Goal: Task Accomplishment & Management: Manage account settings

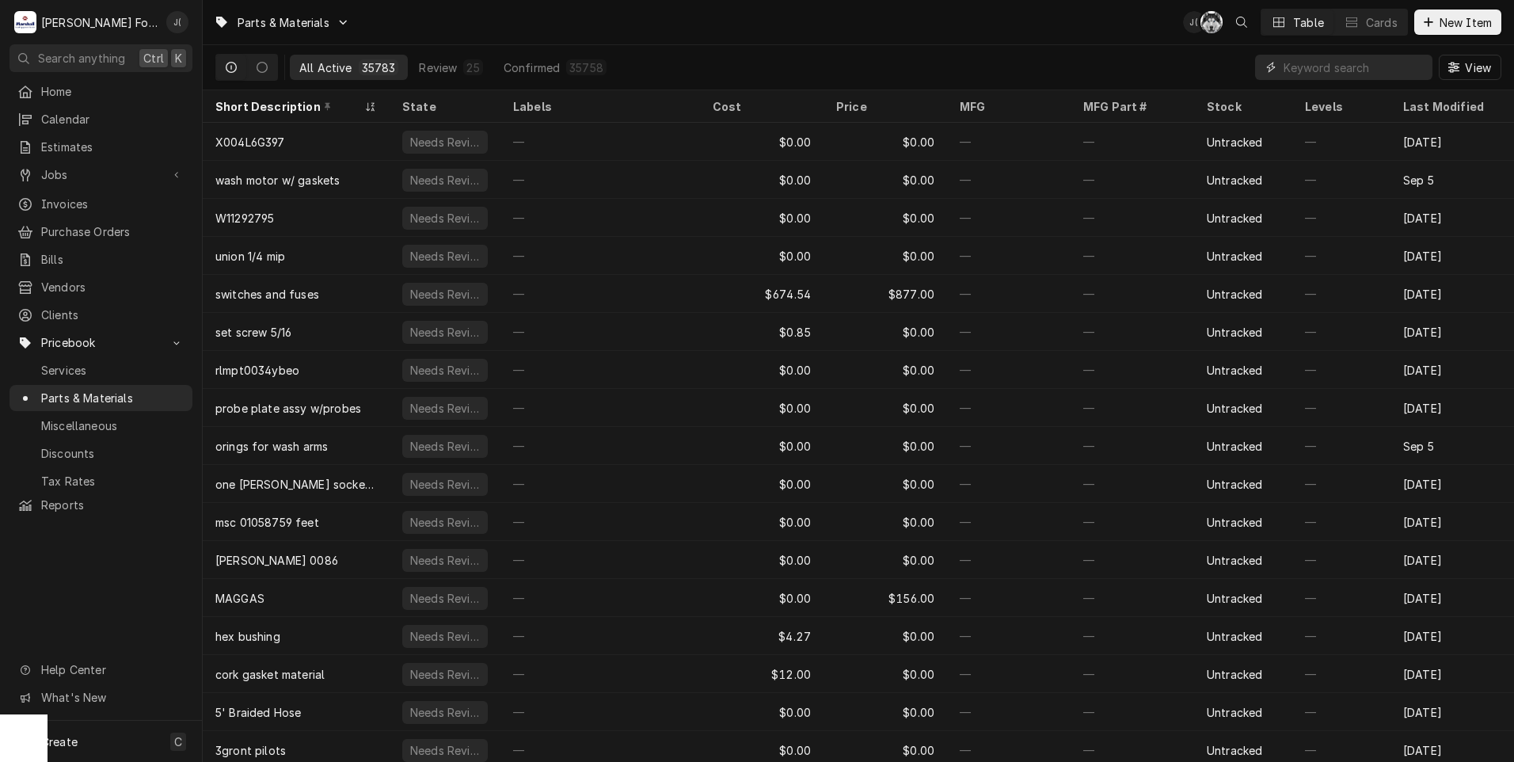
click at [1349, 64] on input "Dynamic Content Wrapper" at bounding box center [1354, 67] width 141 height 25
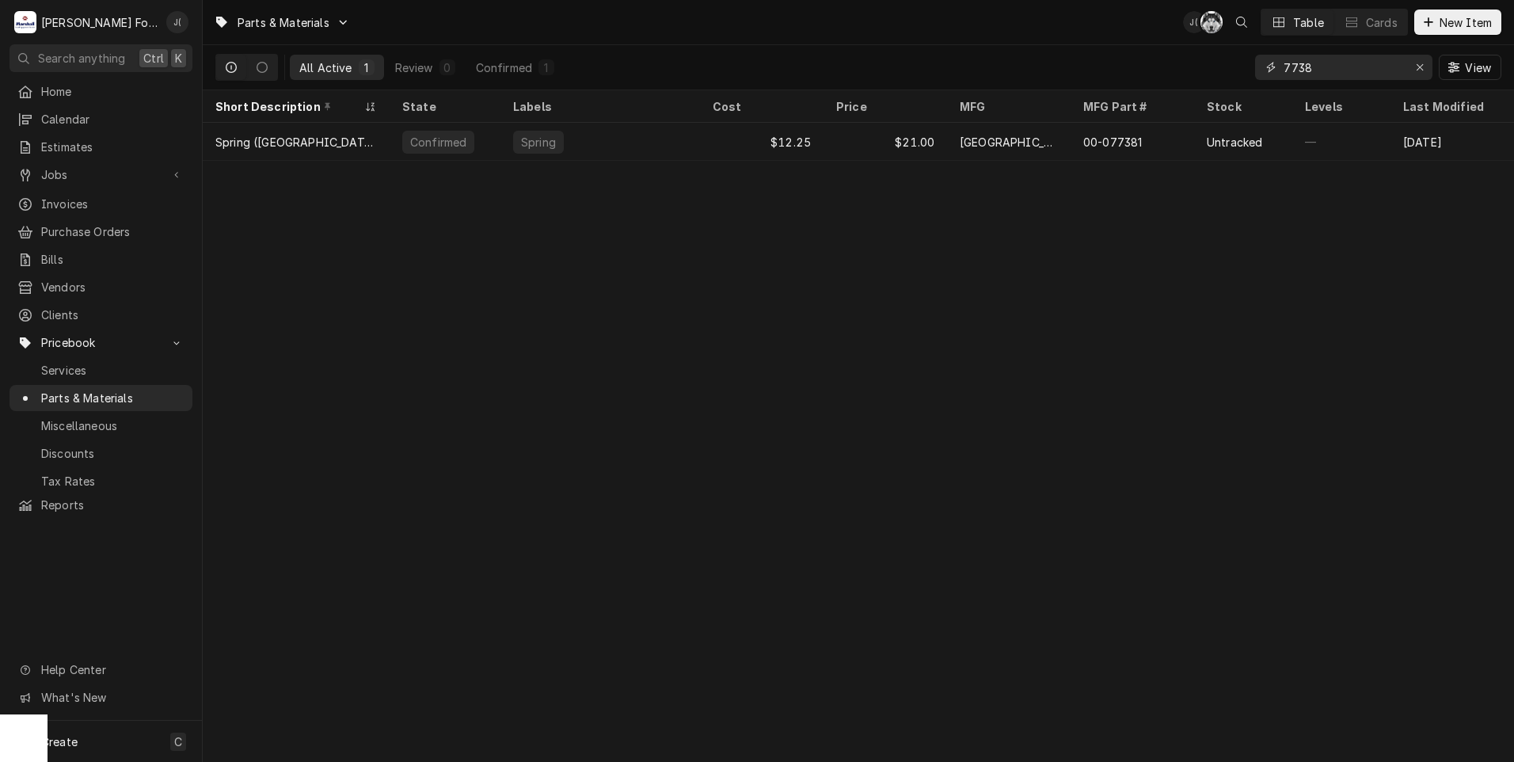
type input "7738"
click at [1422, 68] on icon "Erase input" at bounding box center [1420, 67] width 9 height 11
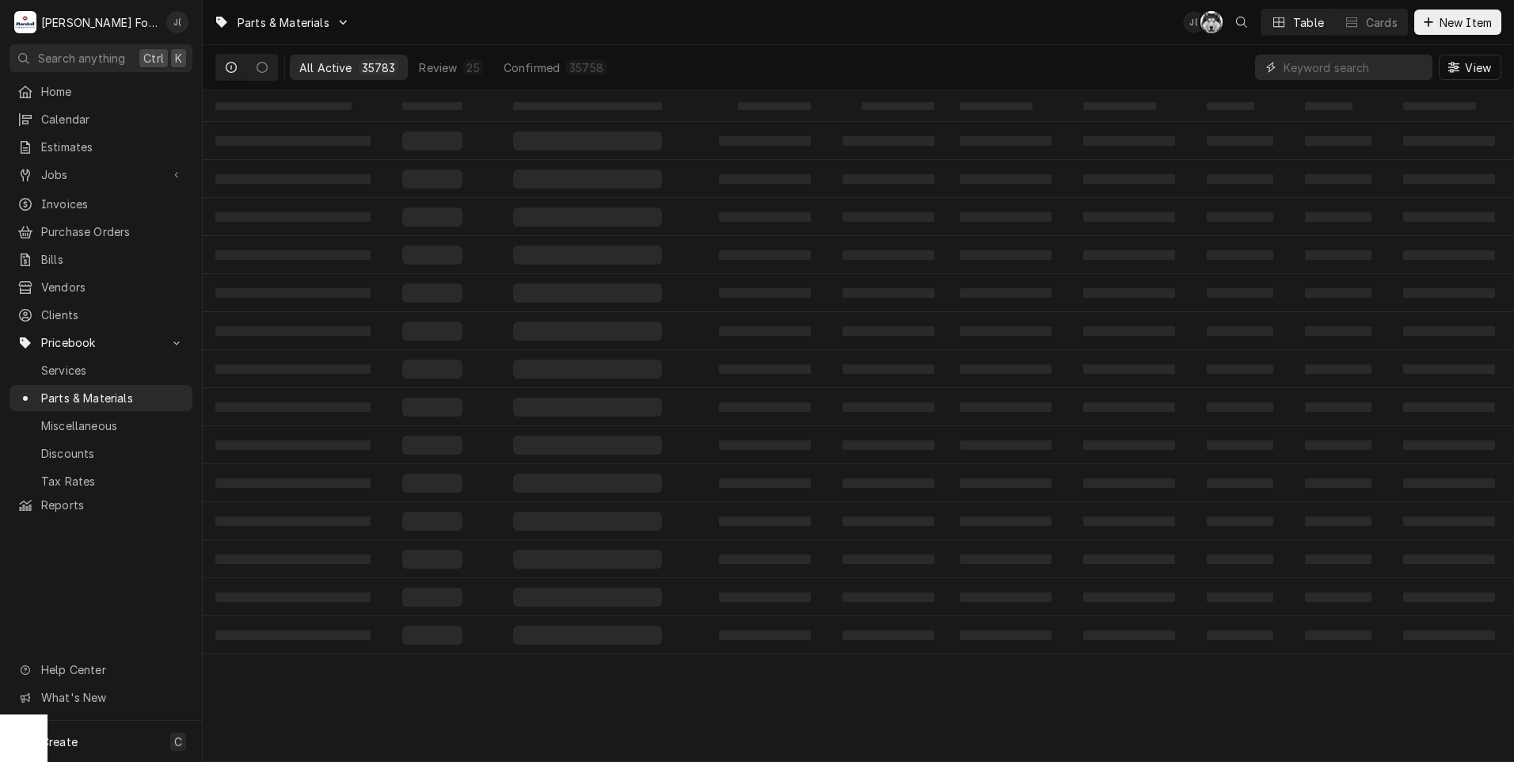
paste input "1185537"
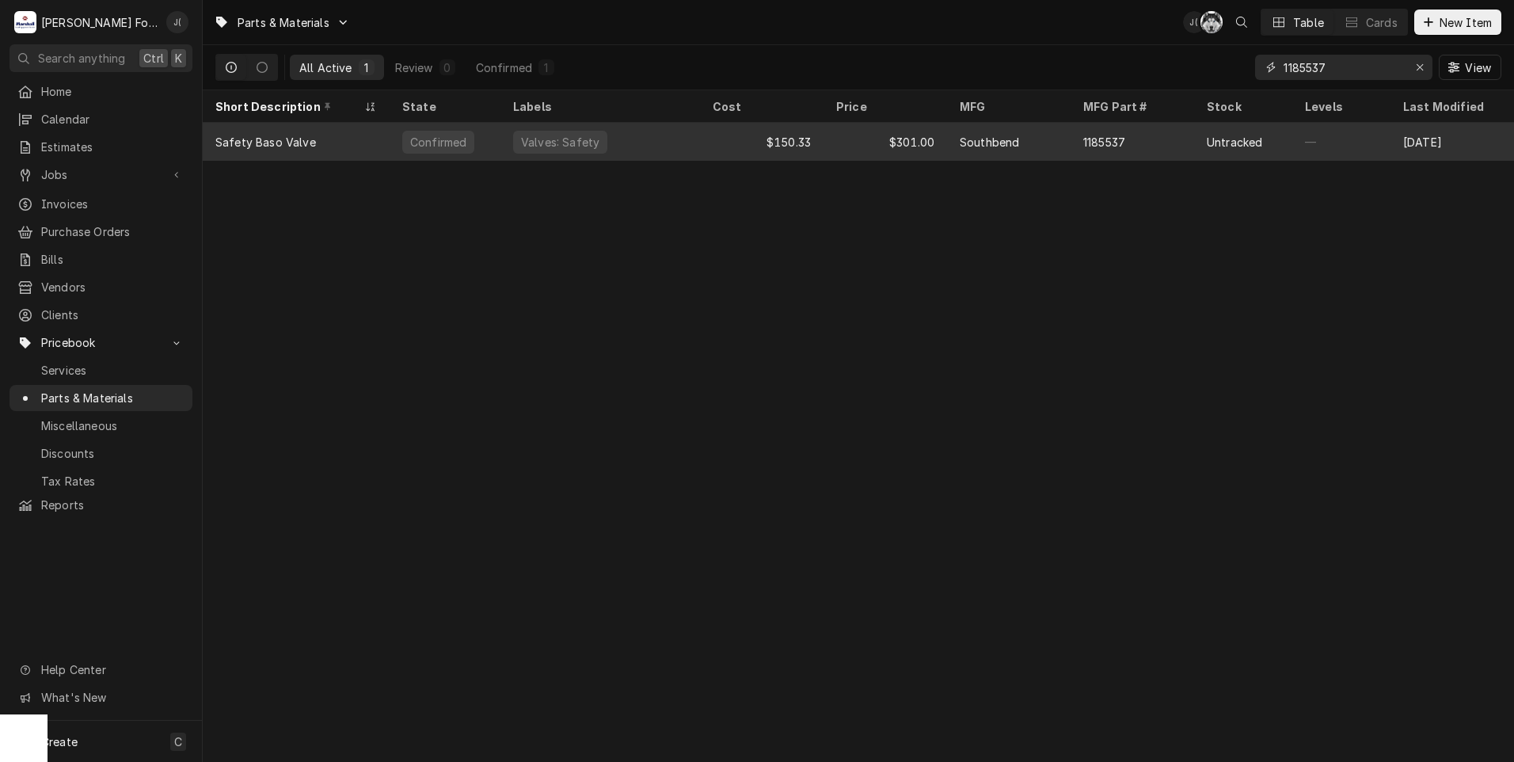
type input "1185537"
click at [344, 146] on div "Safety Baso Valve" at bounding box center [296, 142] width 187 height 38
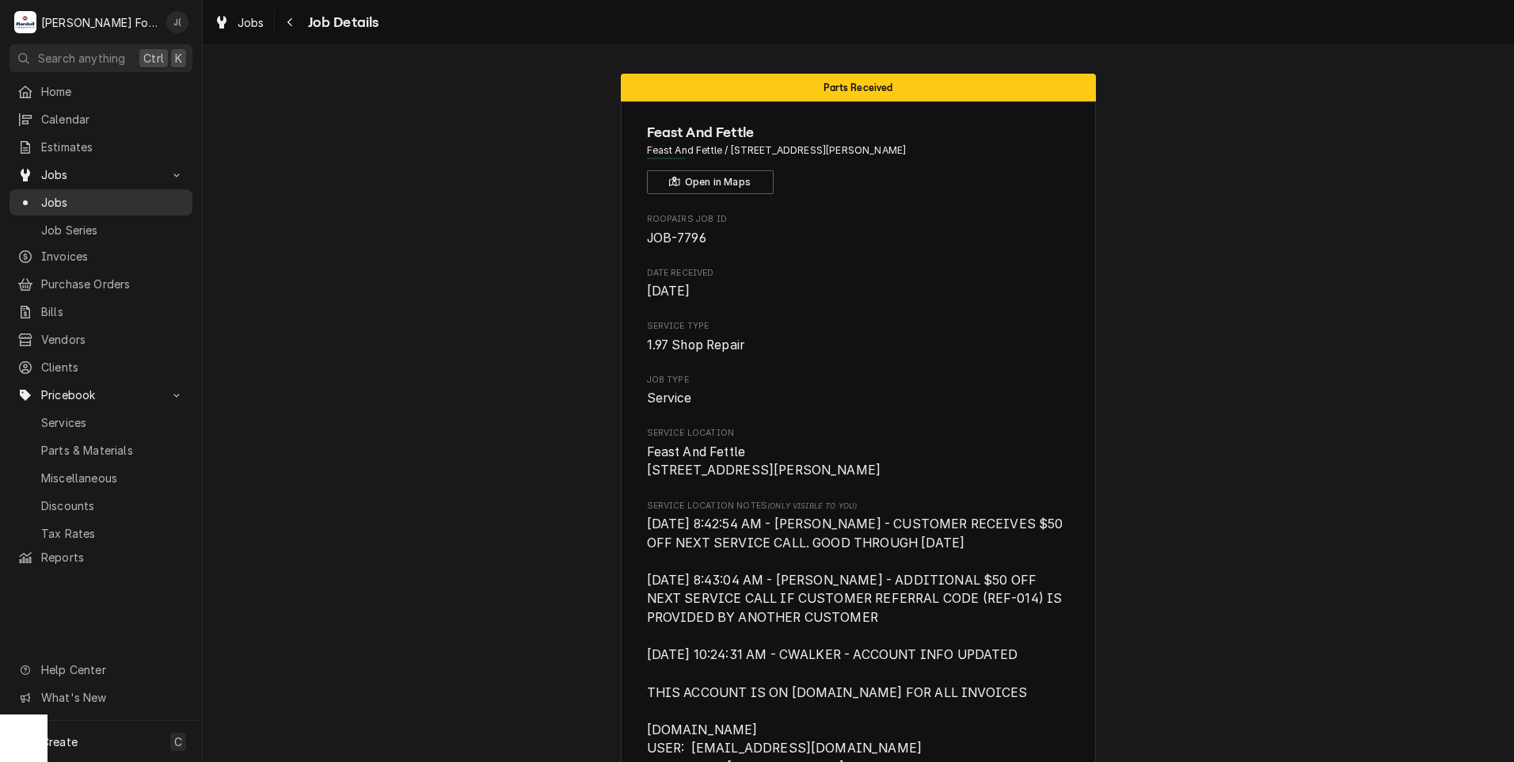
click at [61, 195] on span "Jobs" at bounding box center [112, 202] width 143 height 17
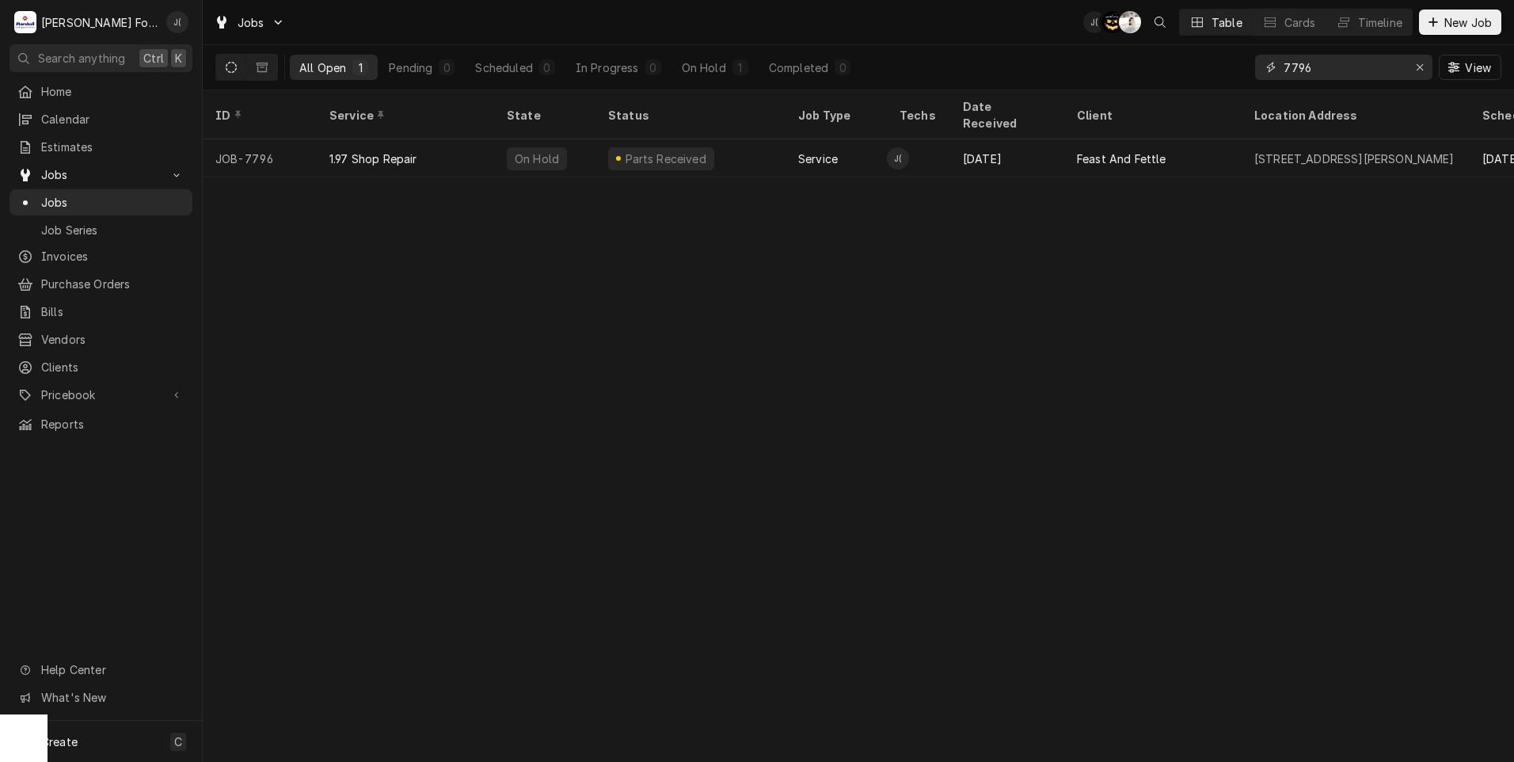
click at [1425, 67] on icon "Erase input" at bounding box center [1420, 67] width 9 height 11
click at [1379, 68] on input "Dynamic Content Wrapper" at bounding box center [1358, 67] width 149 height 25
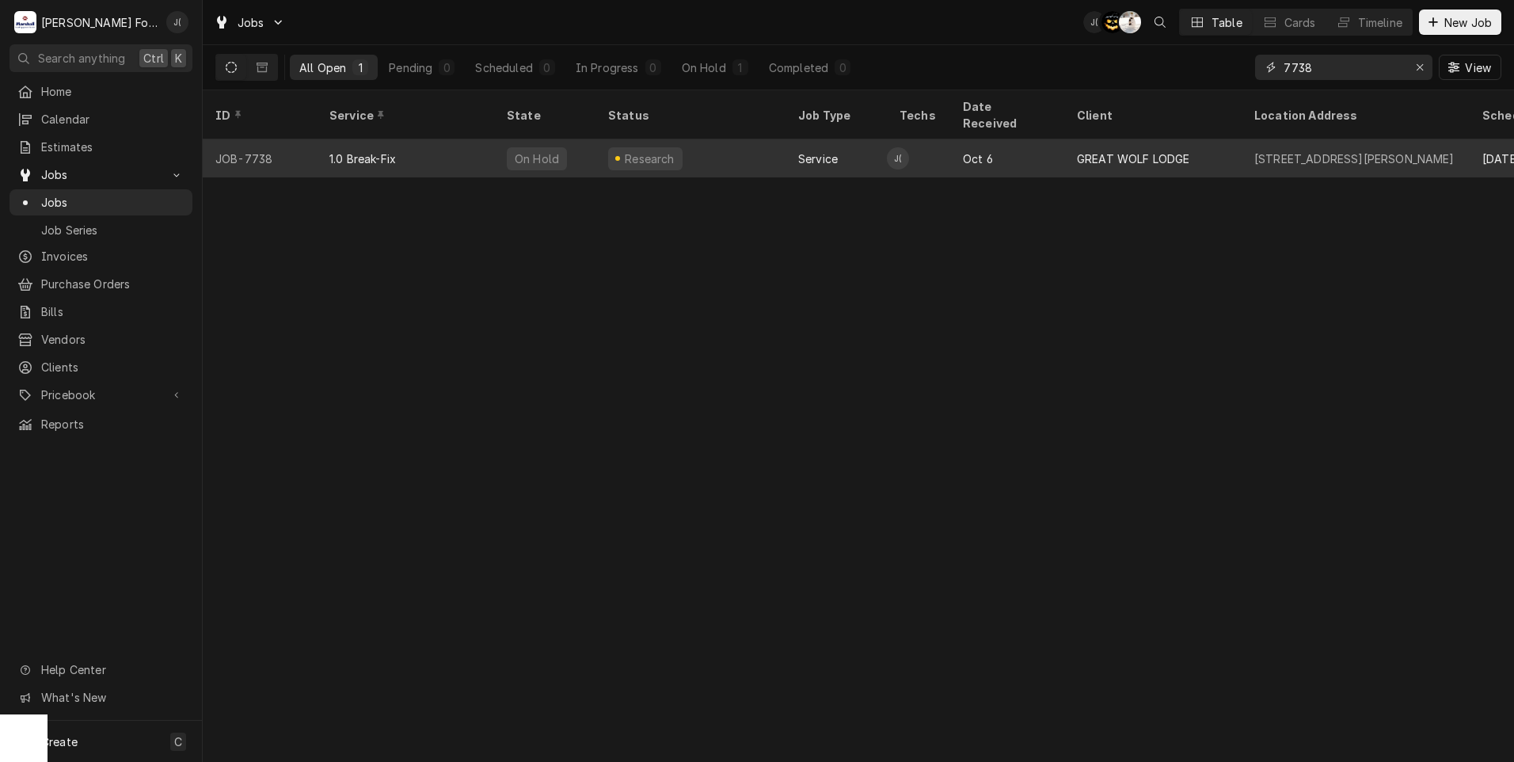
type input "7738"
click at [671, 147] on div "Research" at bounding box center [645, 158] width 74 height 23
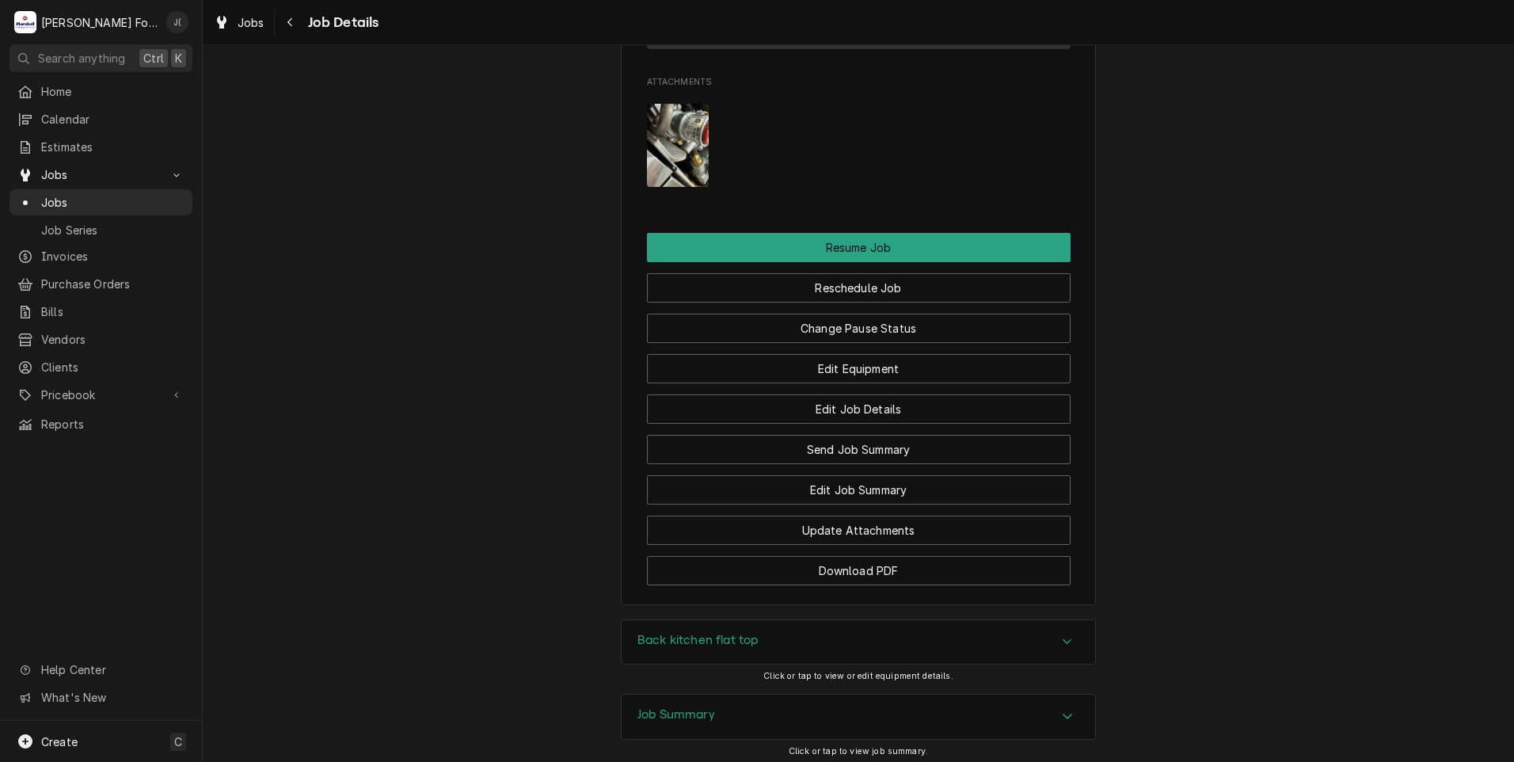
scroll to position [1824, 0]
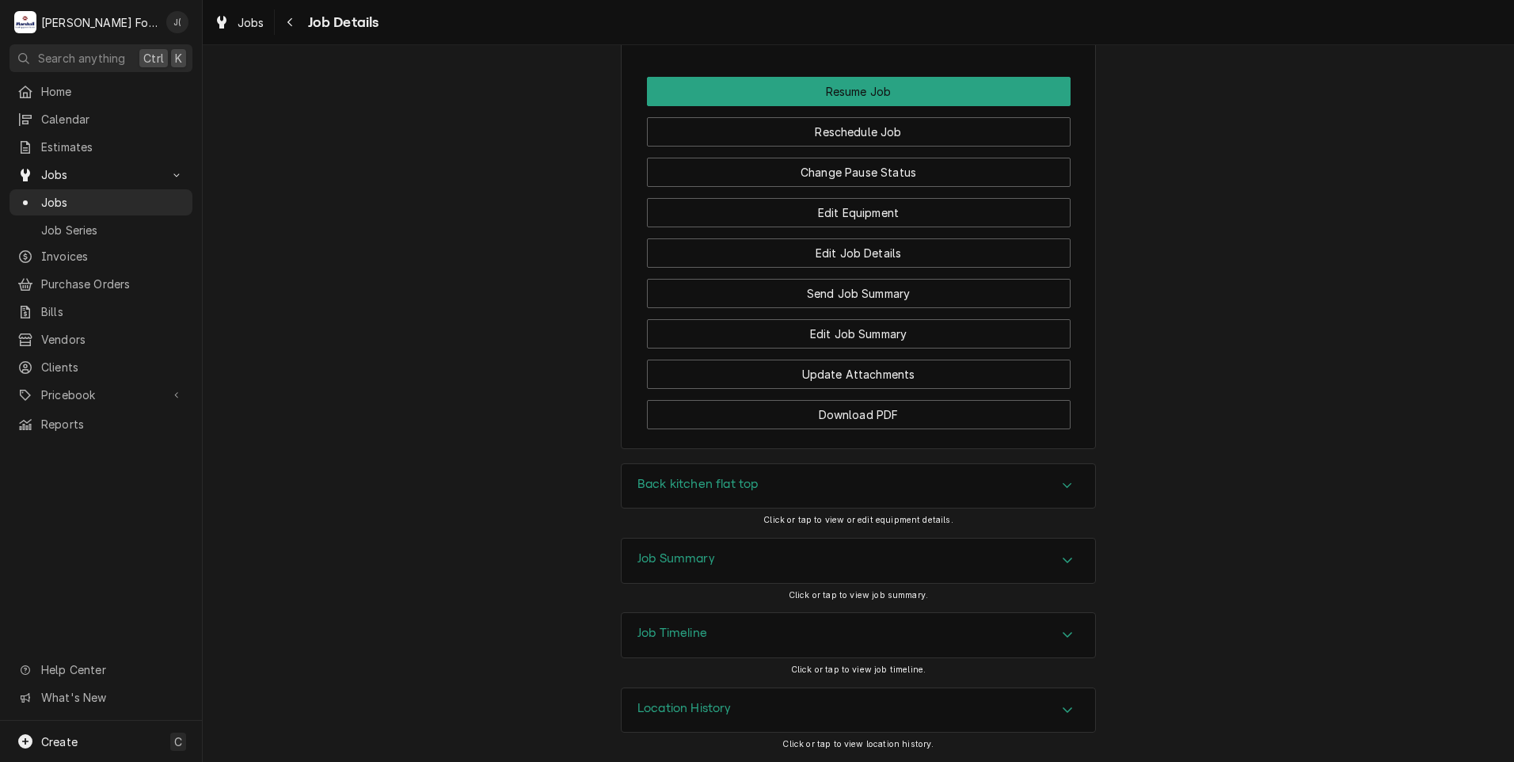
click at [680, 482] on h3 "Back kitchen flat top" at bounding box center [698, 484] width 120 height 15
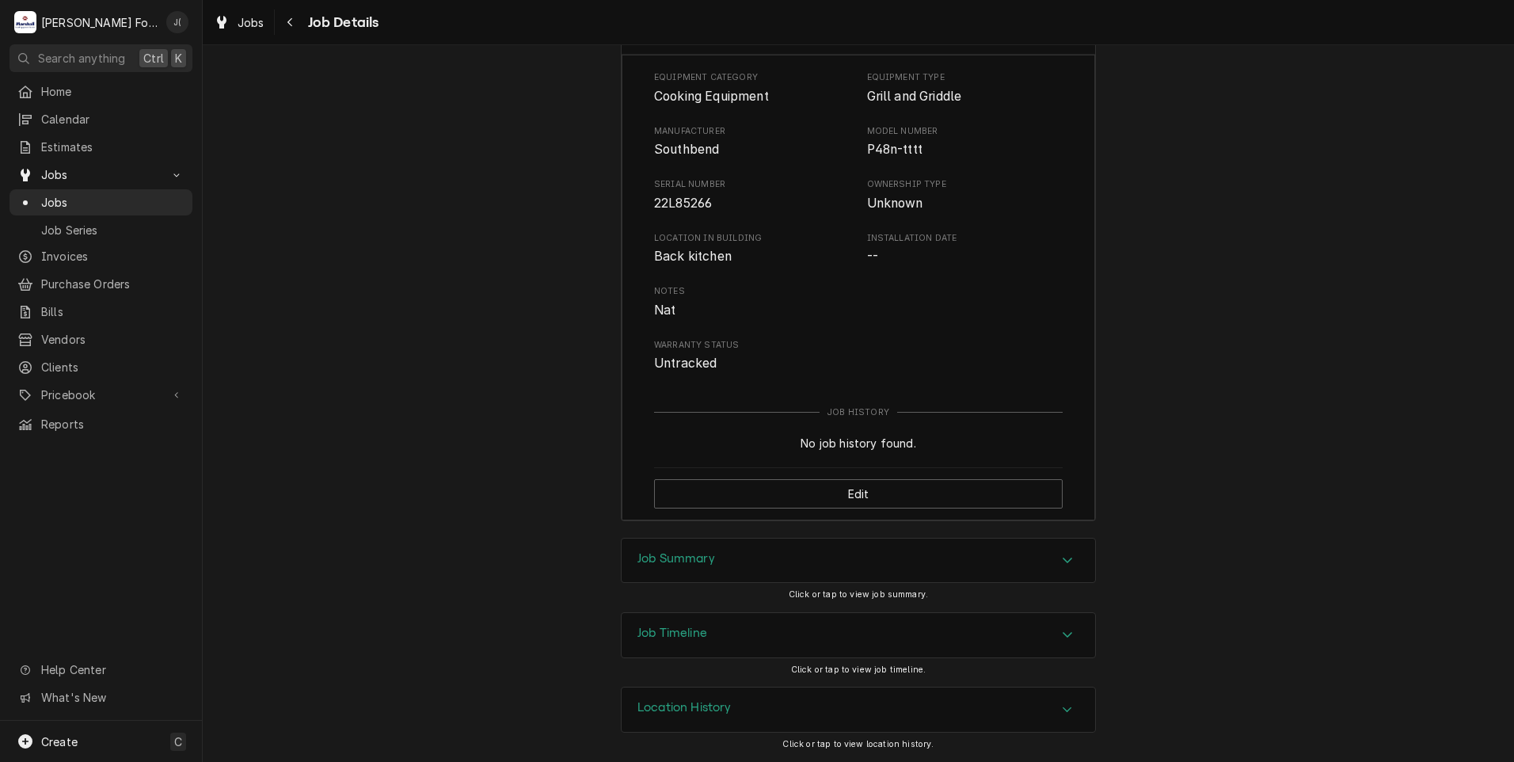
scroll to position [2277, 0]
click at [696, 561] on h3 "Job Summary" at bounding box center [677, 558] width 78 height 15
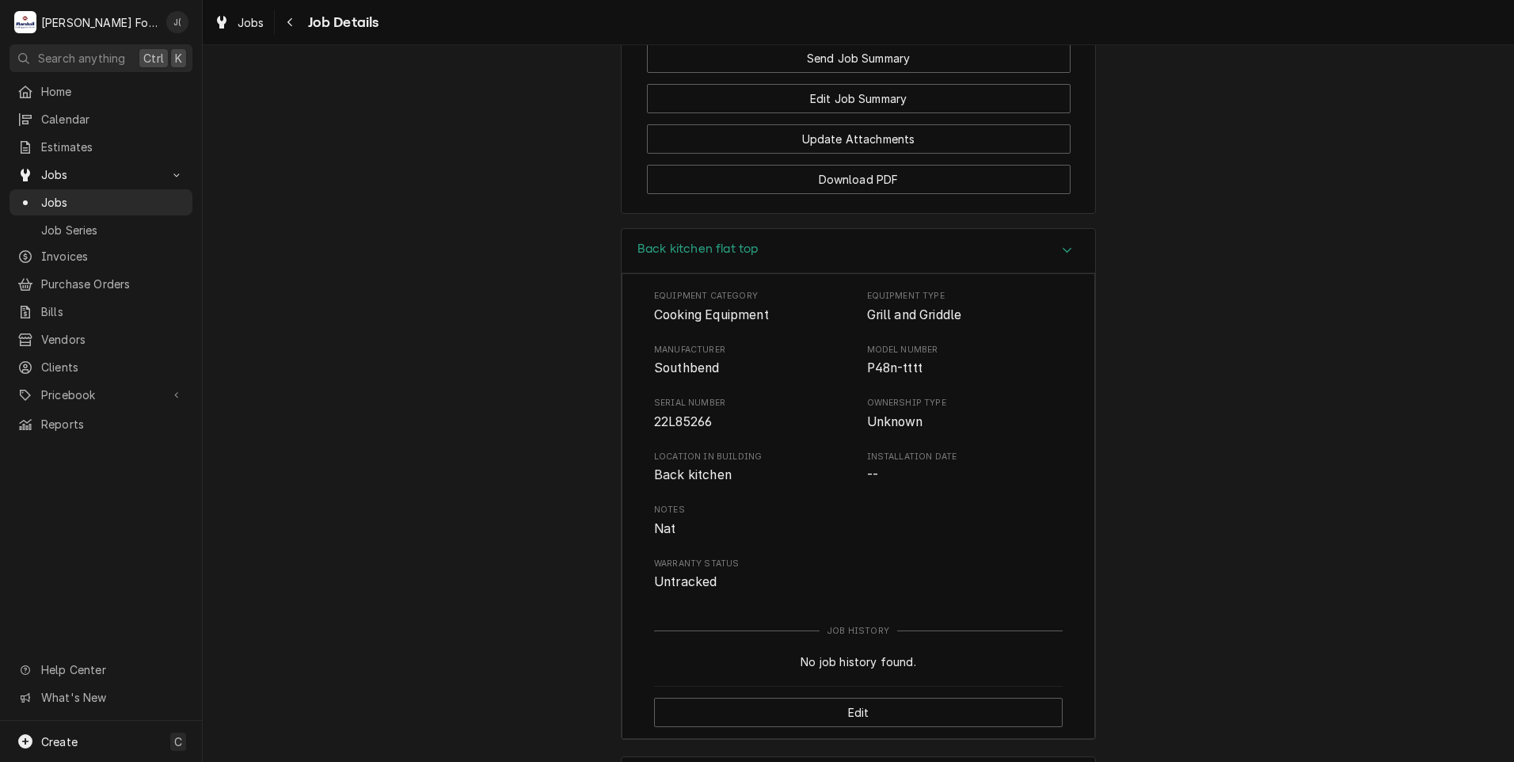
scroll to position [2006, 0]
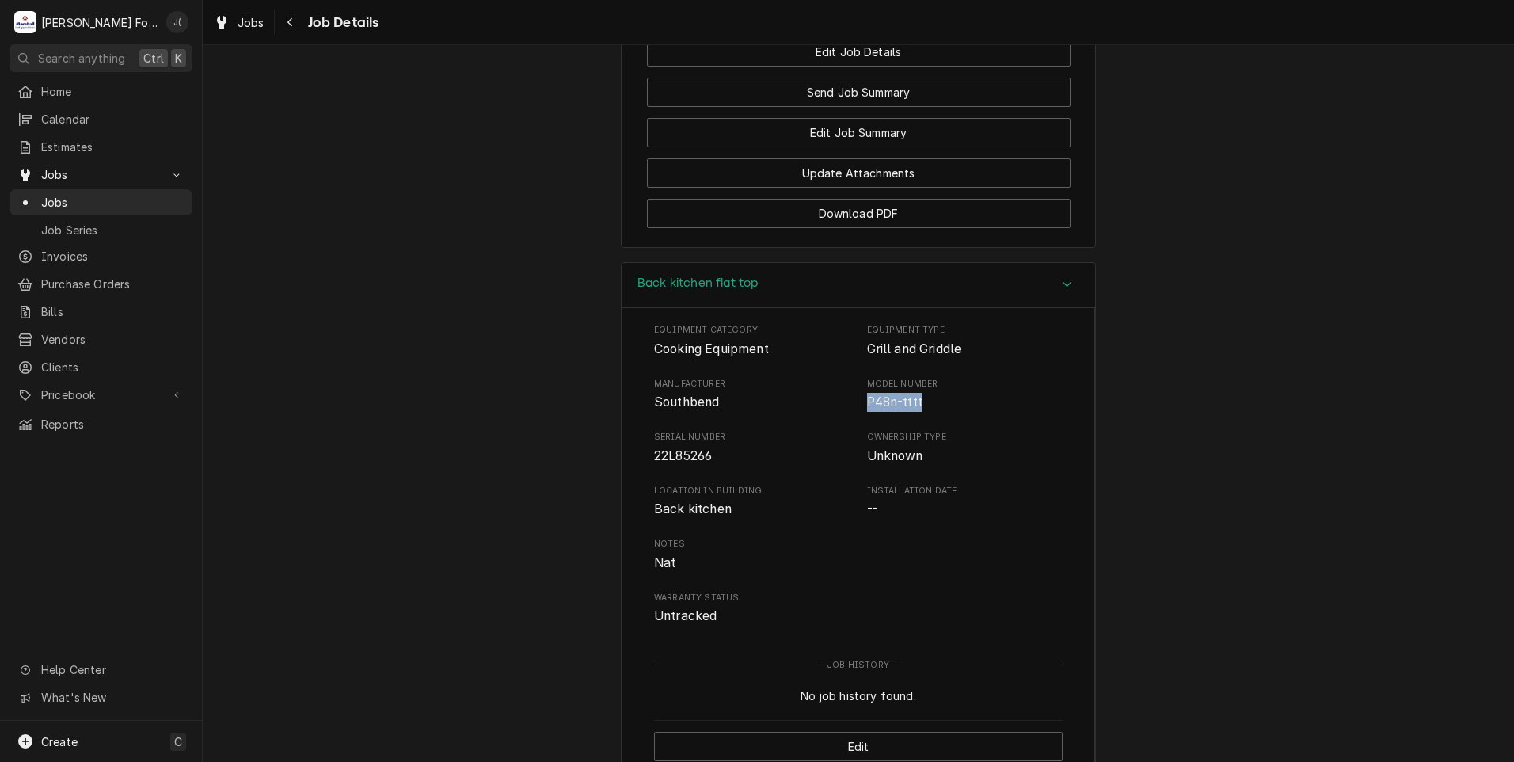
drag, startPoint x: 909, startPoint y: 421, endPoint x: 860, endPoint y: 421, distance: 49.1
click at [860, 412] on div "Manufacturer Southbend Model Number P48n-tttt" at bounding box center [858, 395] width 409 height 34
drag, startPoint x: 860, startPoint y: 421, endPoint x: 874, endPoint y: 421, distance: 14.3
copy span "P48n-tttt"
click at [883, 409] on span "P48n-tttt" at bounding box center [894, 401] width 55 height 15
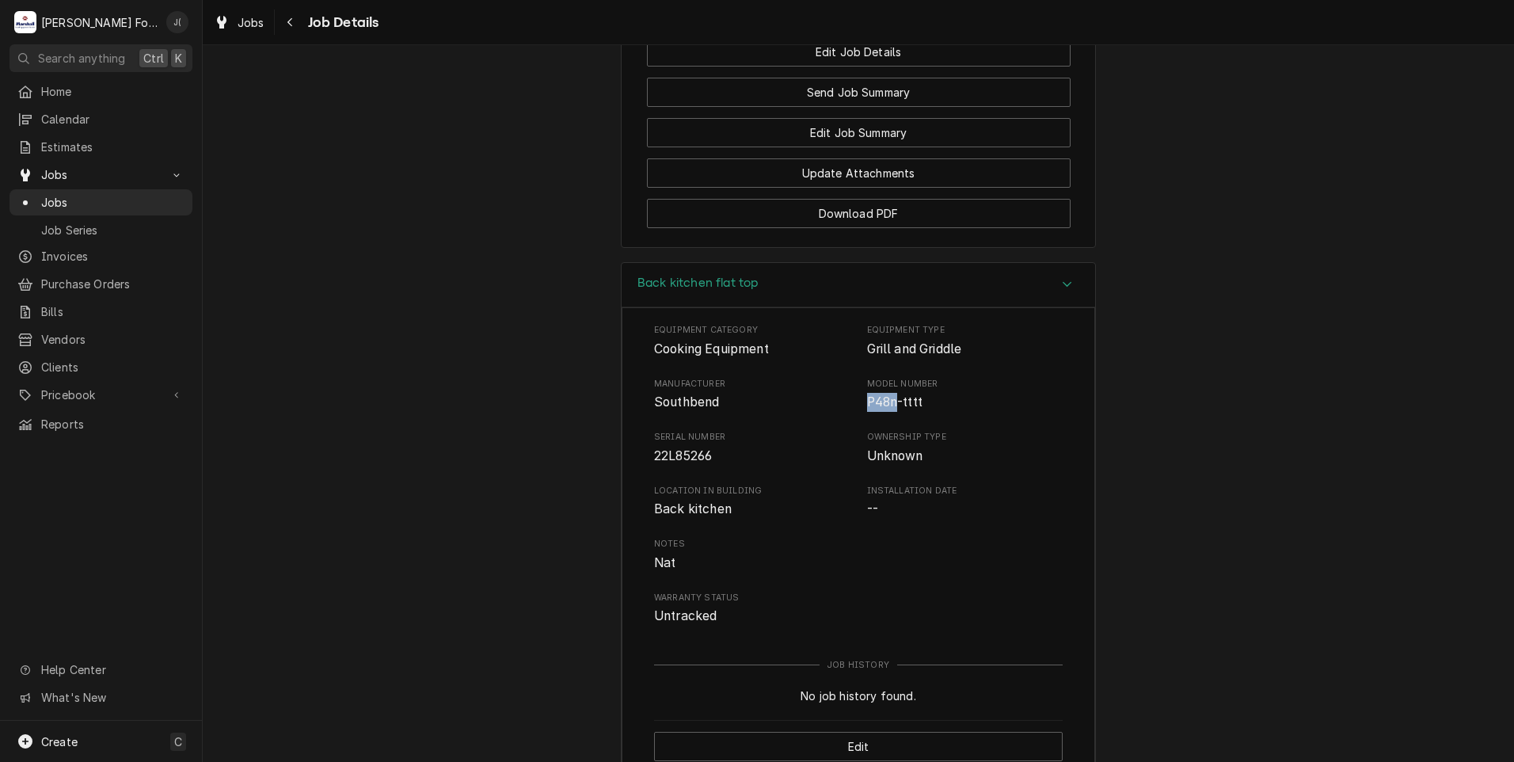
drag, startPoint x: 891, startPoint y: 422, endPoint x: 859, endPoint y: 416, distance: 32.3
click at [859, 412] on div "Manufacturer Southbend Model Number P48n-tttt" at bounding box center [858, 395] width 409 height 34
drag, startPoint x: 859, startPoint y: 416, endPoint x: 870, endPoint y: 421, distance: 12.4
copy span "P48n"
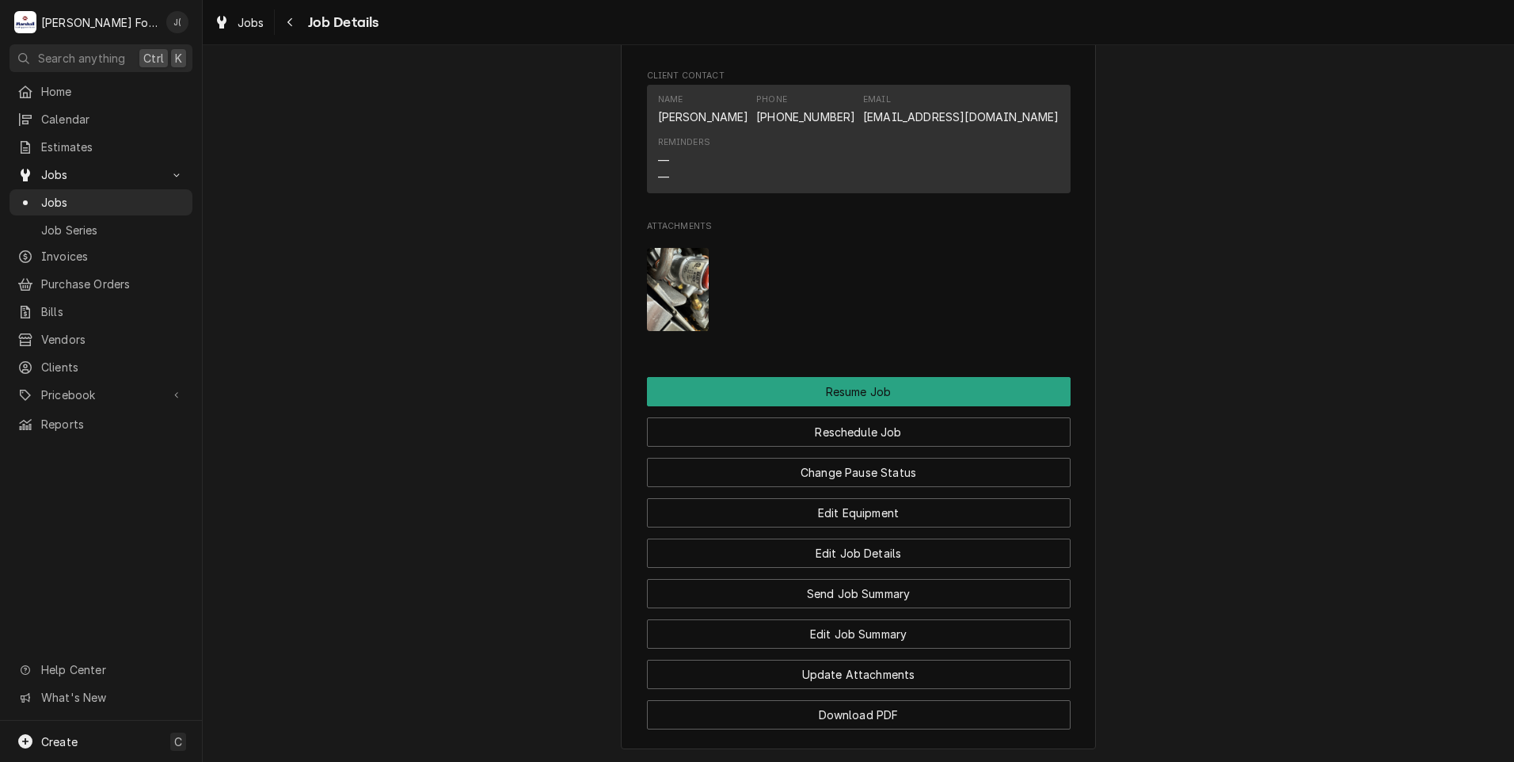
scroll to position [1531, 0]
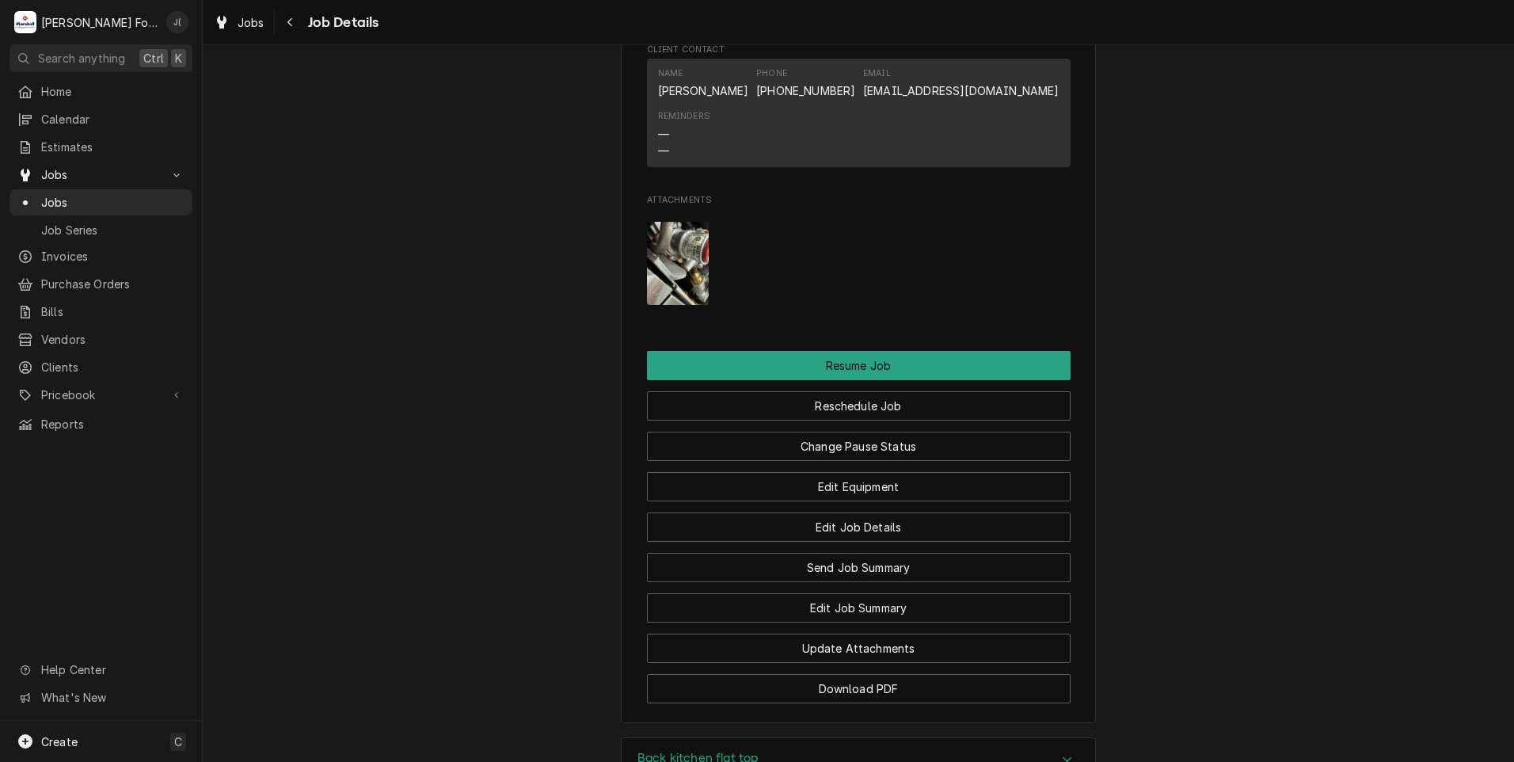
click at [668, 278] on img "Attachments" at bounding box center [678, 263] width 63 height 83
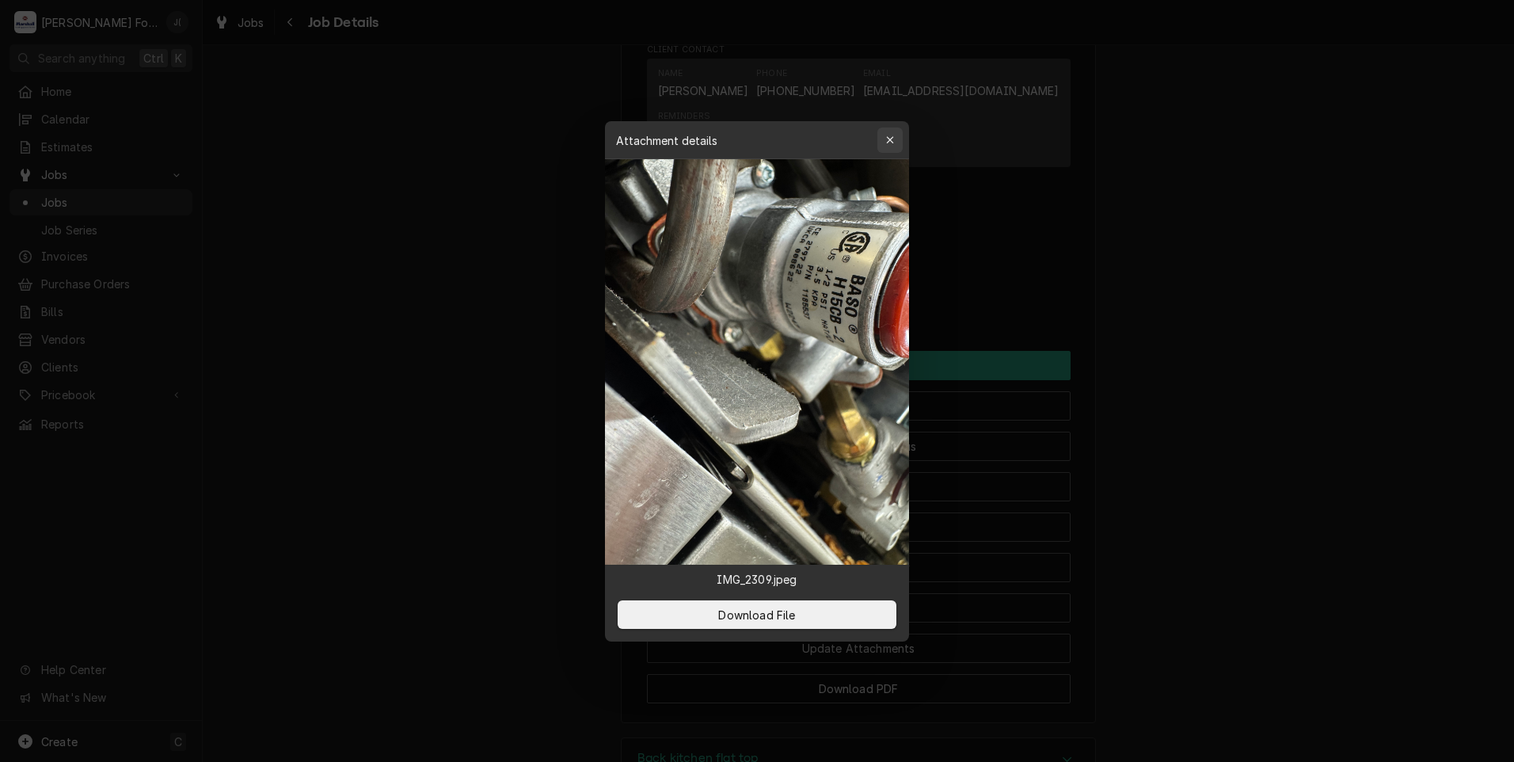
click at [888, 145] on icon "button" at bounding box center [890, 140] width 9 height 11
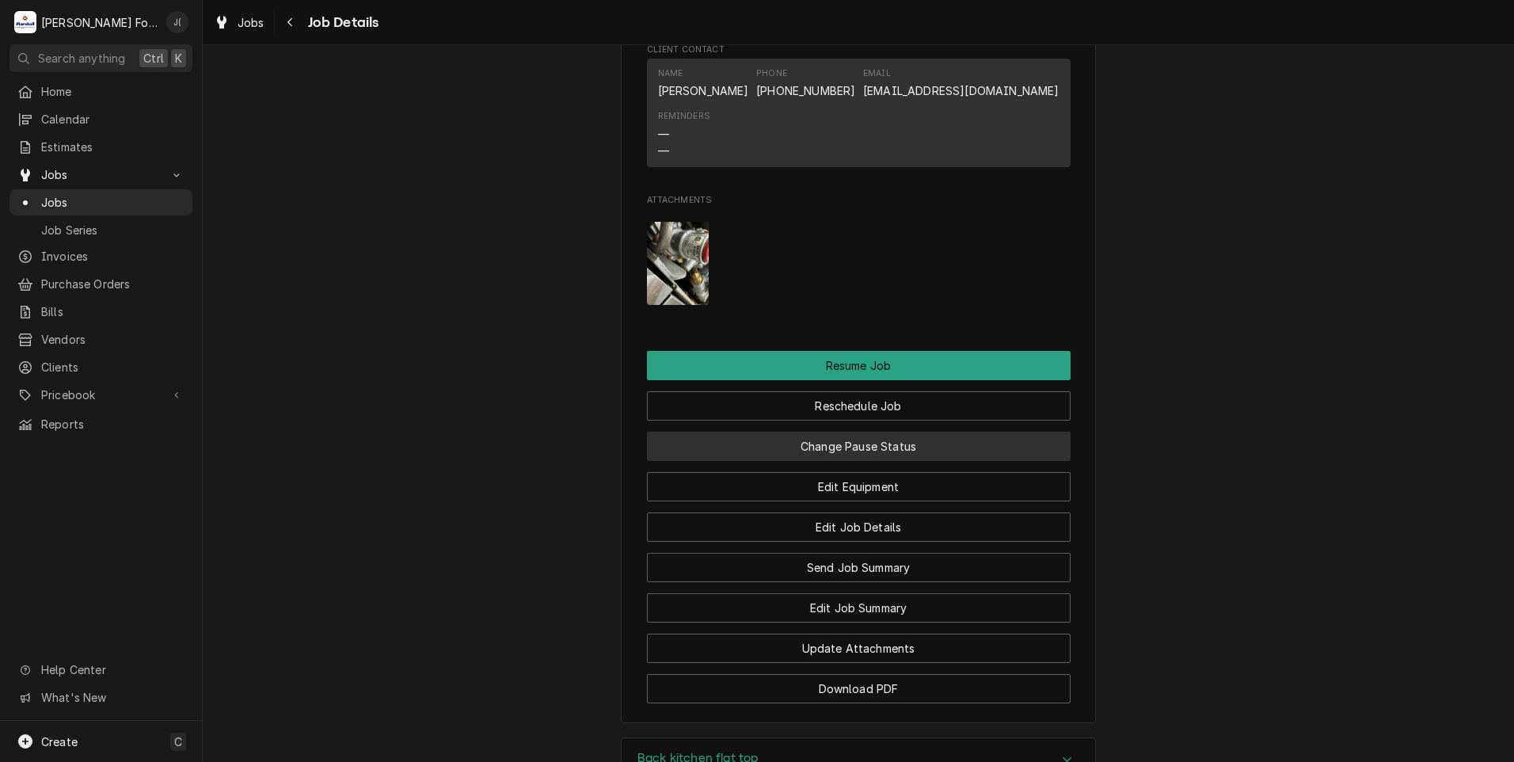
click at [844, 460] on button "Change Pause Status" at bounding box center [859, 446] width 424 height 29
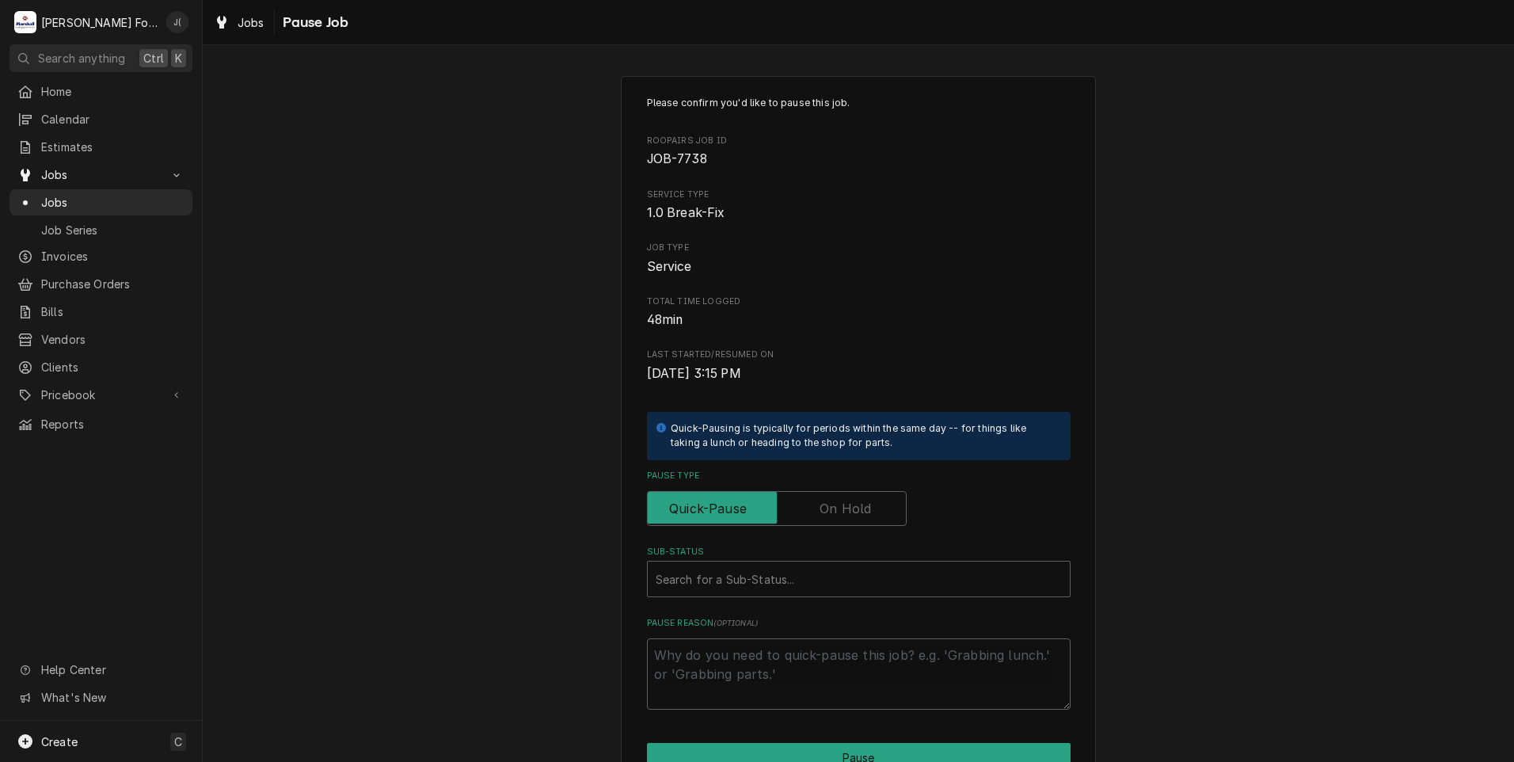
click at [844, 486] on div "Pause Type" at bounding box center [859, 498] width 424 height 56
drag, startPoint x: 837, startPoint y: 498, endPoint x: 831, endPoint y: 512, distance: 15.6
click at [836, 501] on label "Pause Type" at bounding box center [777, 508] width 260 height 35
click at [836, 501] on input "Pause Type" at bounding box center [777, 508] width 246 height 35
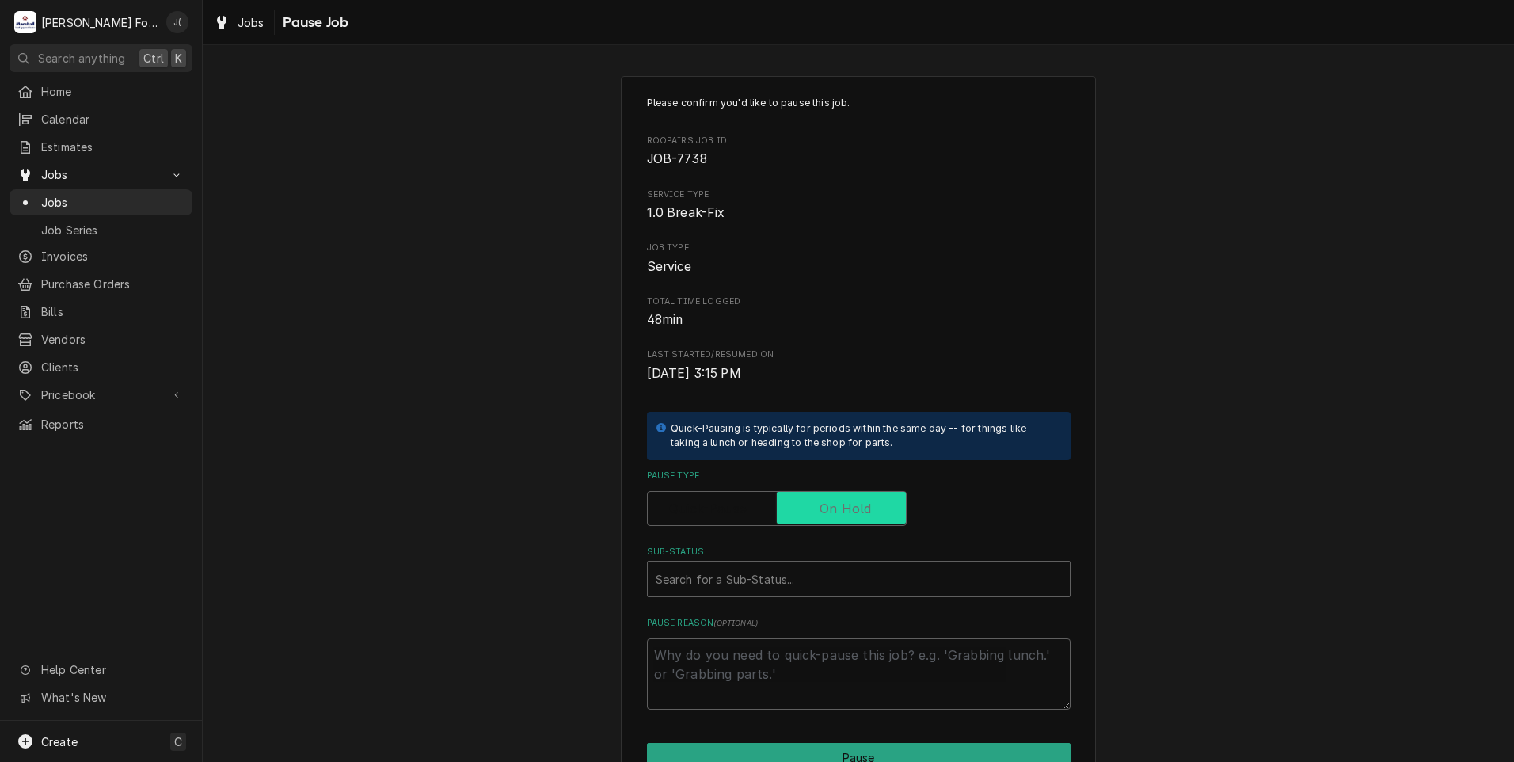
checkbox input "true"
click at [807, 571] on div "Sub-Status" at bounding box center [859, 579] width 406 height 29
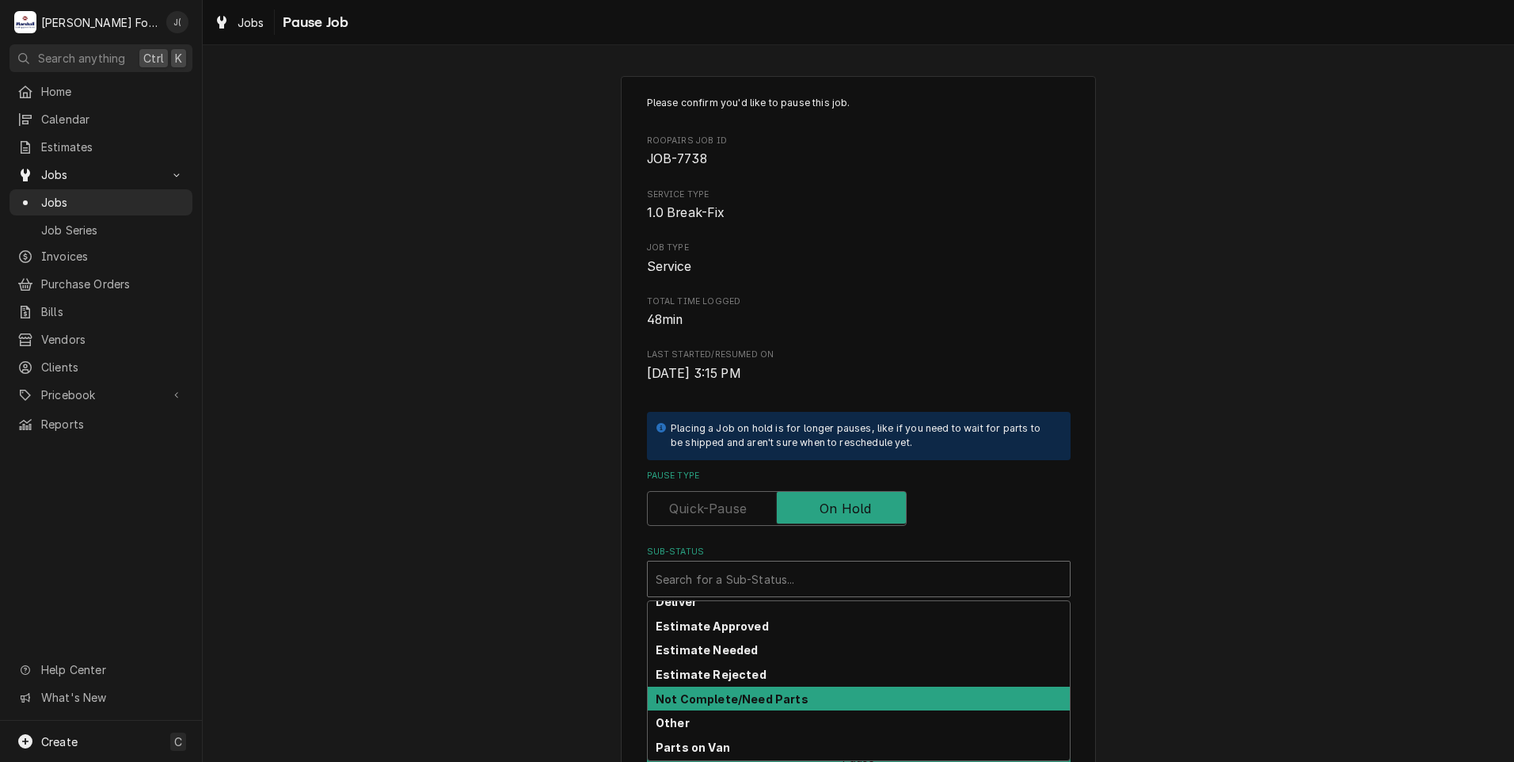
scroll to position [94, 0]
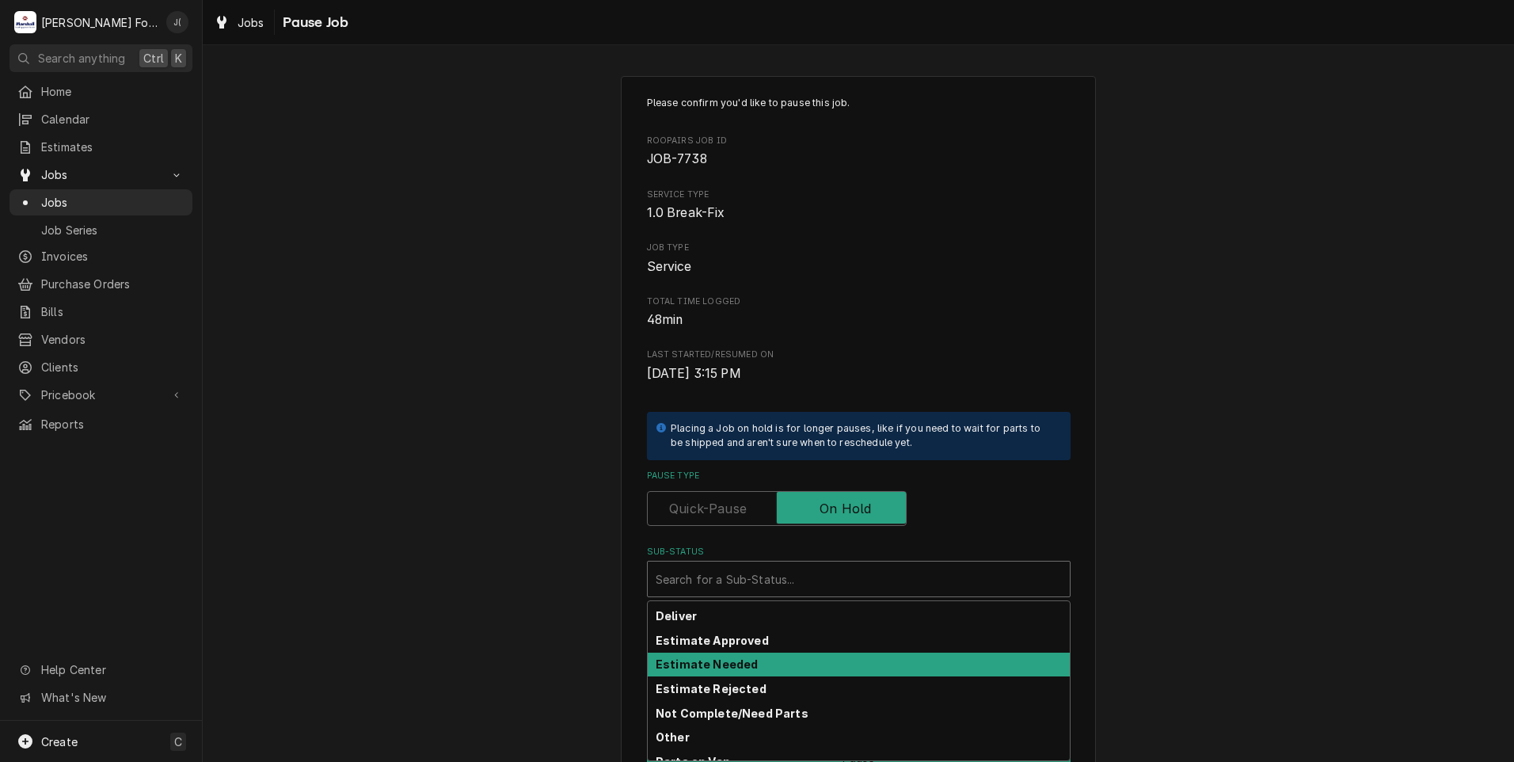
click at [740, 657] on strong "Estimate Needed" at bounding box center [707, 663] width 102 height 13
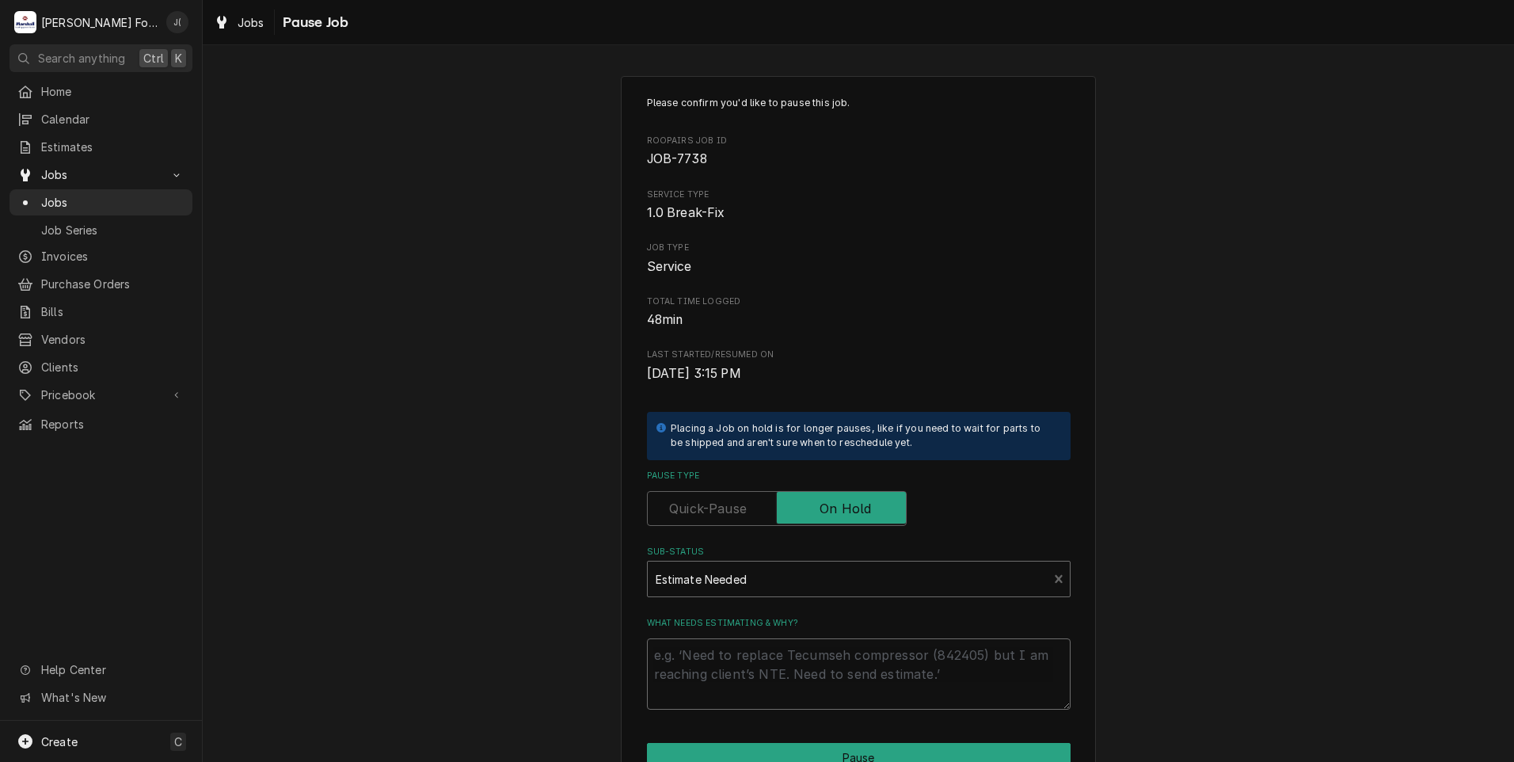
click at [740, 657] on textarea "What needs estimating & why?" at bounding box center [859, 673] width 424 height 71
type textarea "x"
type textarea "p"
type textarea "x"
type textarea "pr"
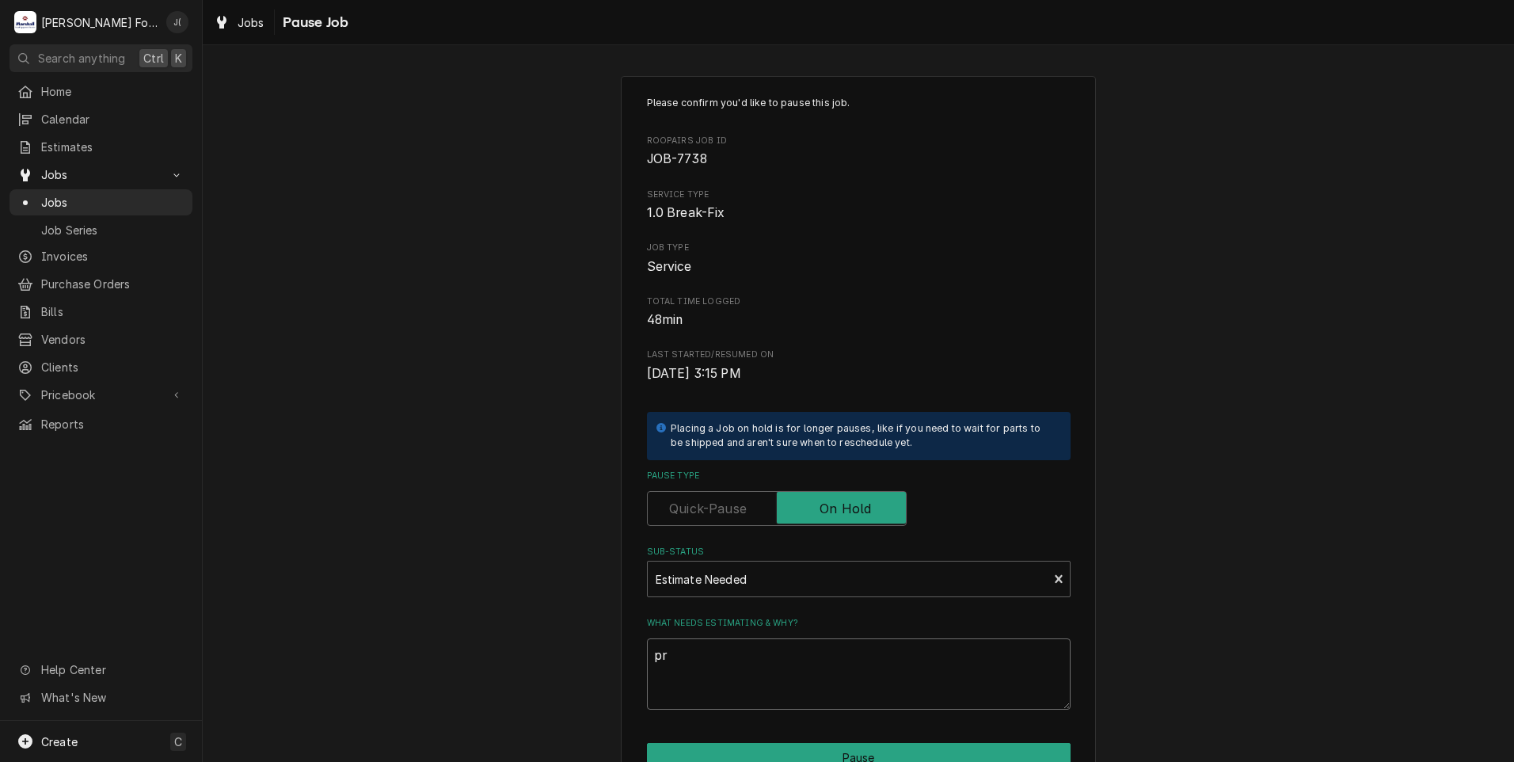
type textarea "x"
type textarea "pri"
type textarea "x"
type textarea "pric"
type textarea "x"
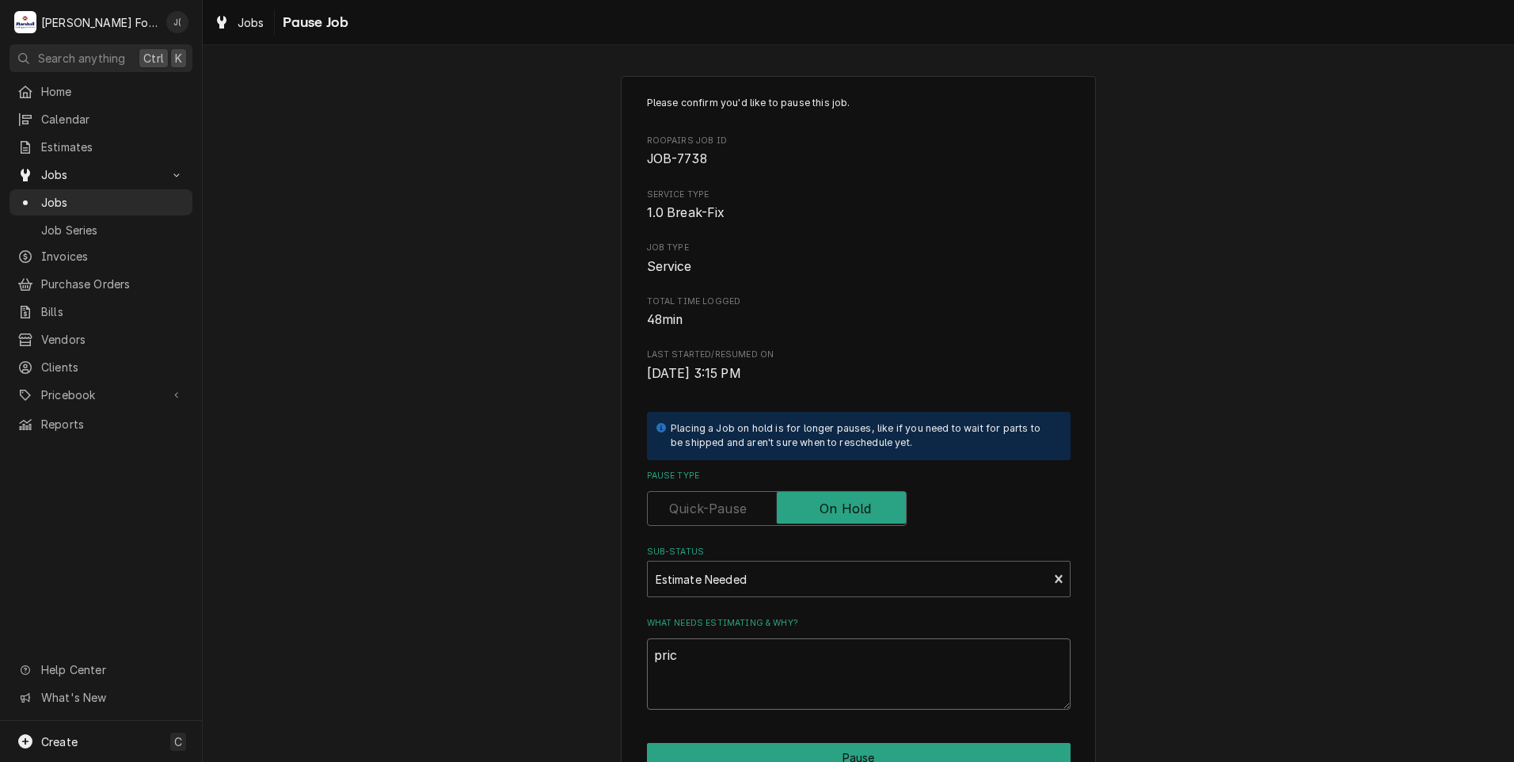
type textarea "price"
type textarea "x"
type textarea "prices"
type textarea "x"
type textarea "price"
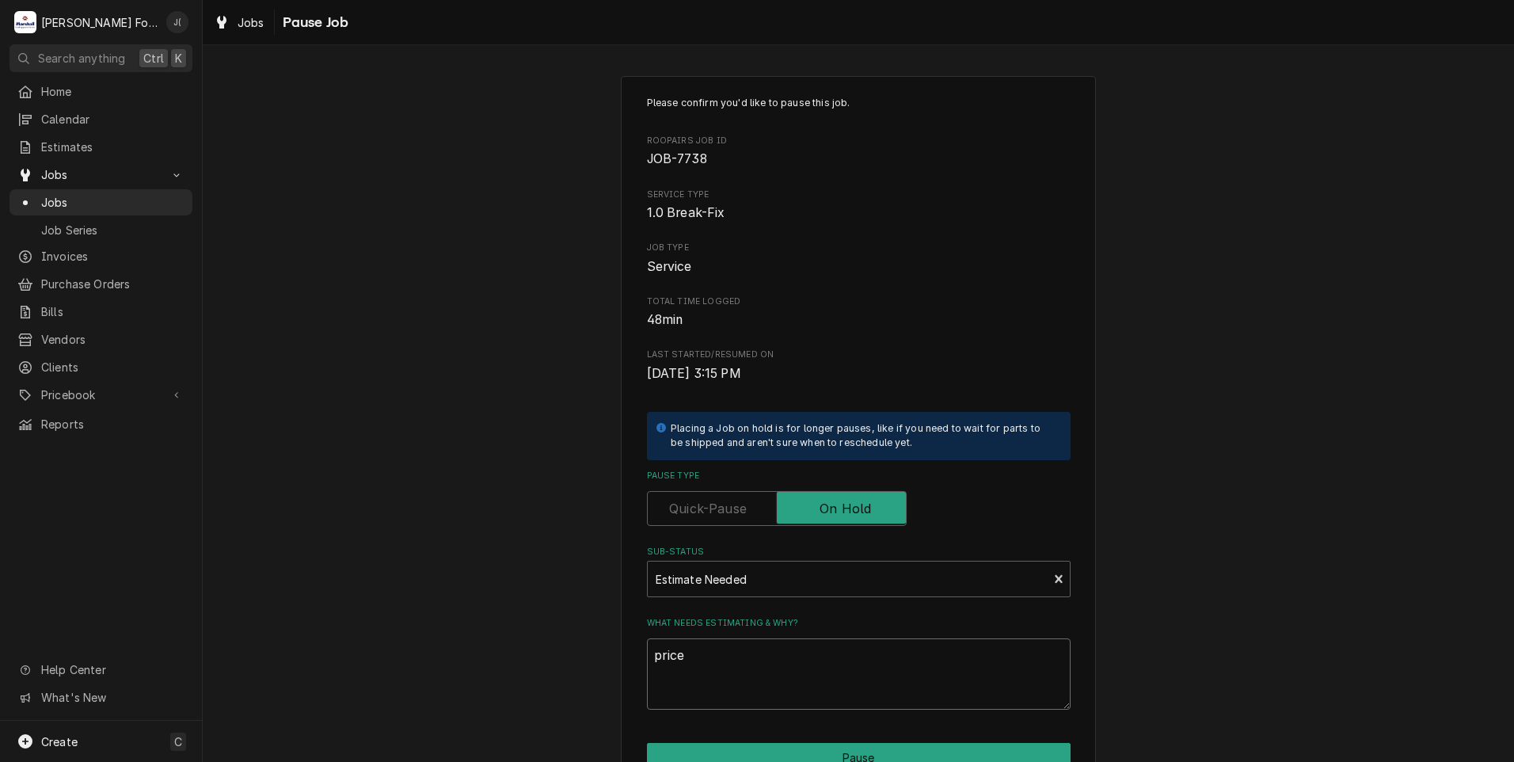
type textarea "x"
type textarea "pric"
type textarea "x"
type textarea "pri"
type textarea "x"
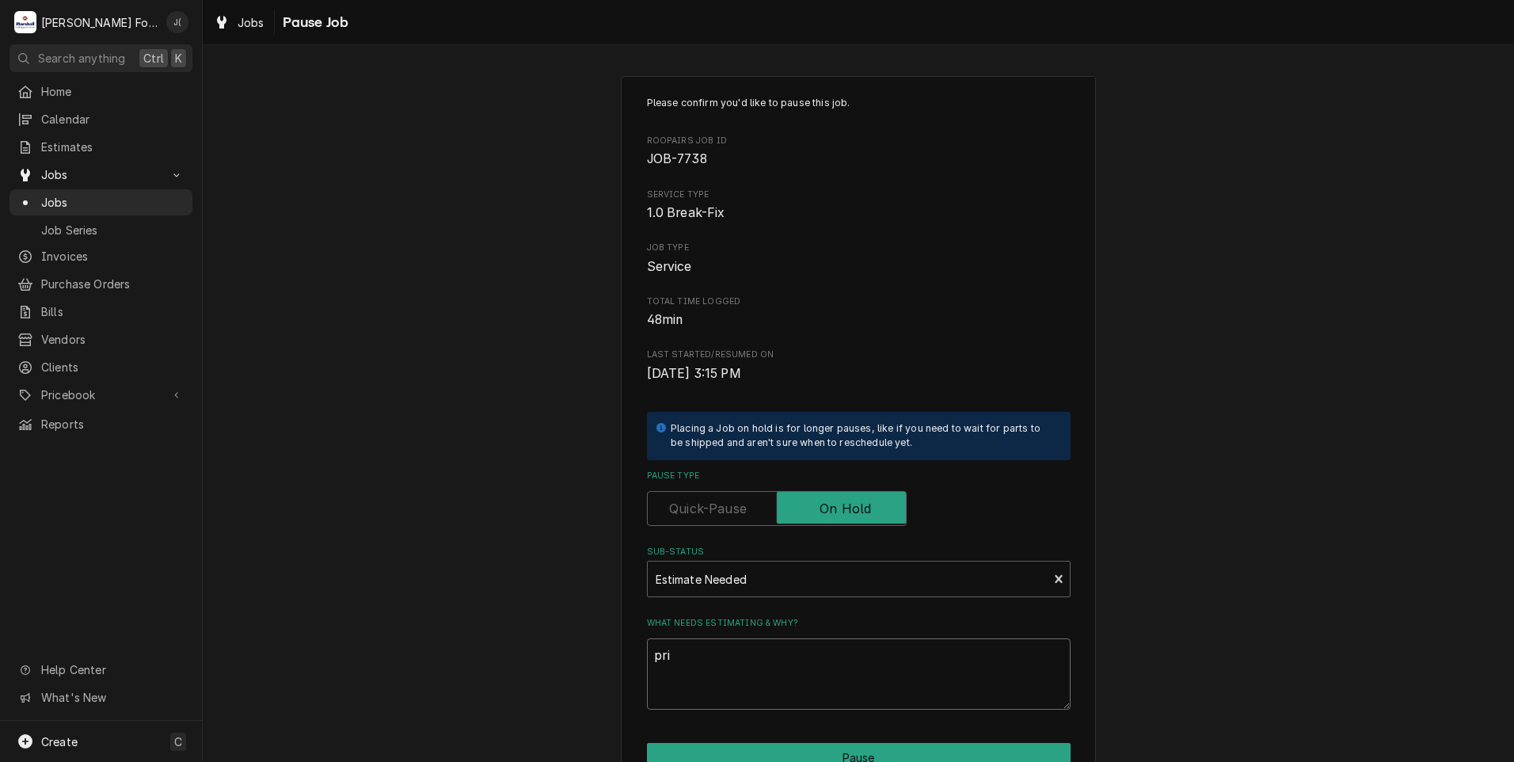
type textarea "pr"
type textarea "x"
type textarea "p"
type textarea "x"
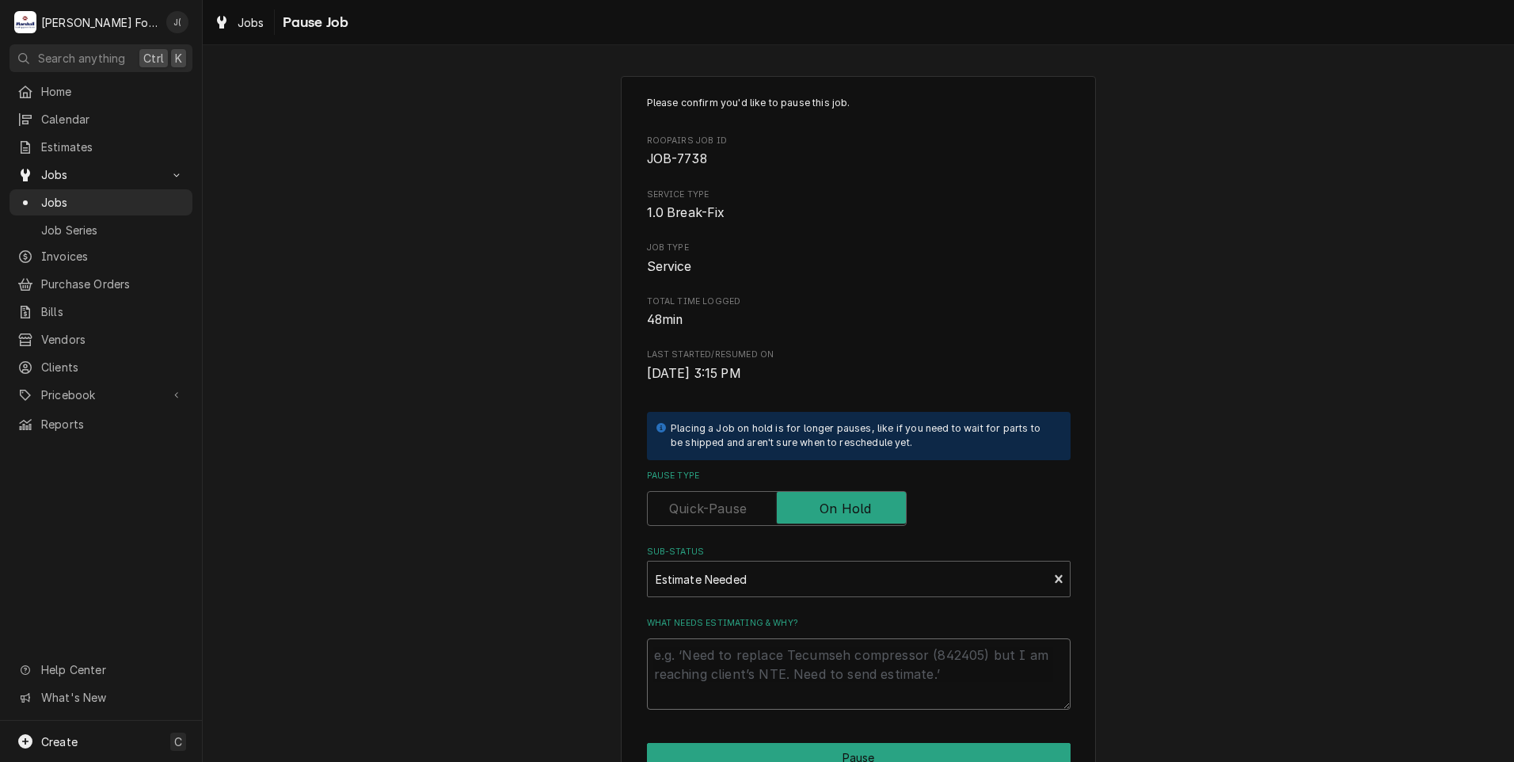
type textarea "P"
type textarea "x"
type textarea "PR"
type textarea "x"
type textarea "PRI"
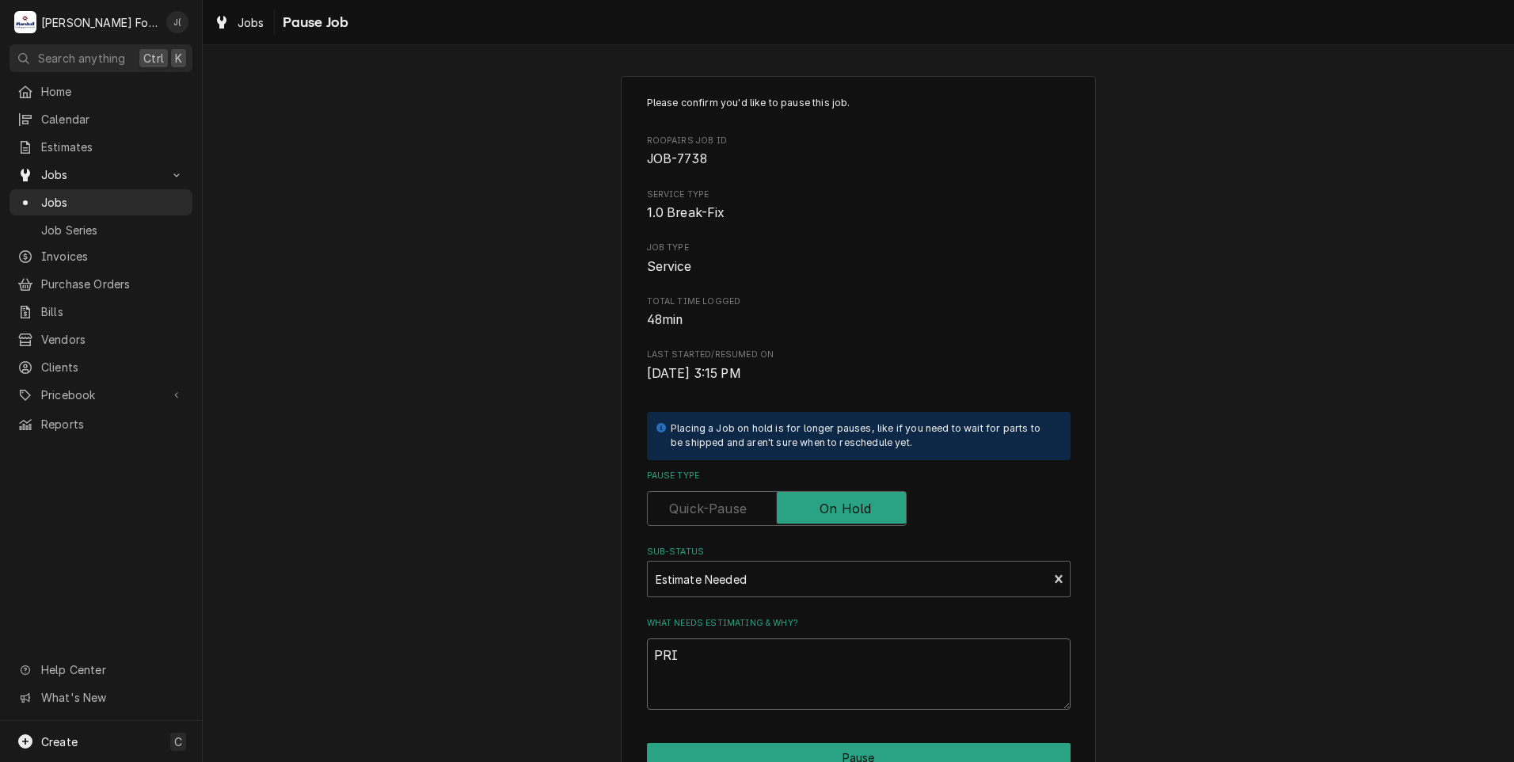
type textarea "x"
type textarea "PRIC"
type textarea "x"
type textarea "PRICE"
type textarea "x"
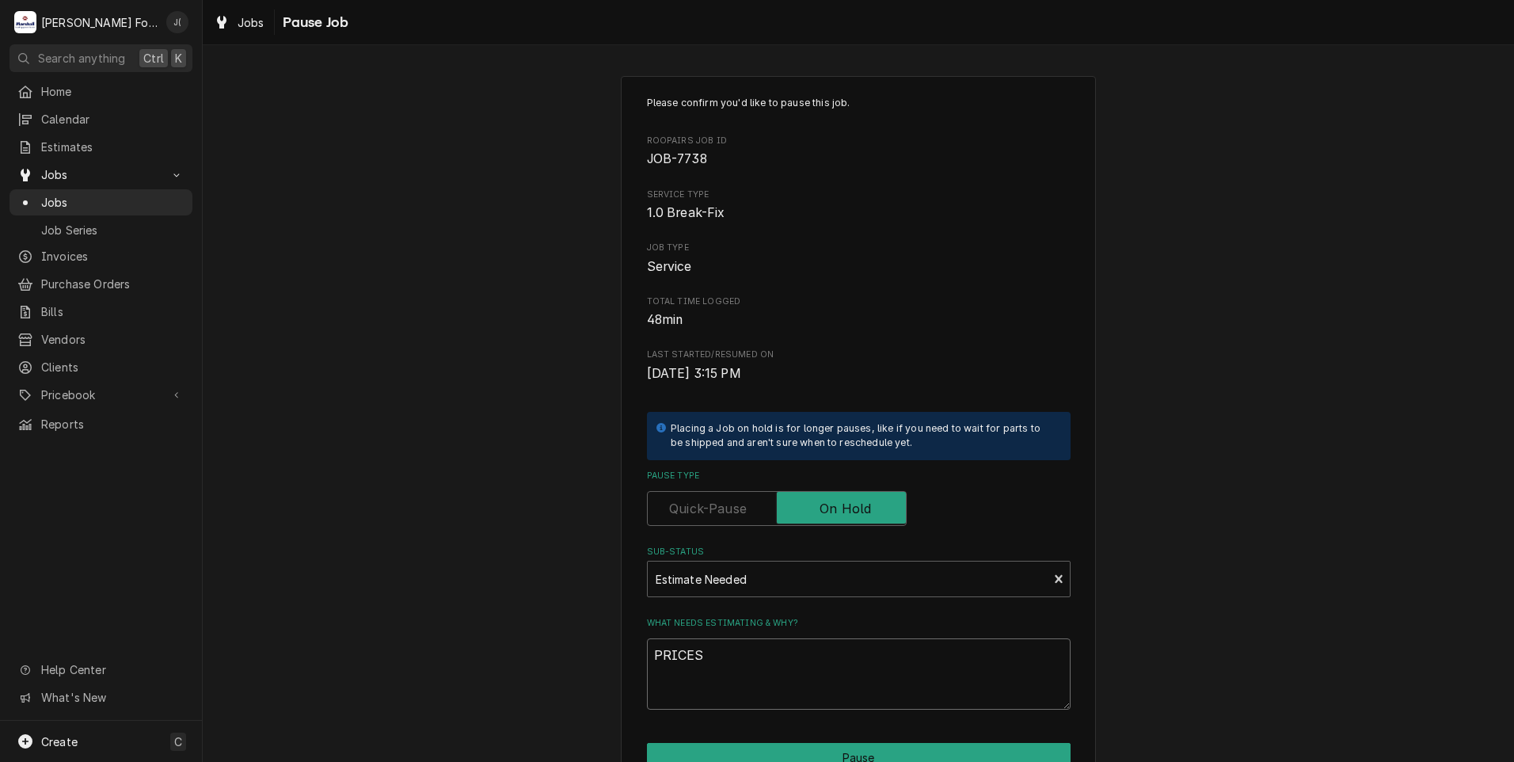
scroll to position [125, 0]
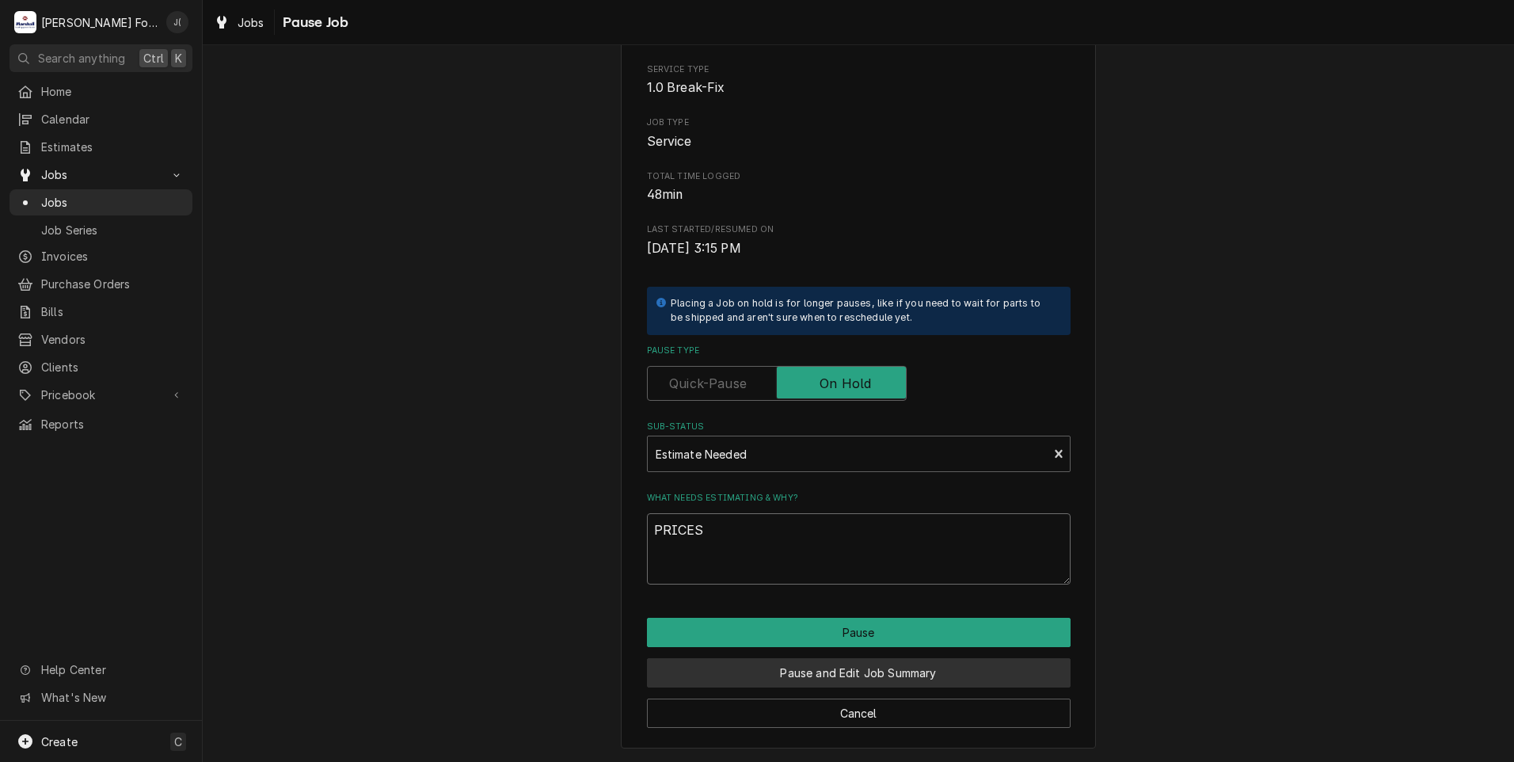
type textarea "PRICES"
click at [802, 682] on button "Pause and Edit Job Summary" at bounding box center [859, 672] width 424 height 29
type textarea "x"
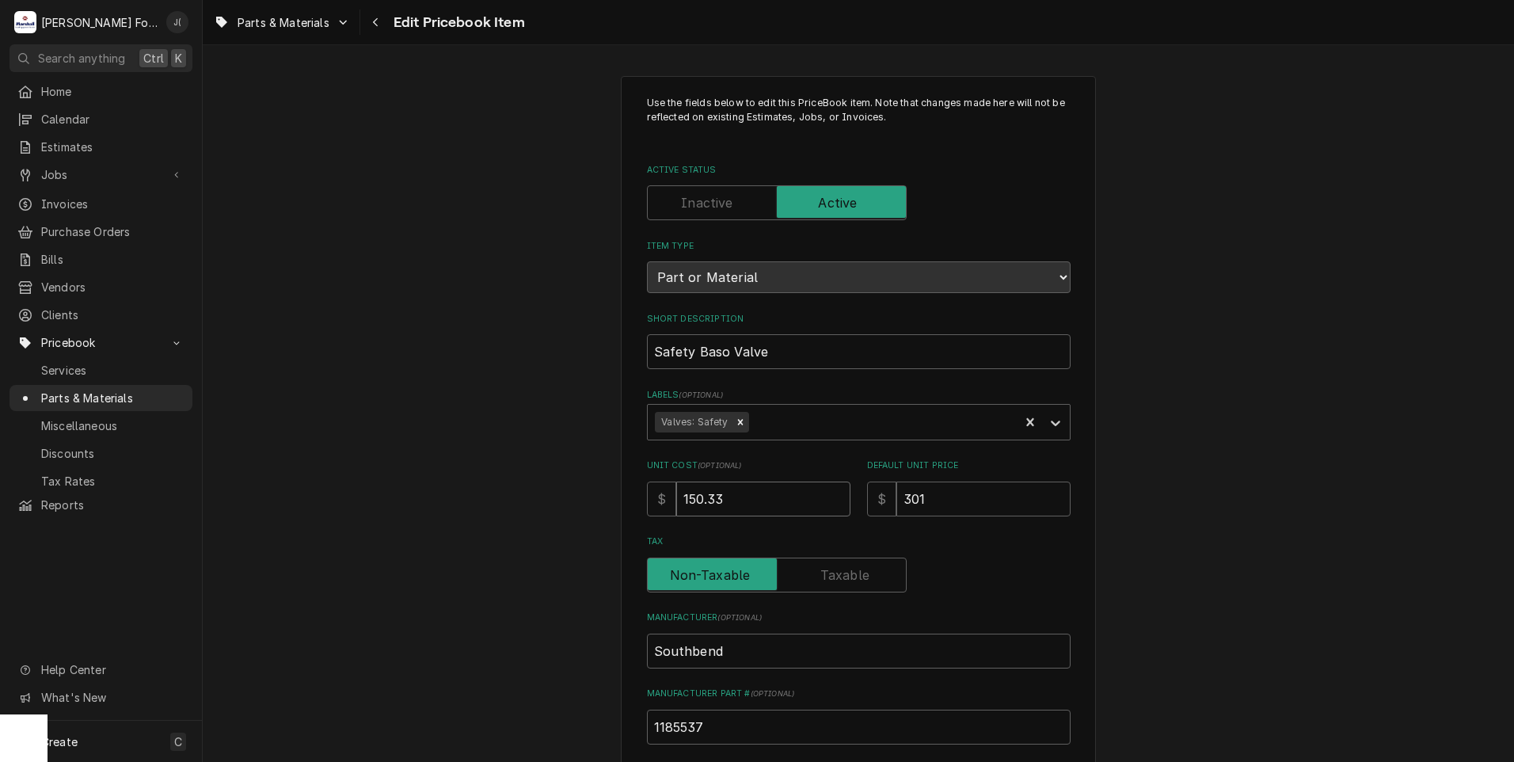
click at [522, 495] on div "Use the fields below to edit this PriceBook item. Note that changes made here w…" at bounding box center [859, 620] width 1312 height 1116
type textarea "x"
type input "1"
type textarea "x"
type input "17"
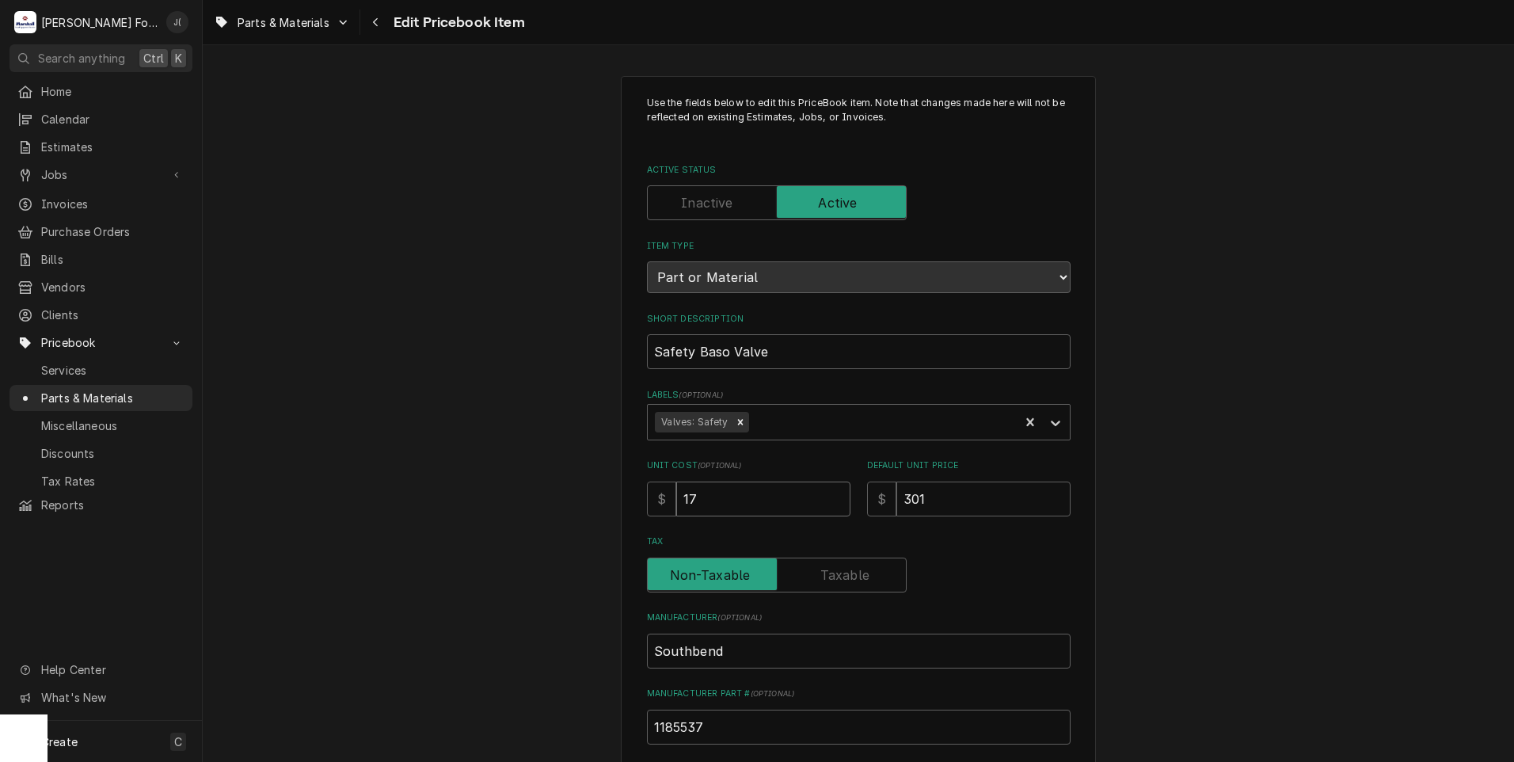
type textarea "x"
type input "176"
type textarea "x"
type input "176.1"
type textarea "x"
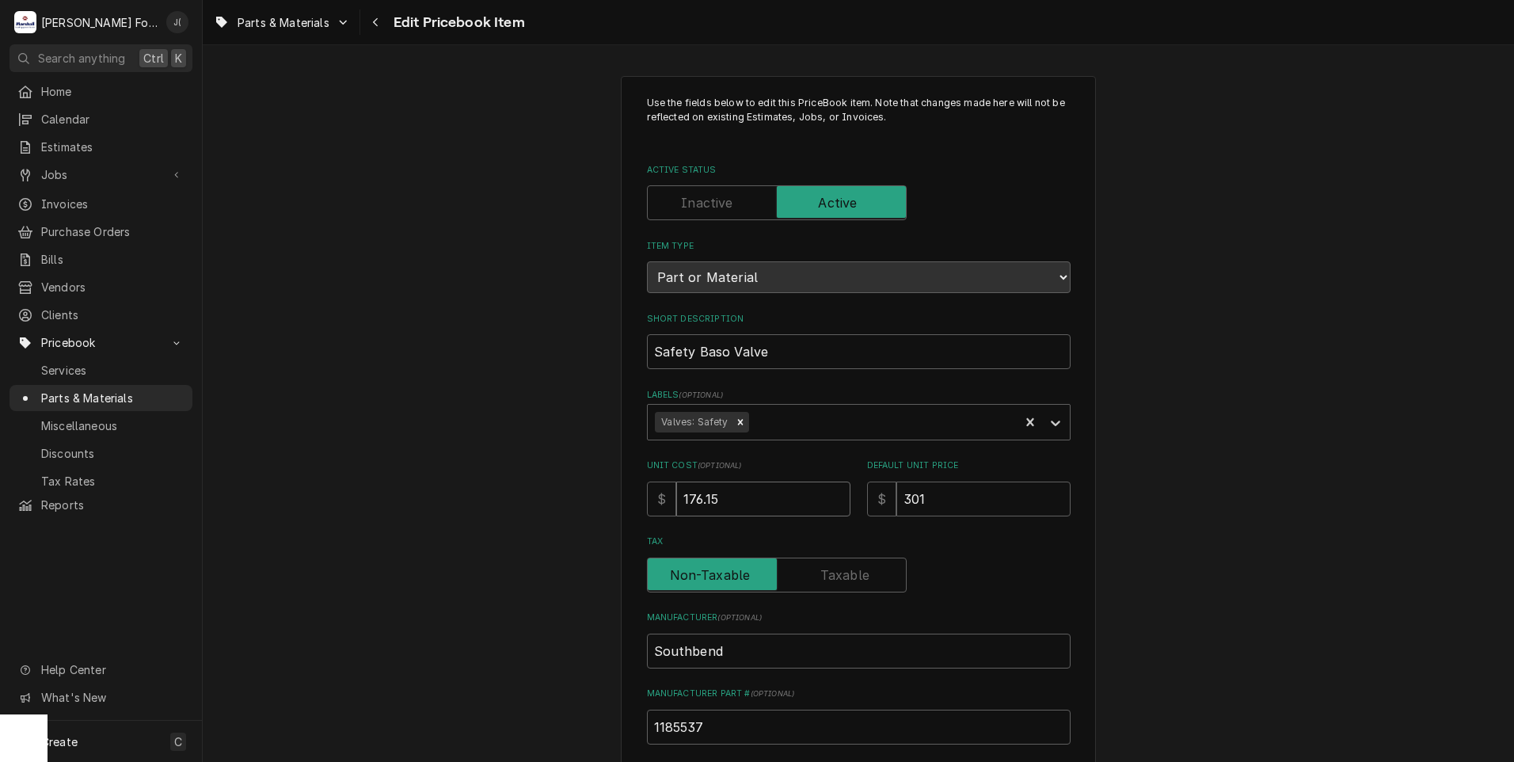
type input "176.15"
type textarea "x"
type input "6"
type textarea "x"
type input "64"
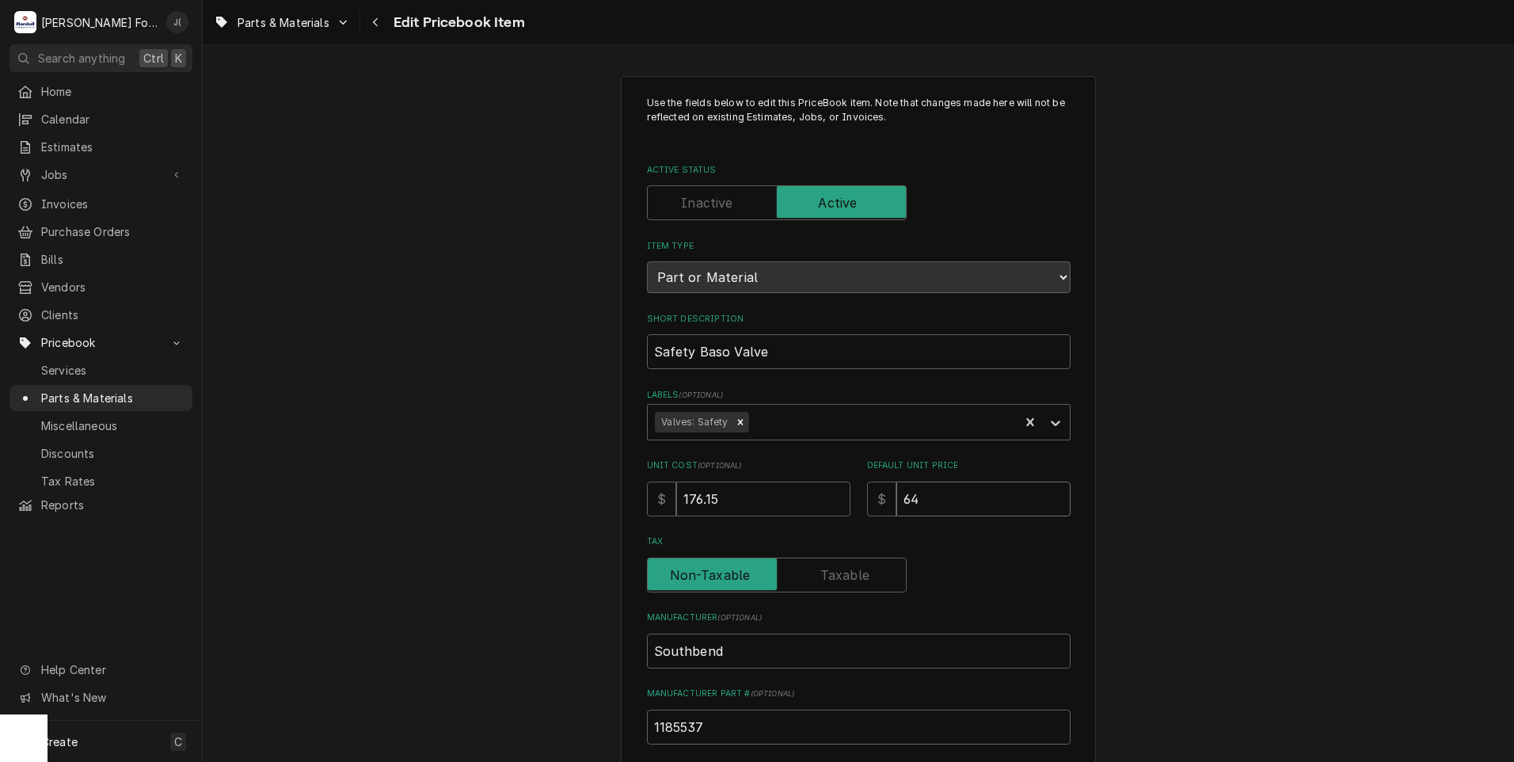
type textarea "x"
type input "644"
type textarea "x"
type input "644.0"
type textarea "x"
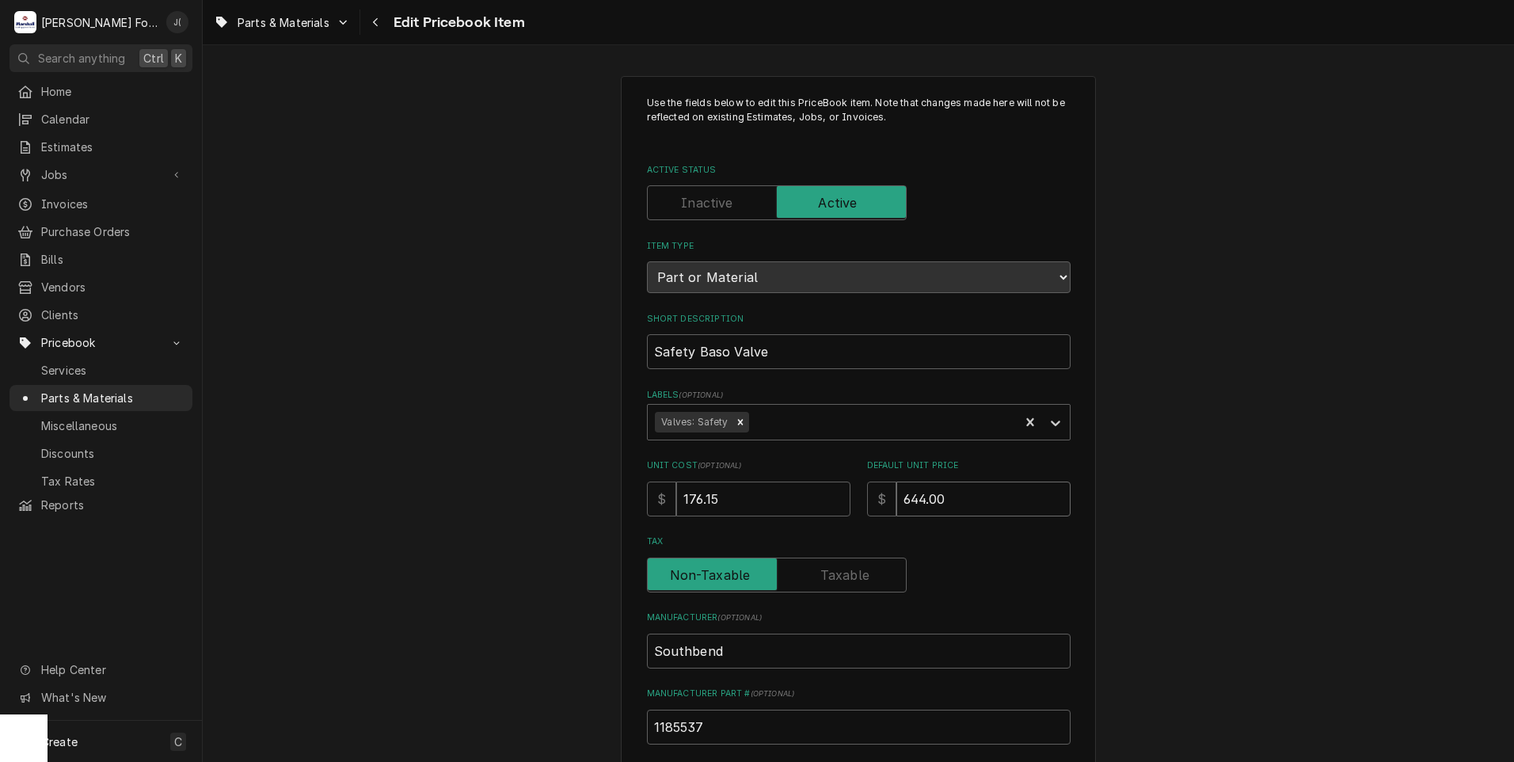
type input "644.00"
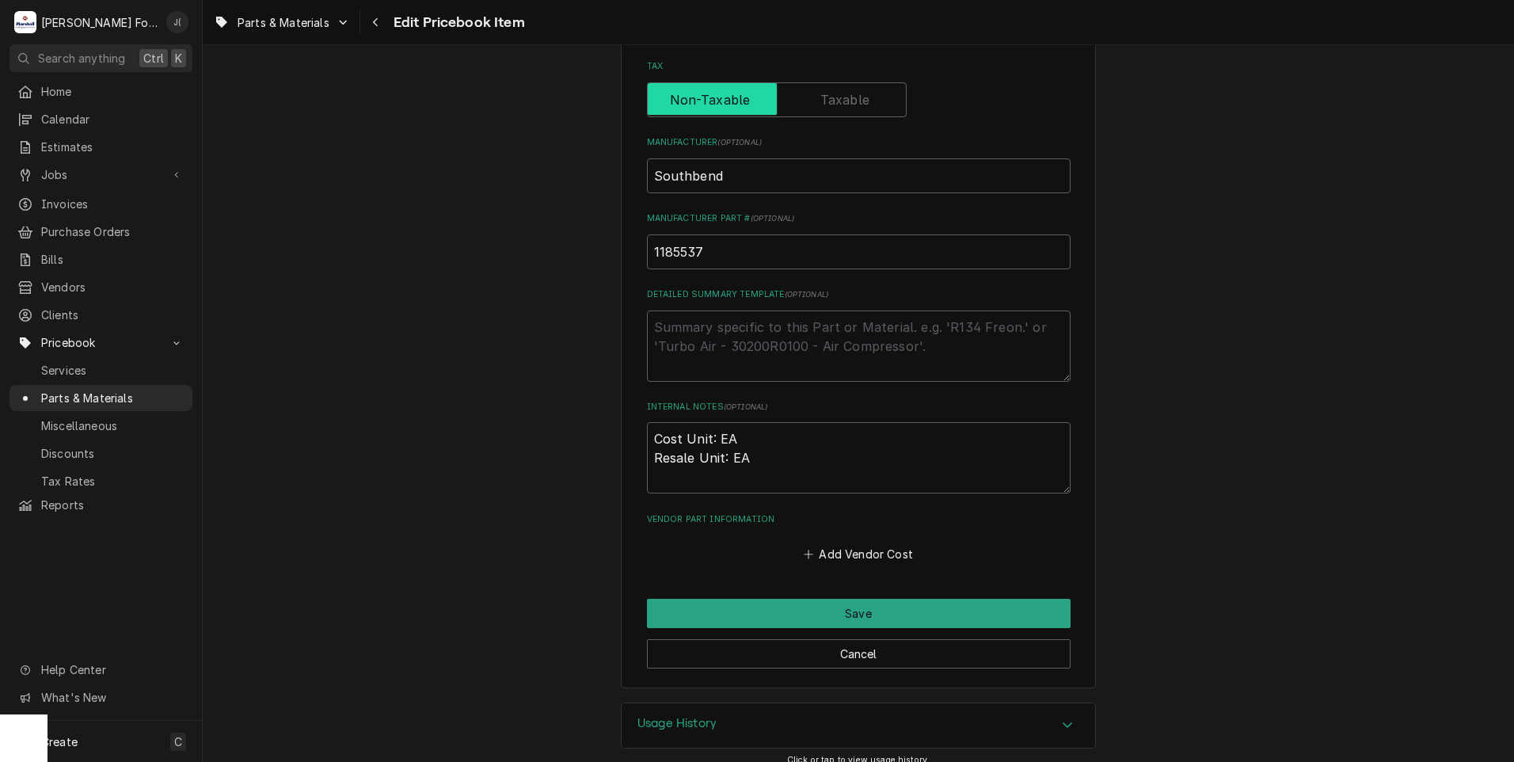
scroll to position [488, 0]
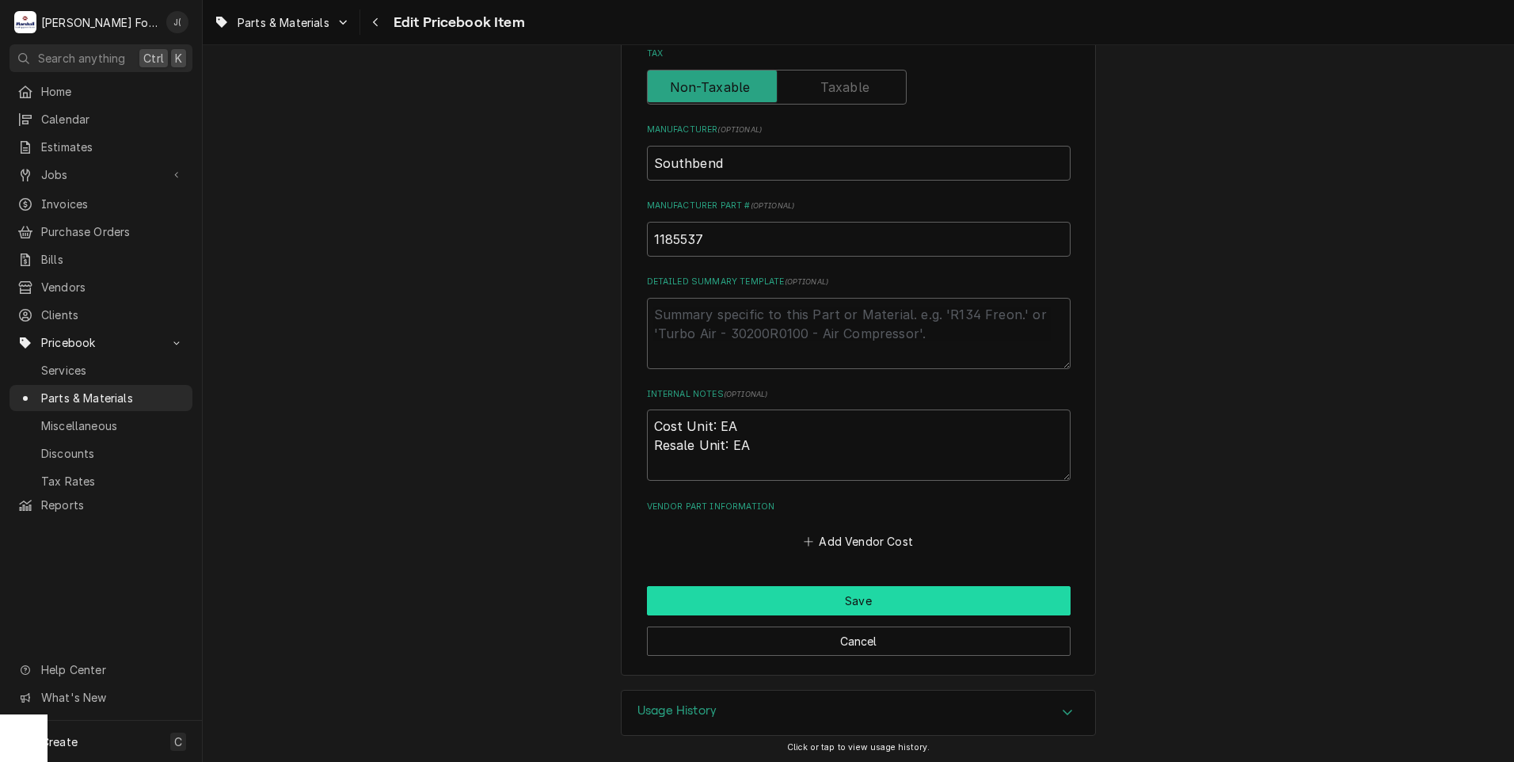
click at [677, 602] on button "Save" at bounding box center [859, 600] width 424 height 29
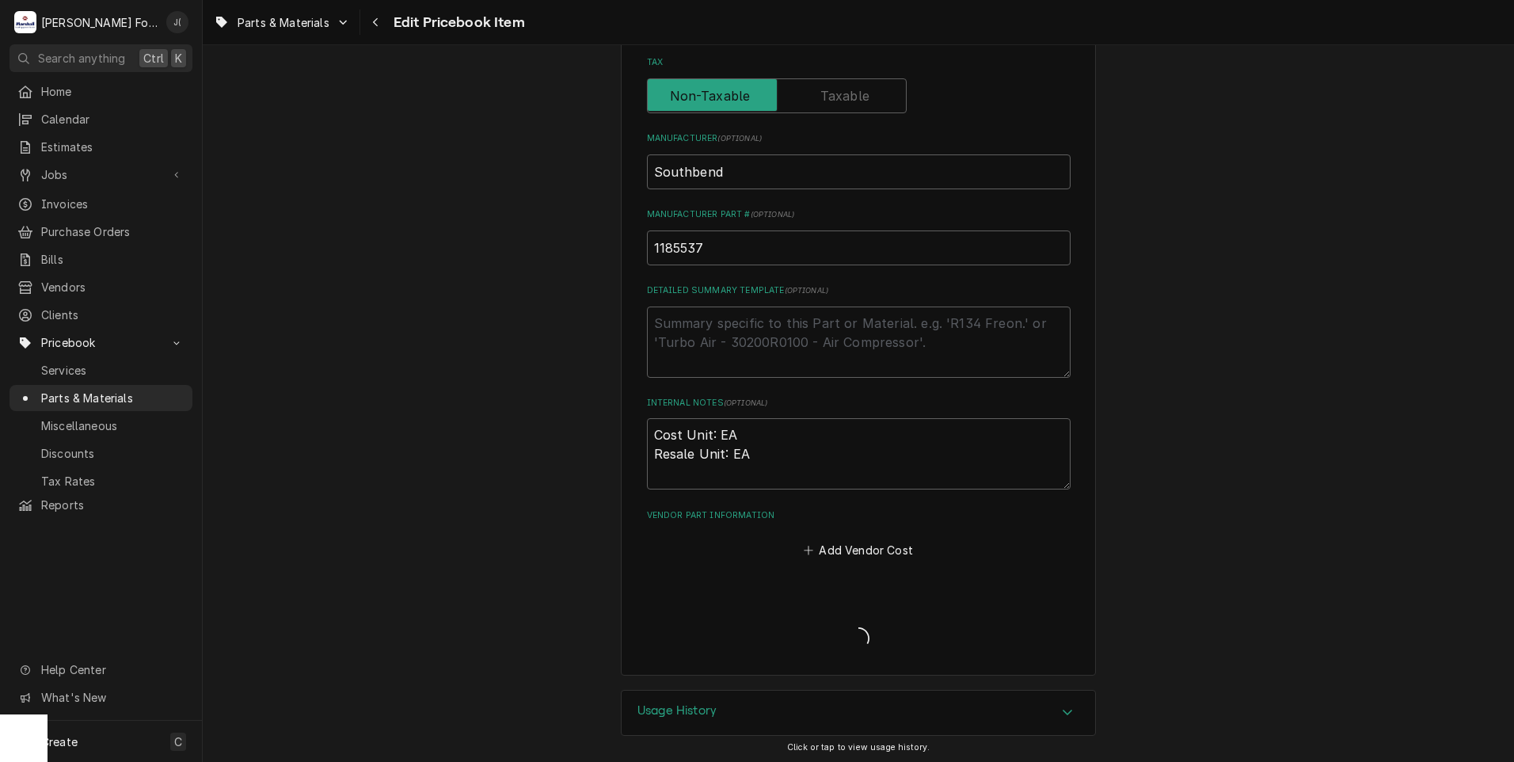
type textarea "x"
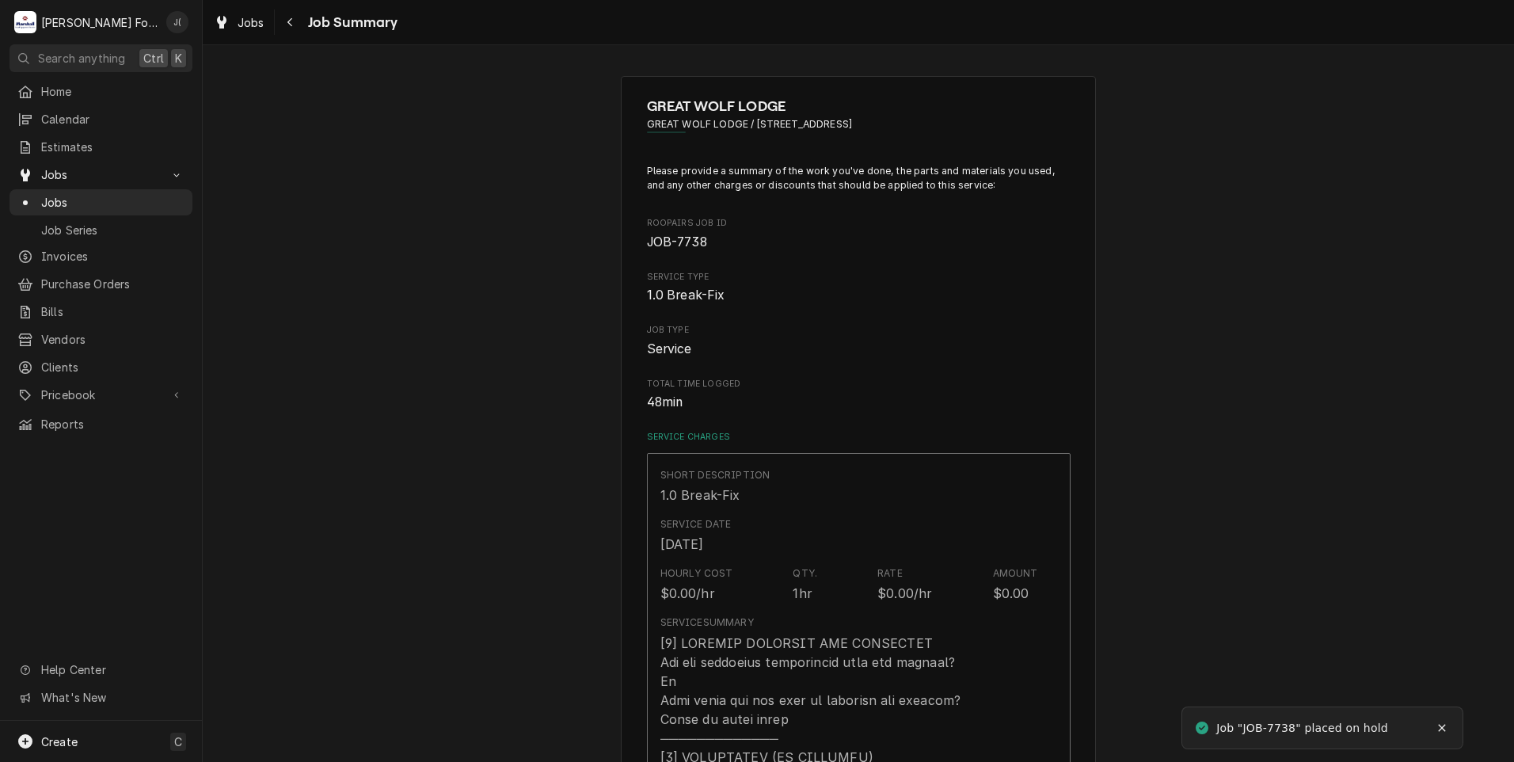
type textarea "x"
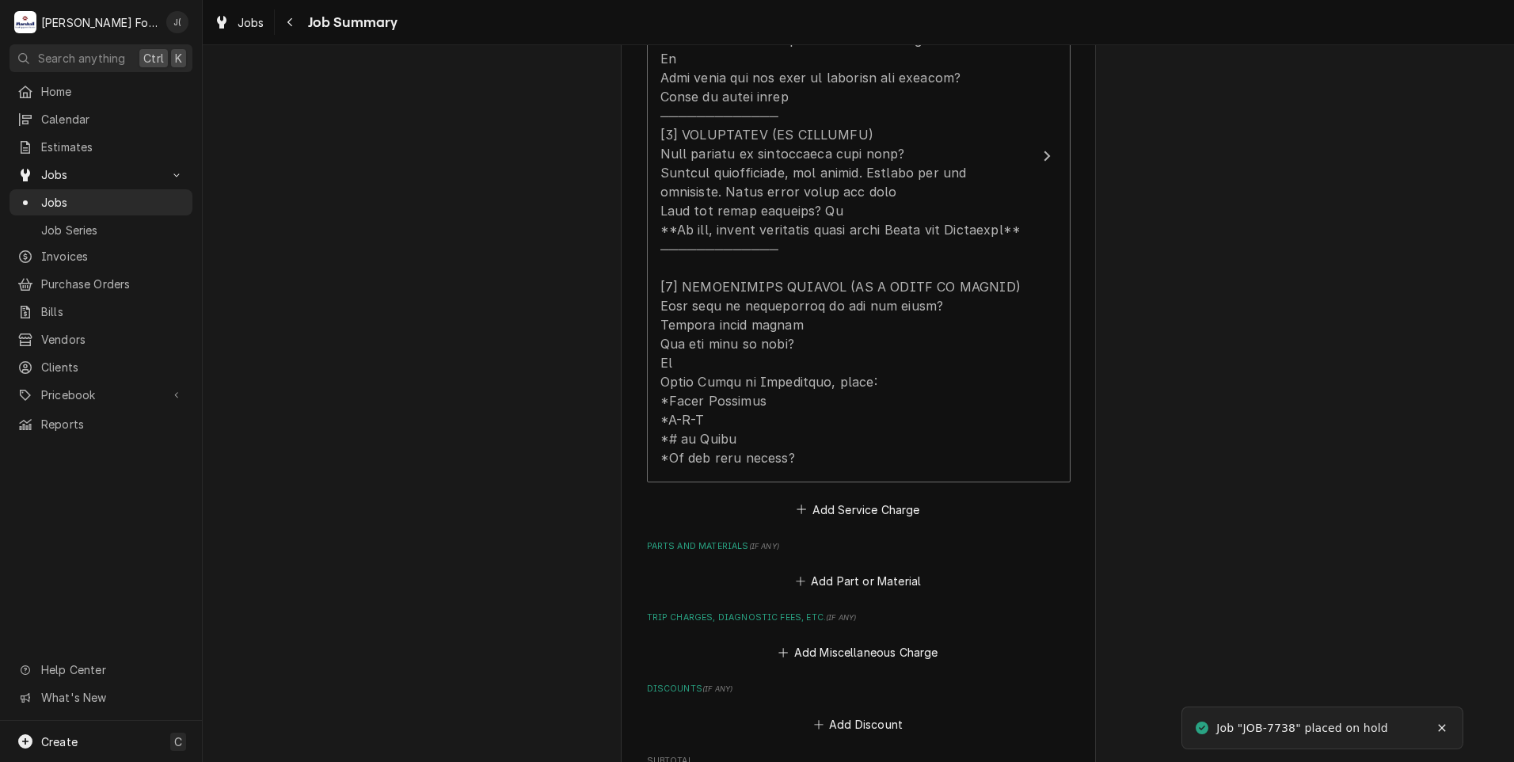
scroll to position [713, 0]
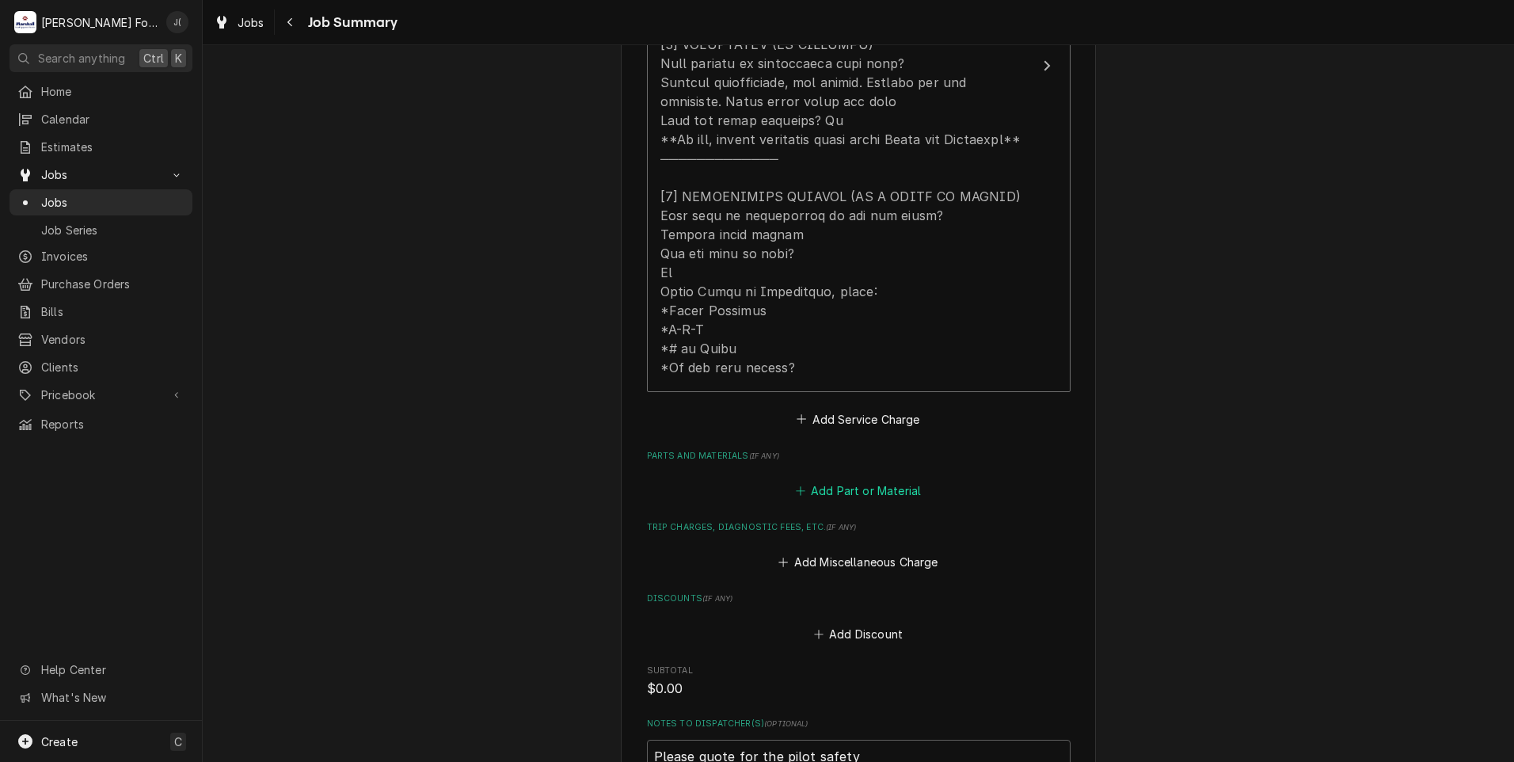
click at [863, 489] on button "Add Part or Material" at bounding box center [858, 491] width 131 height 22
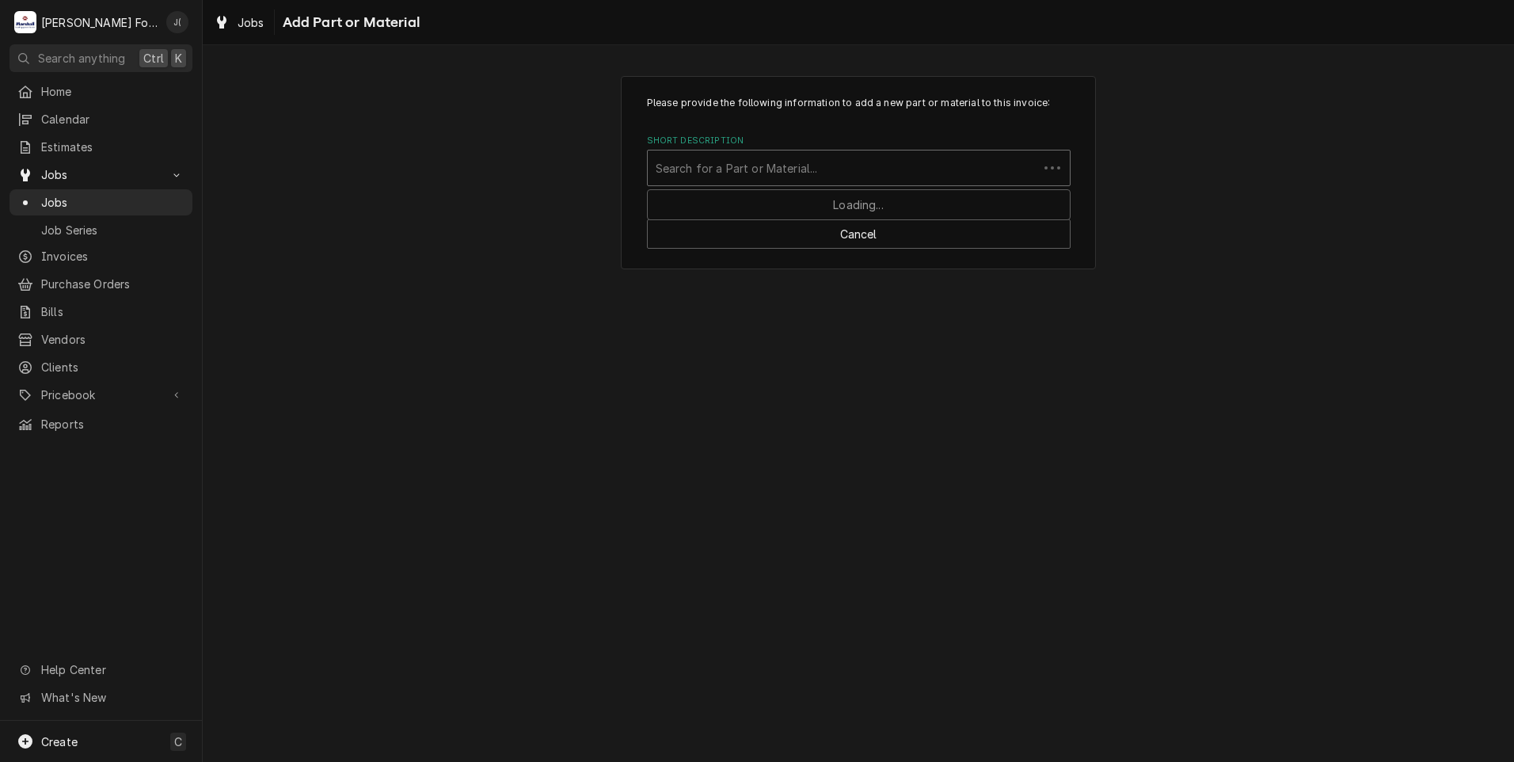
click at [718, 170] on div "Short Description" at bounding box center [843, 168] width 375 height 29
drag, startPoint x: 683, startPoint y: 169, endPoint x: 660, endPoint y: 167, distance: 23.0
click at [660, 167] on div "Short Description" at bounding box center [859, 168] width 406 height 29
type input "1185537"
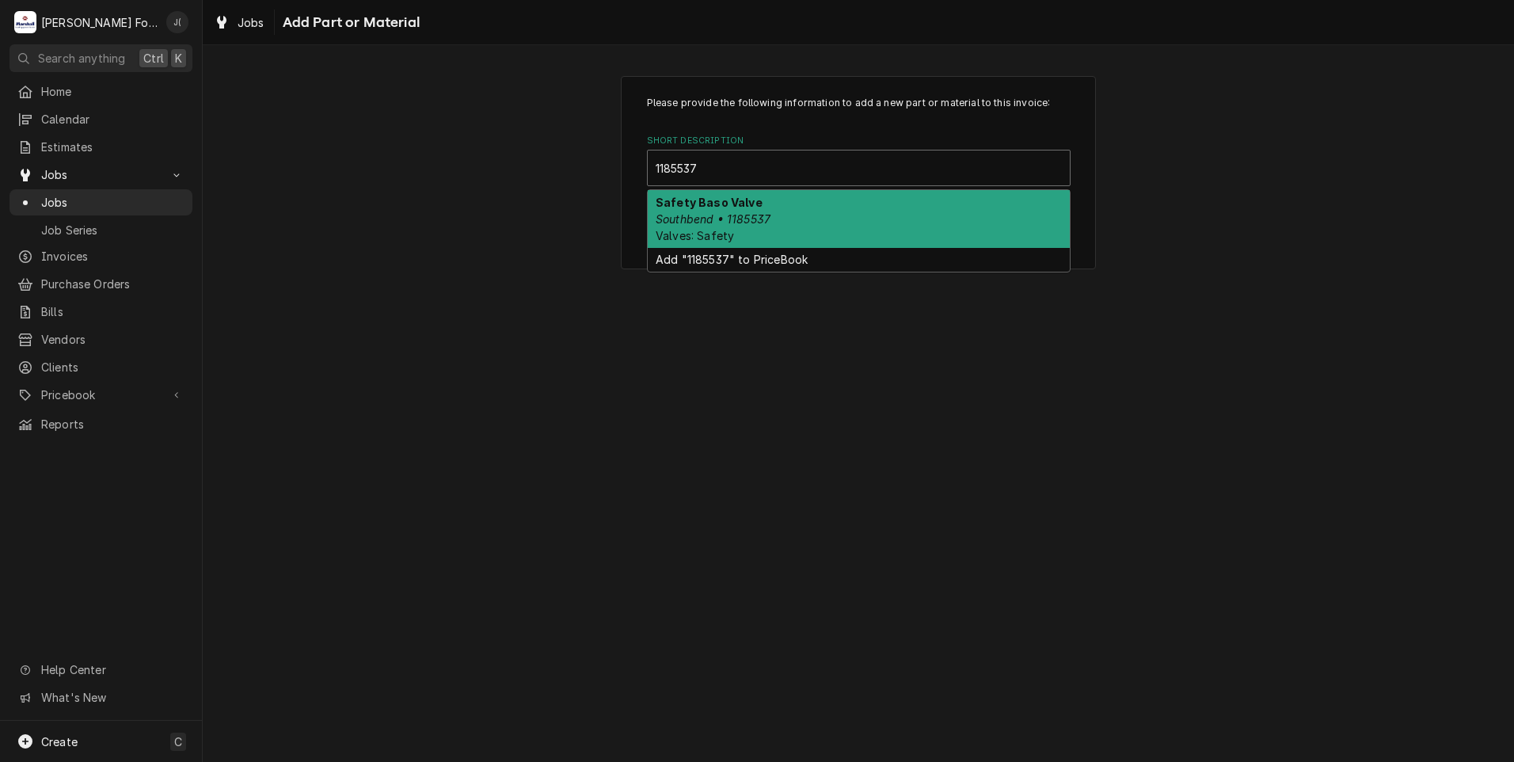
click at [730, 207] on strong "Safety Baso Valve" at bounding box center [709, 202] width 107 height 13
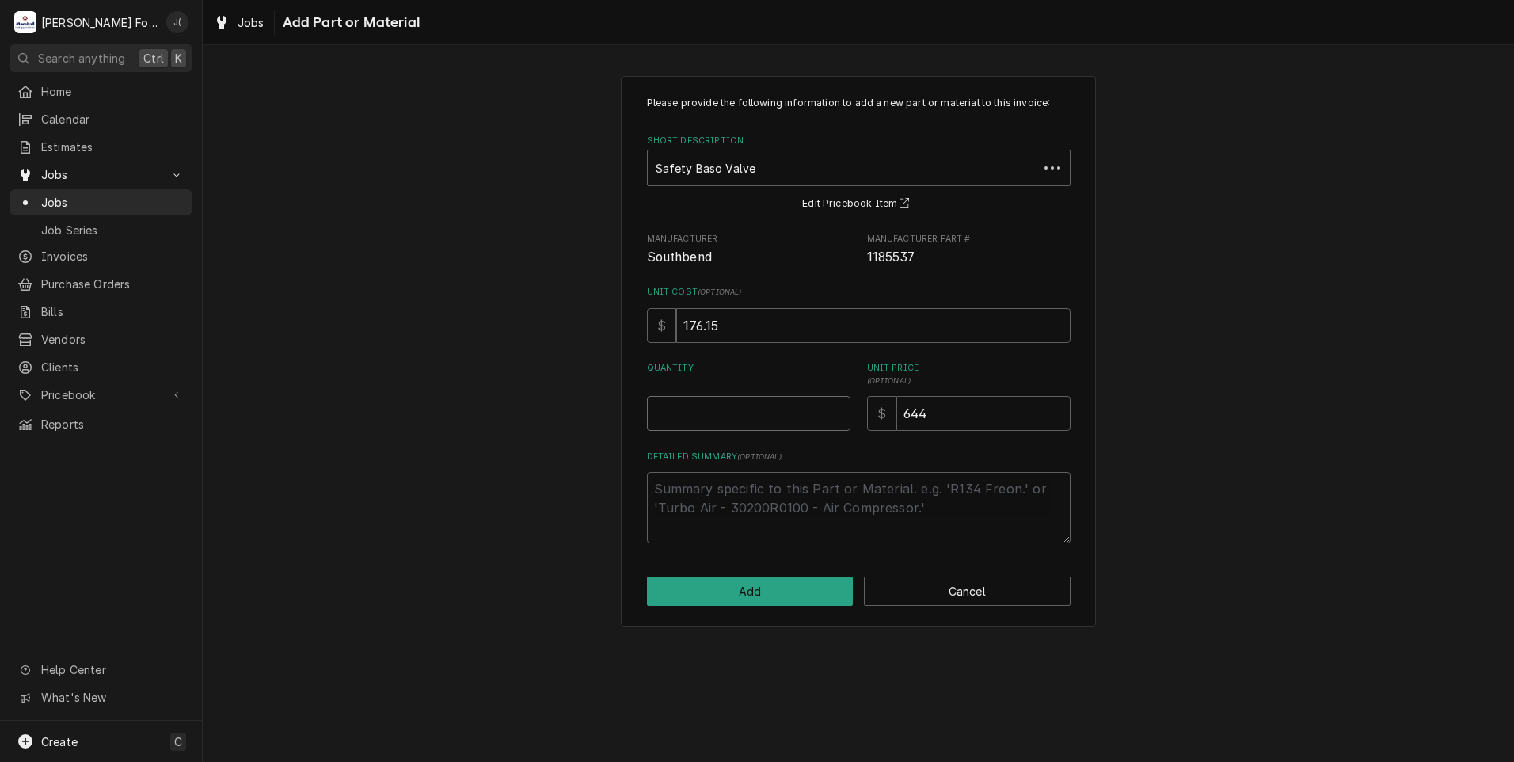
click at [750, 402] on input "Quantity" at bounding box center [749, 413] width 204 height 35
type textarea "x"
type input "1"
click at [732, 592] on button "Add" at bounding box center [750, 591] width 207 height 29
type textarea "x"
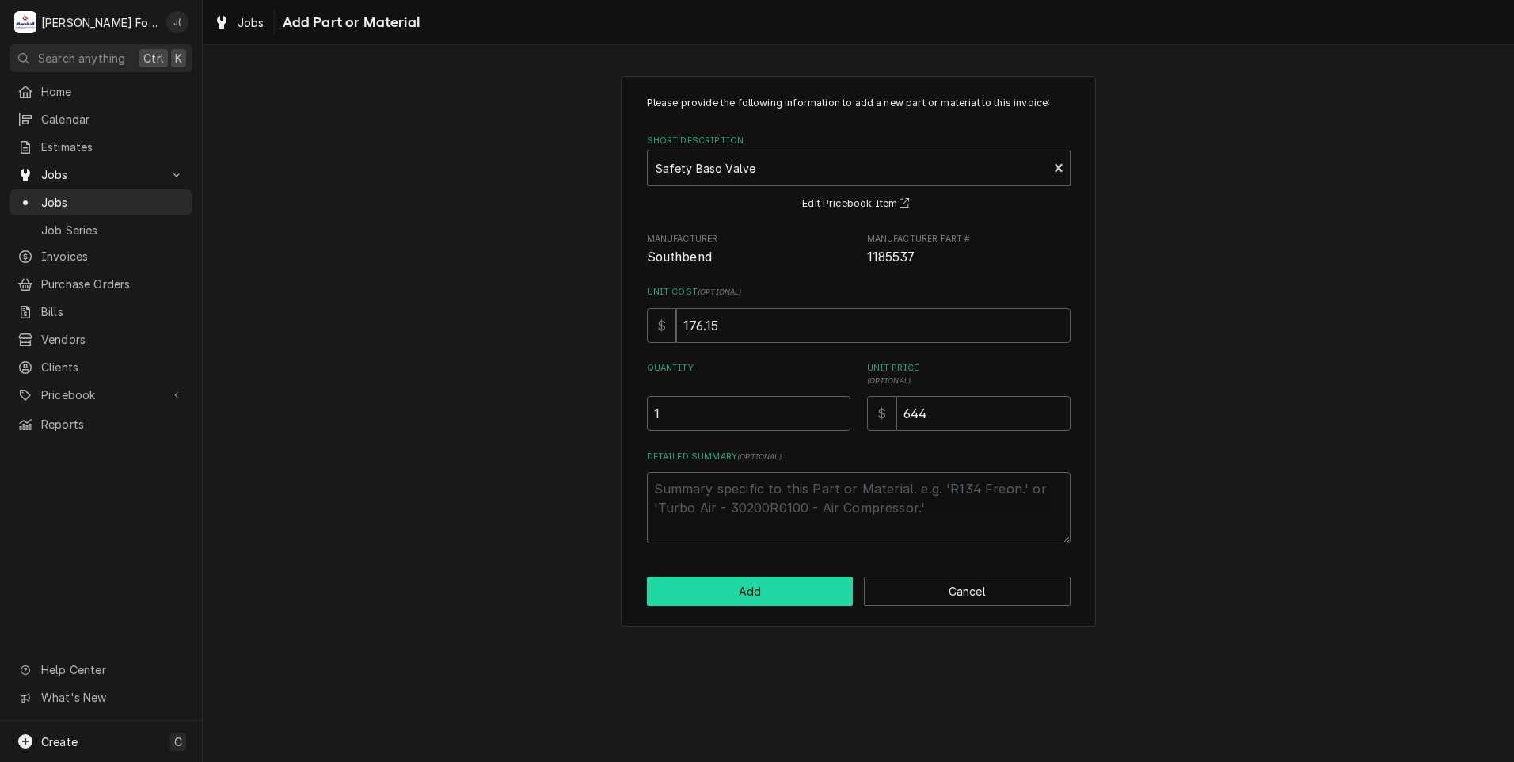
scroll to position [713, 0]
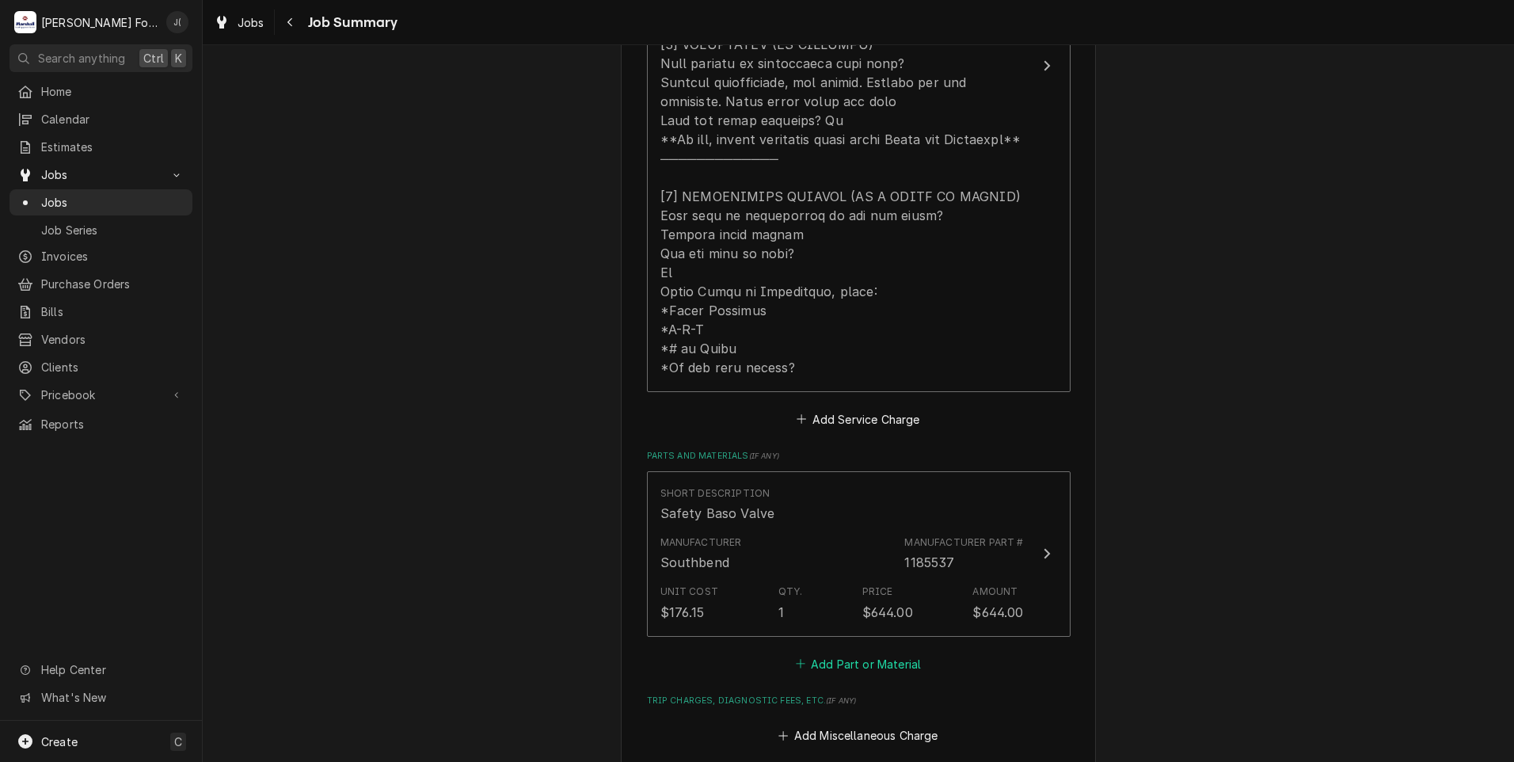
click at [838, 660] on button "Add Part or Material" at bounding box center [858, 664] width 131 height 22
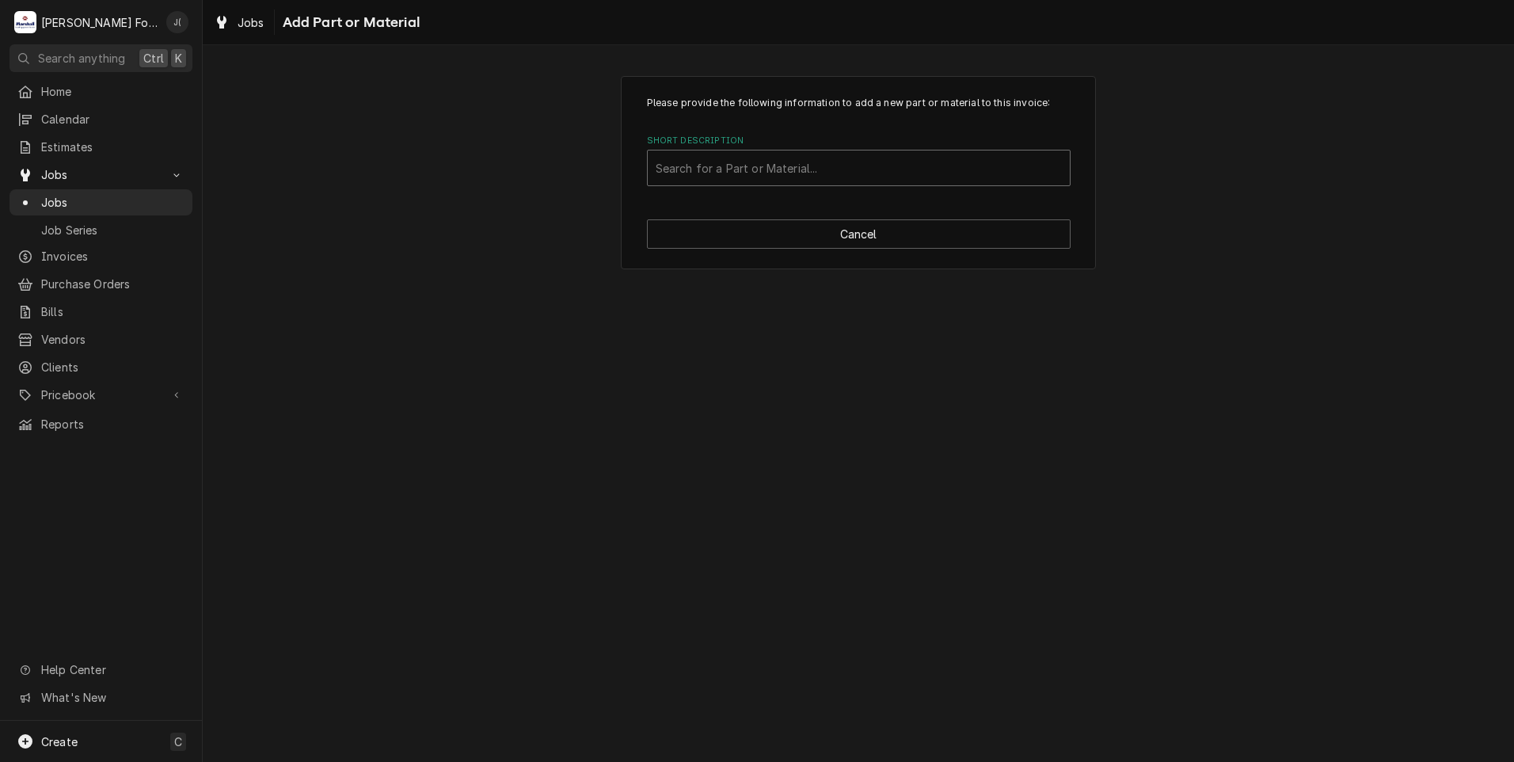
click at [813, 168] on div "Short Description" at bounding box center [859, 168] width 406 height 29
type input "SSDT"
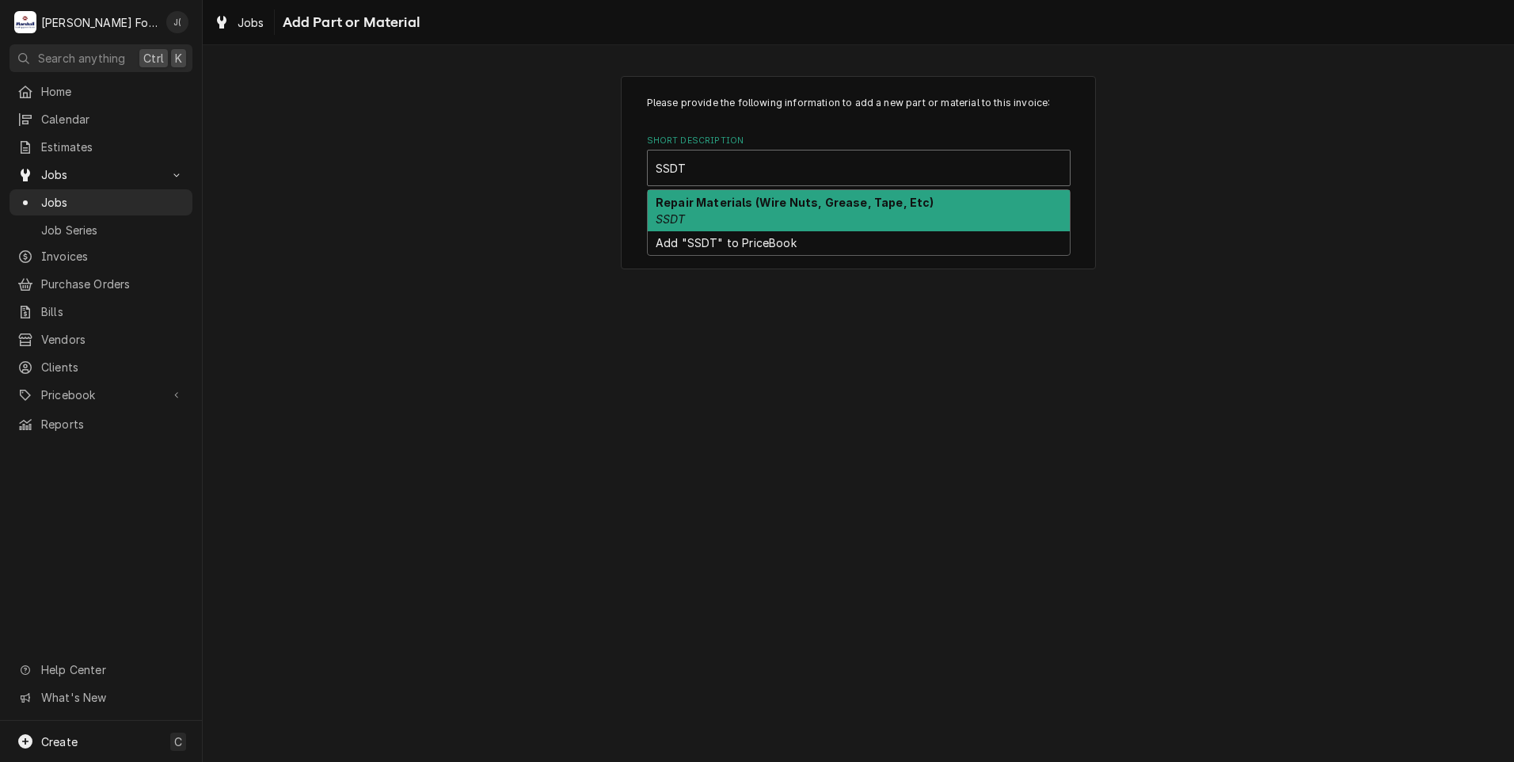
click at [890, 216] on div "Repair Materials (Wire Nuts, Grease, Tape, Etc) SSDT" at bounding box center [859, 210] width 422 height 41
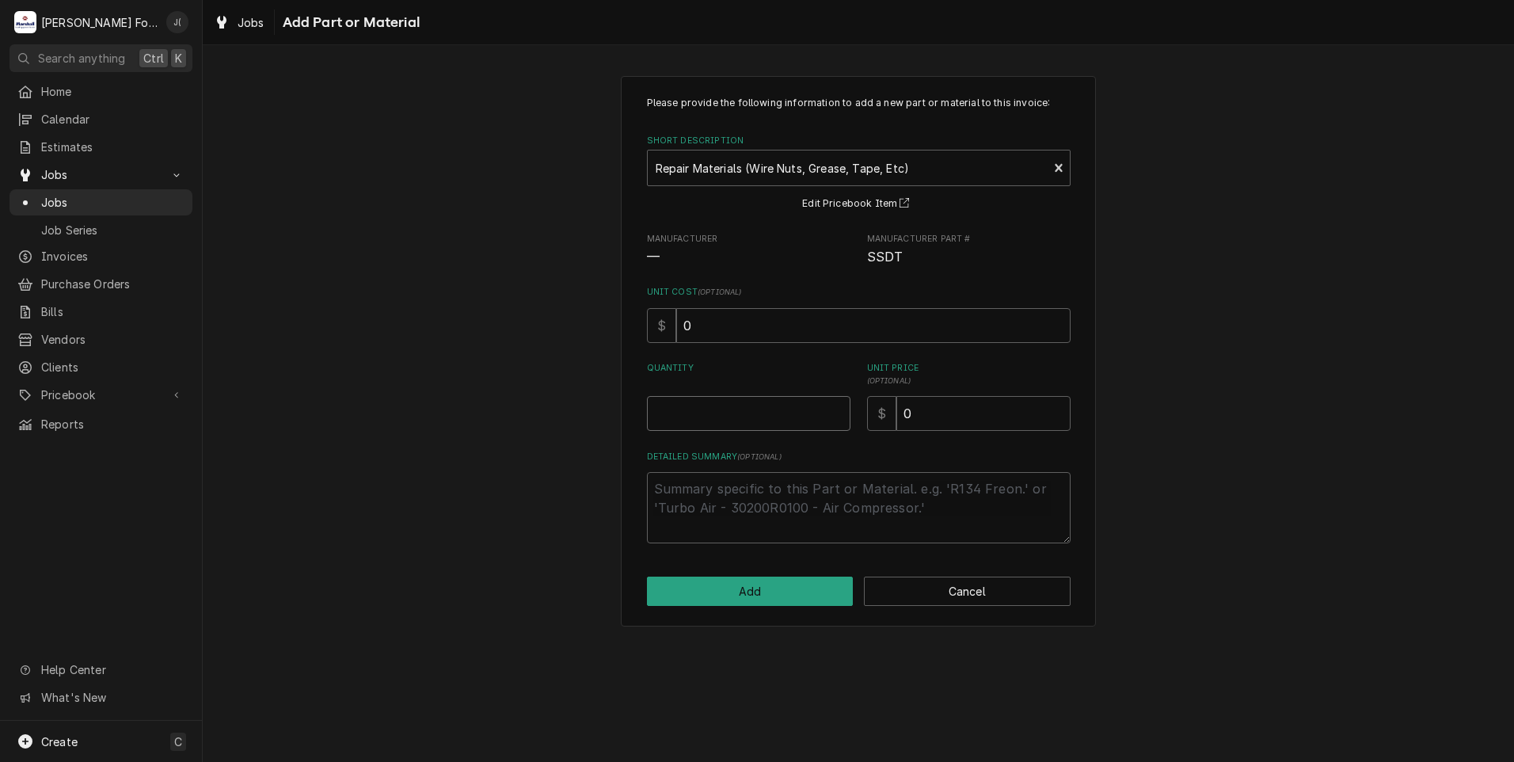
click at [764, 406] on input "Quantity" at bounding box center [749, 413] width 204 height 35
type textarea "x"
type input "1"
type textarea "x"
type input "1"
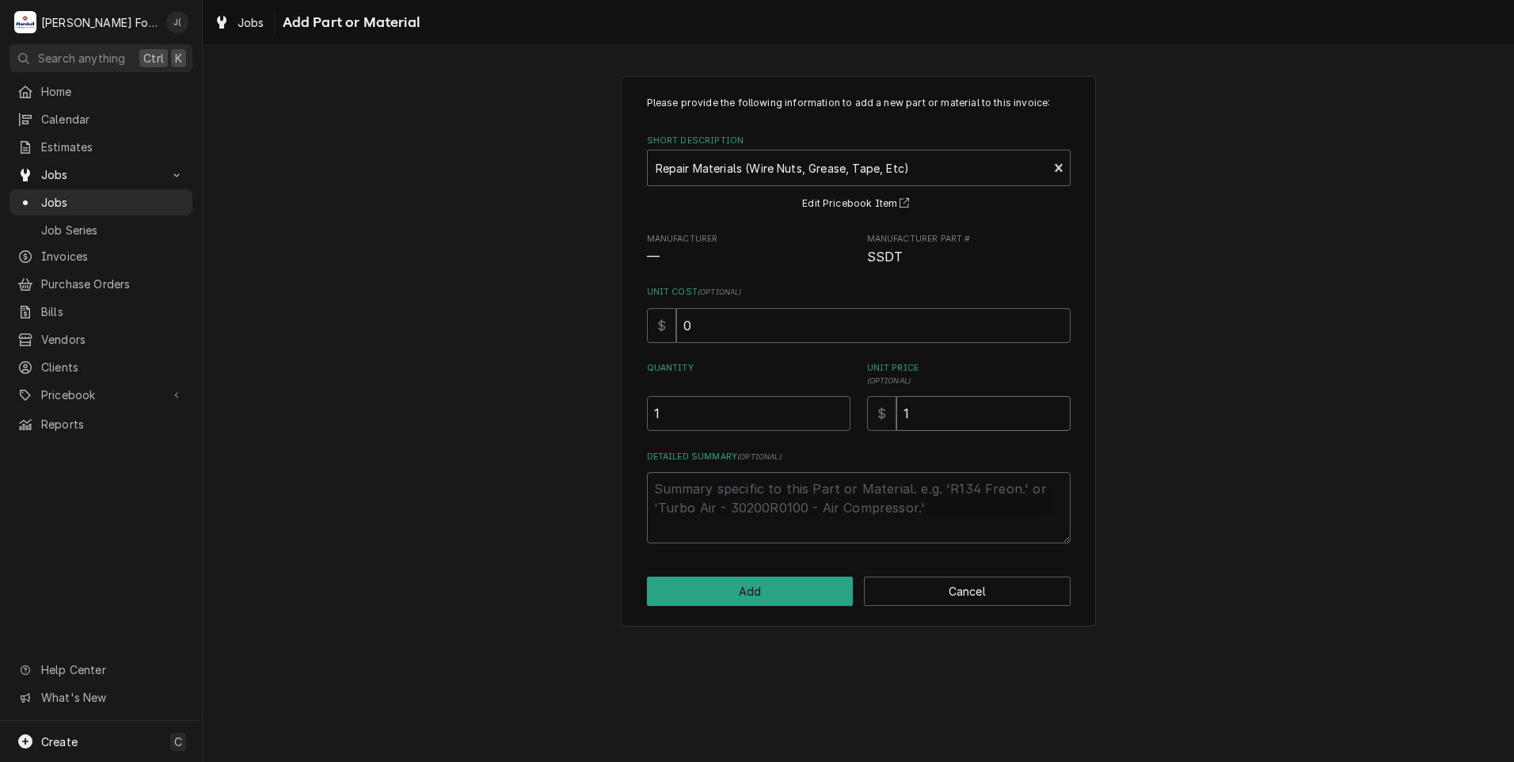
type textarea "x"
type input "14"
click at [767, 585] on button "Add" at bounding box center [750, 591] width 207 height 29
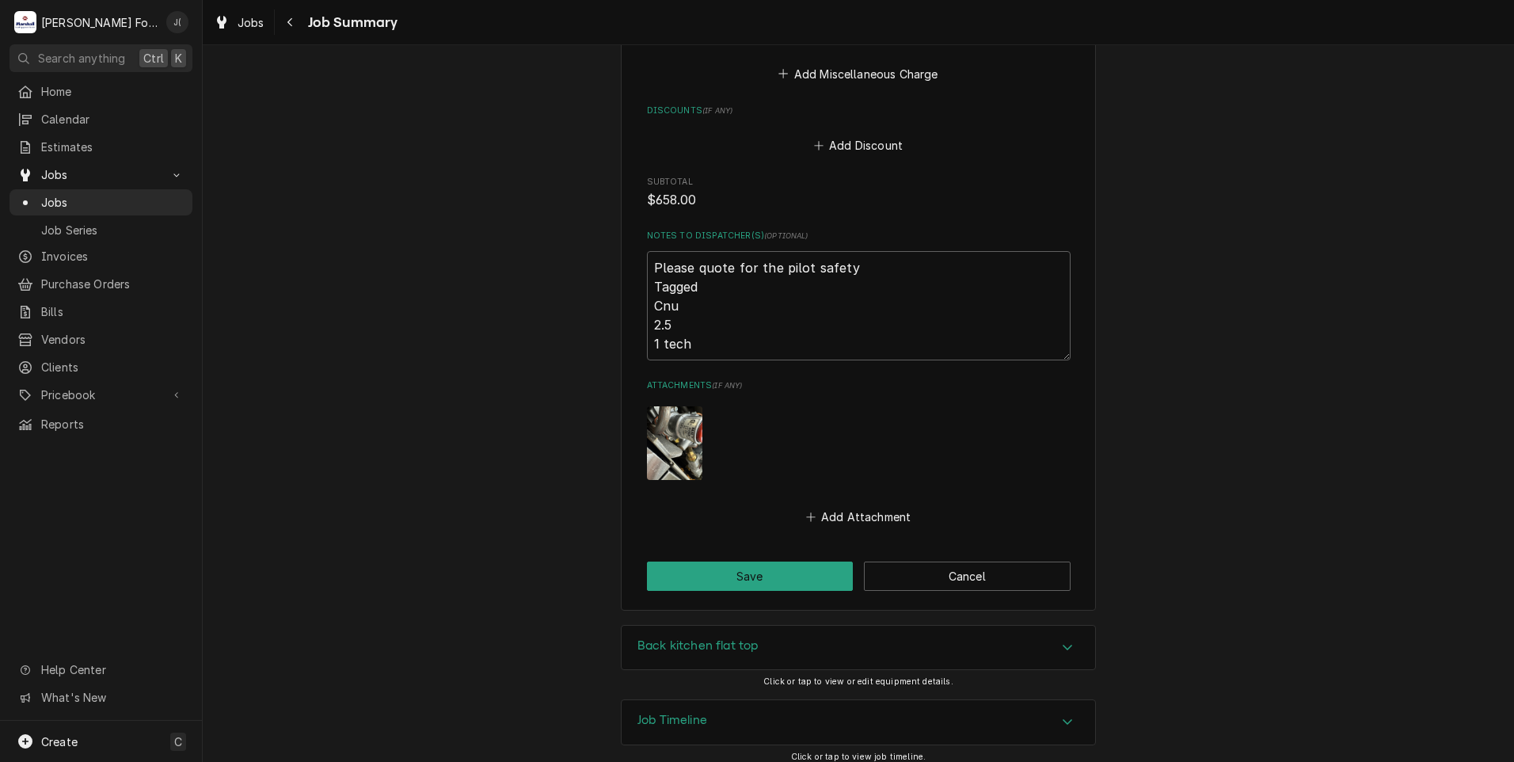
scroll to position [1560, 0]
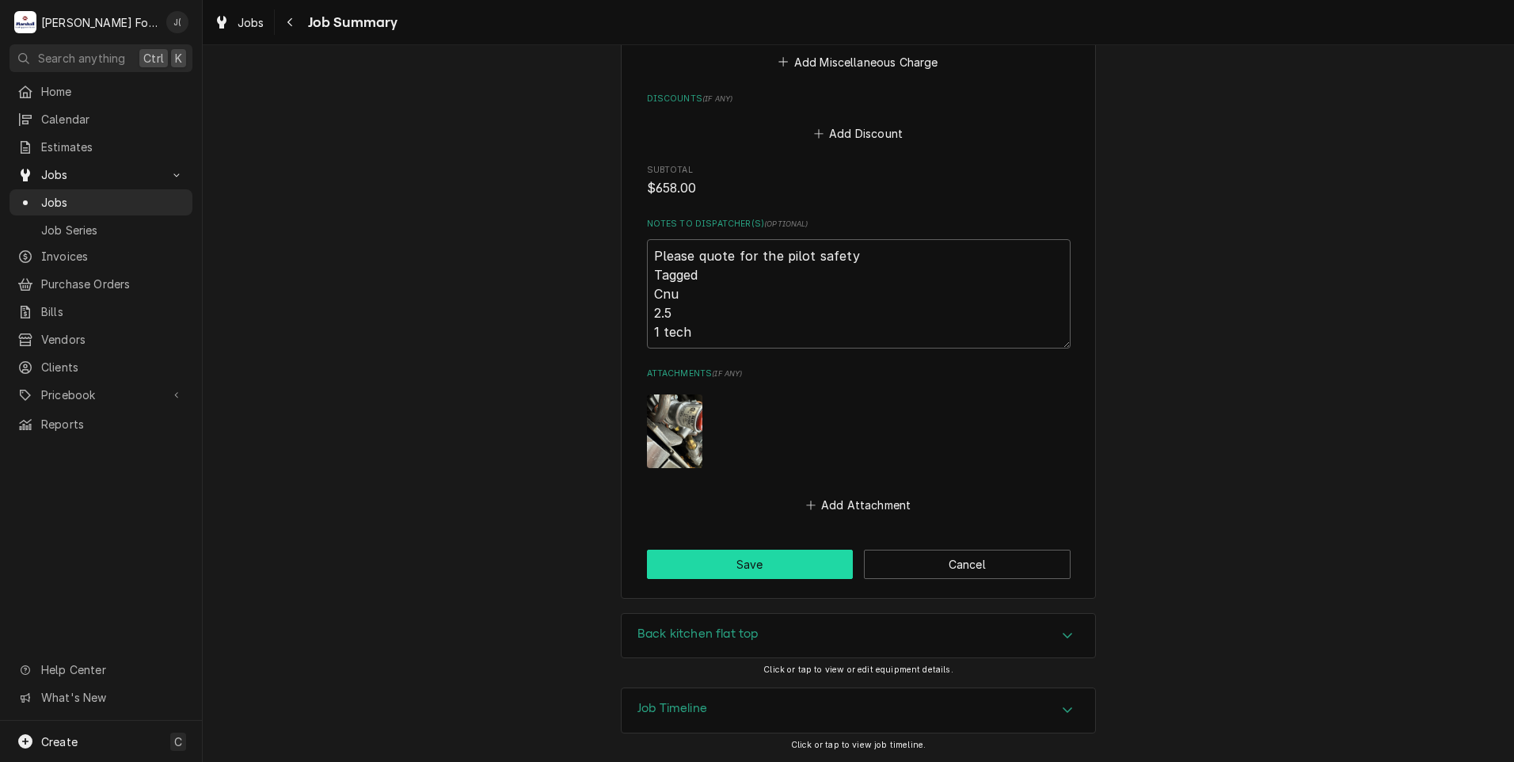
click at [758, 554] on button "Save" at bounding box center [750, 564] width 207 height 29
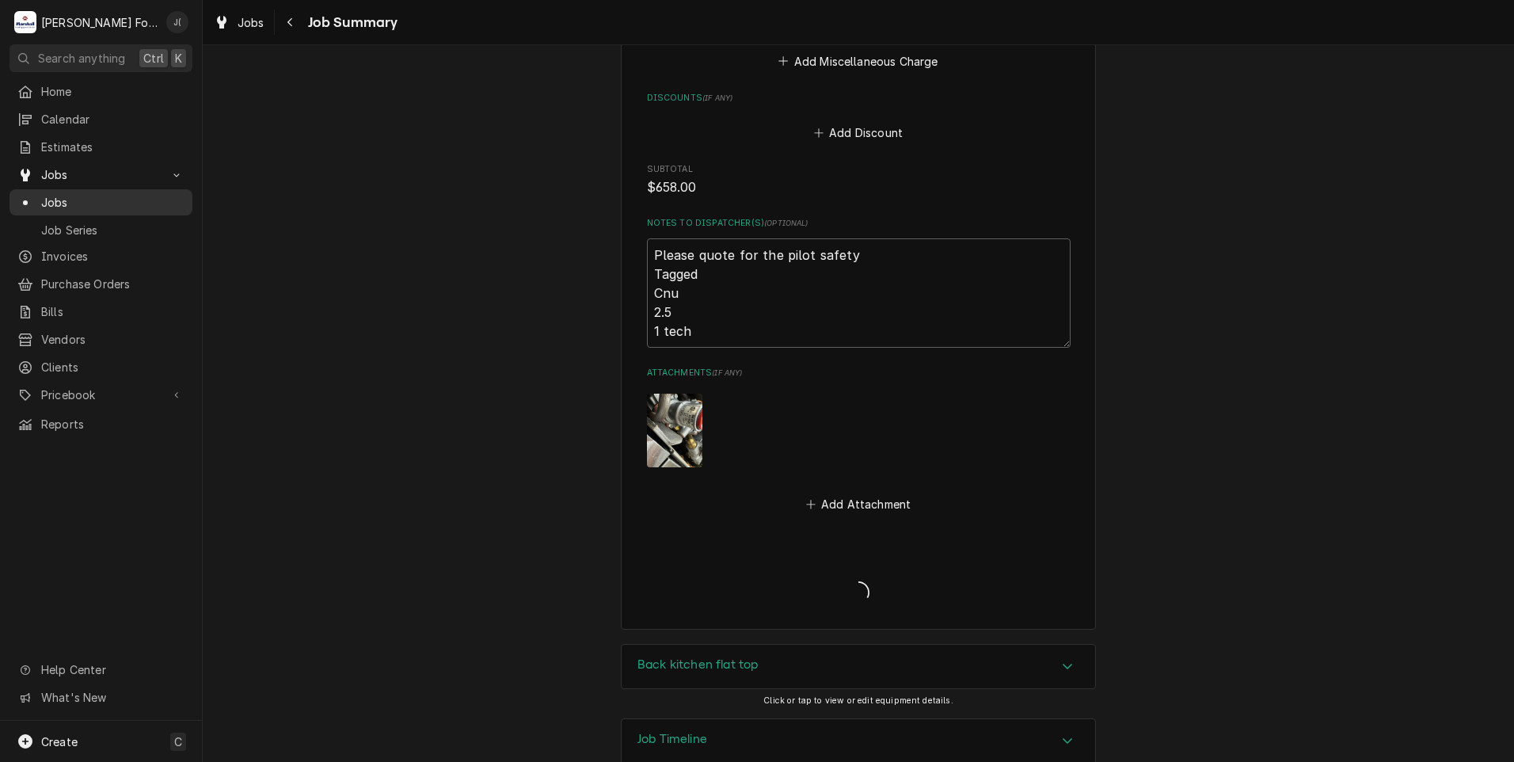
type textarea "x"
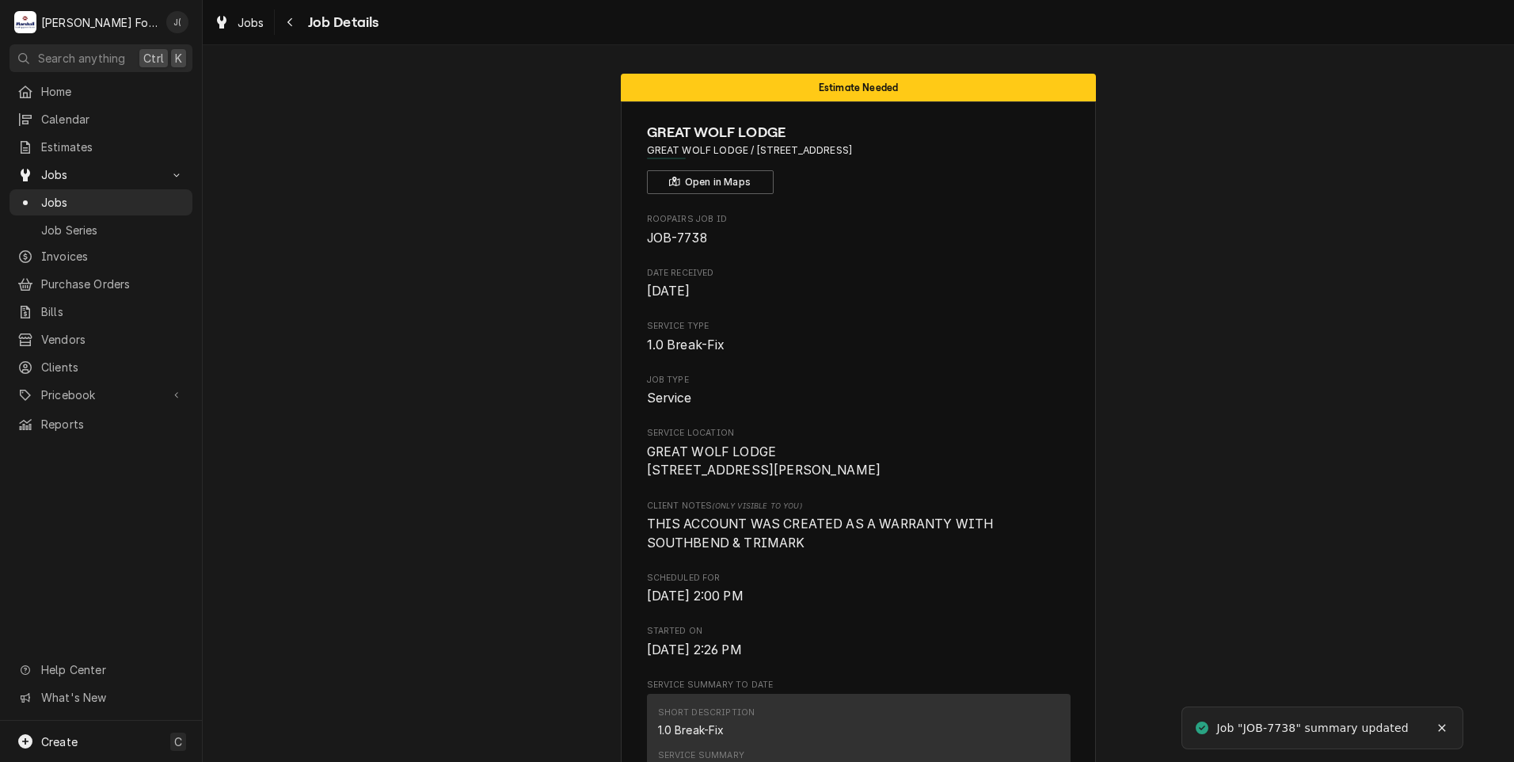
click at [100, 197] on span "Jobs" at bounding box center [112, 202] width 143 height 17
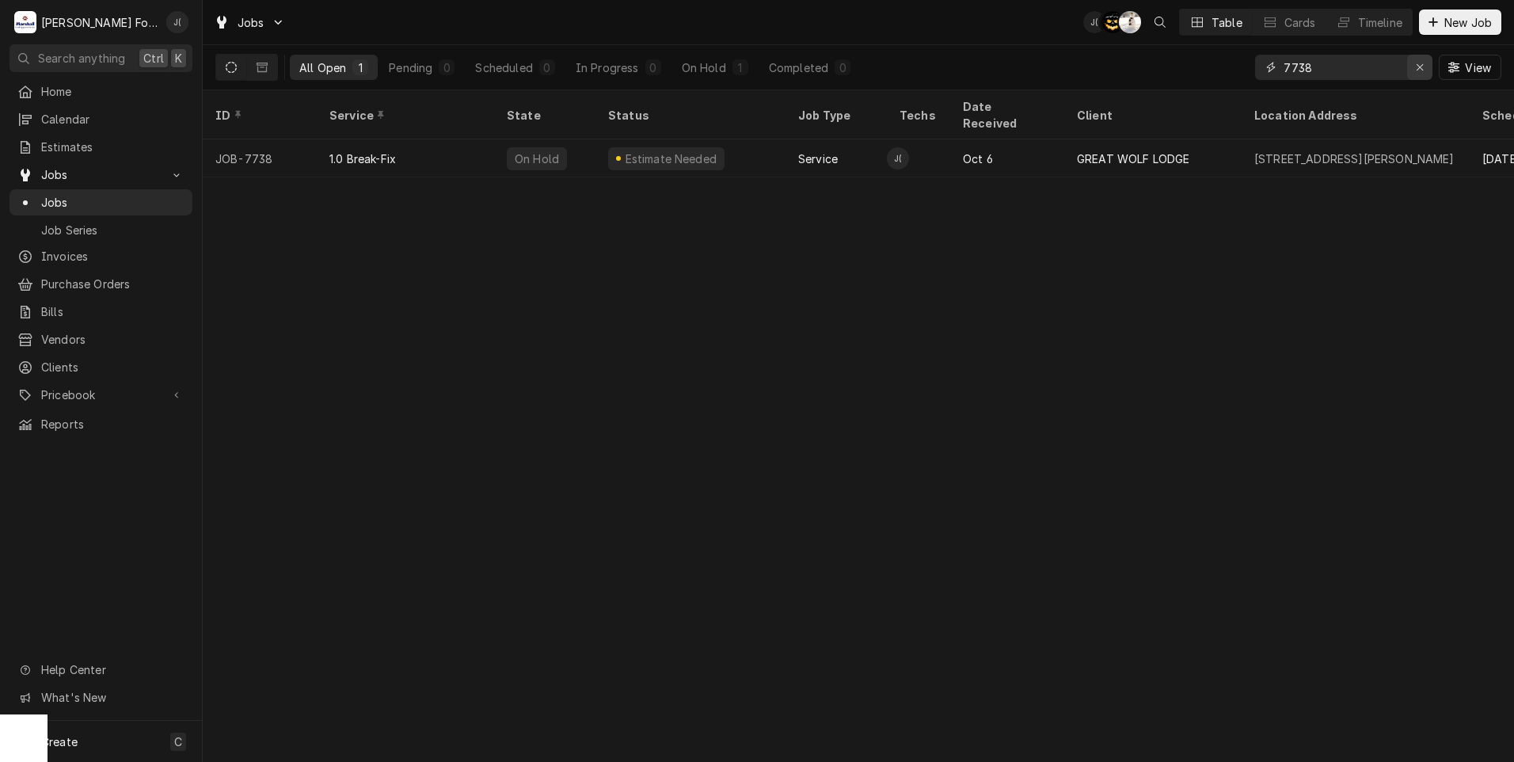
click at [1423, 68] on icon "Erase input" at bounding box center [1420, 67] width 9 height 11
click at [1379, 68] on input "Dynamic Content Wrapper" at bounding box center [1358, 67] width 149 height 25
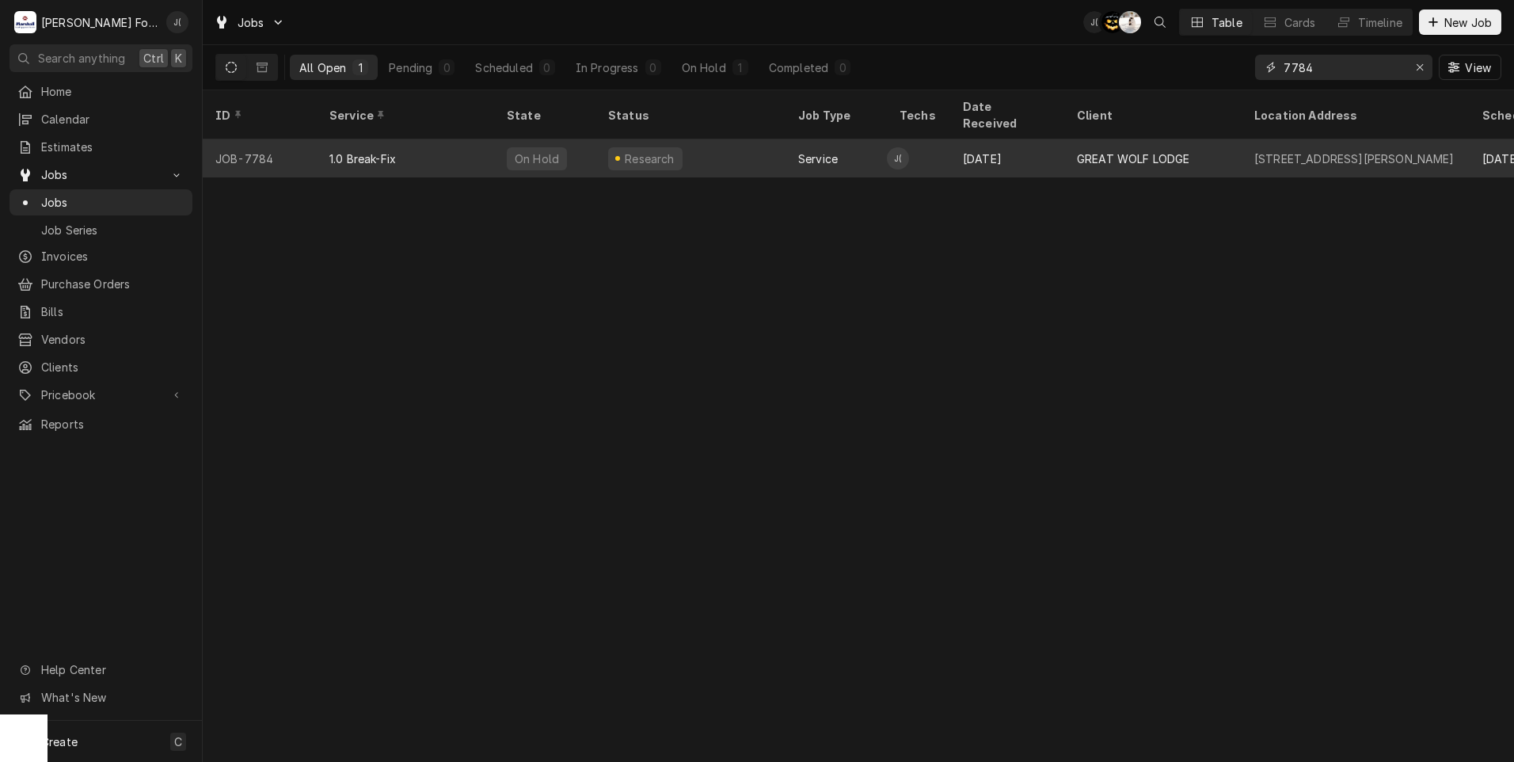
type input "7784"
click at [449, 154] on div "1.0 Break-Fix" at bounding box center [405, 158] width 177 height 38
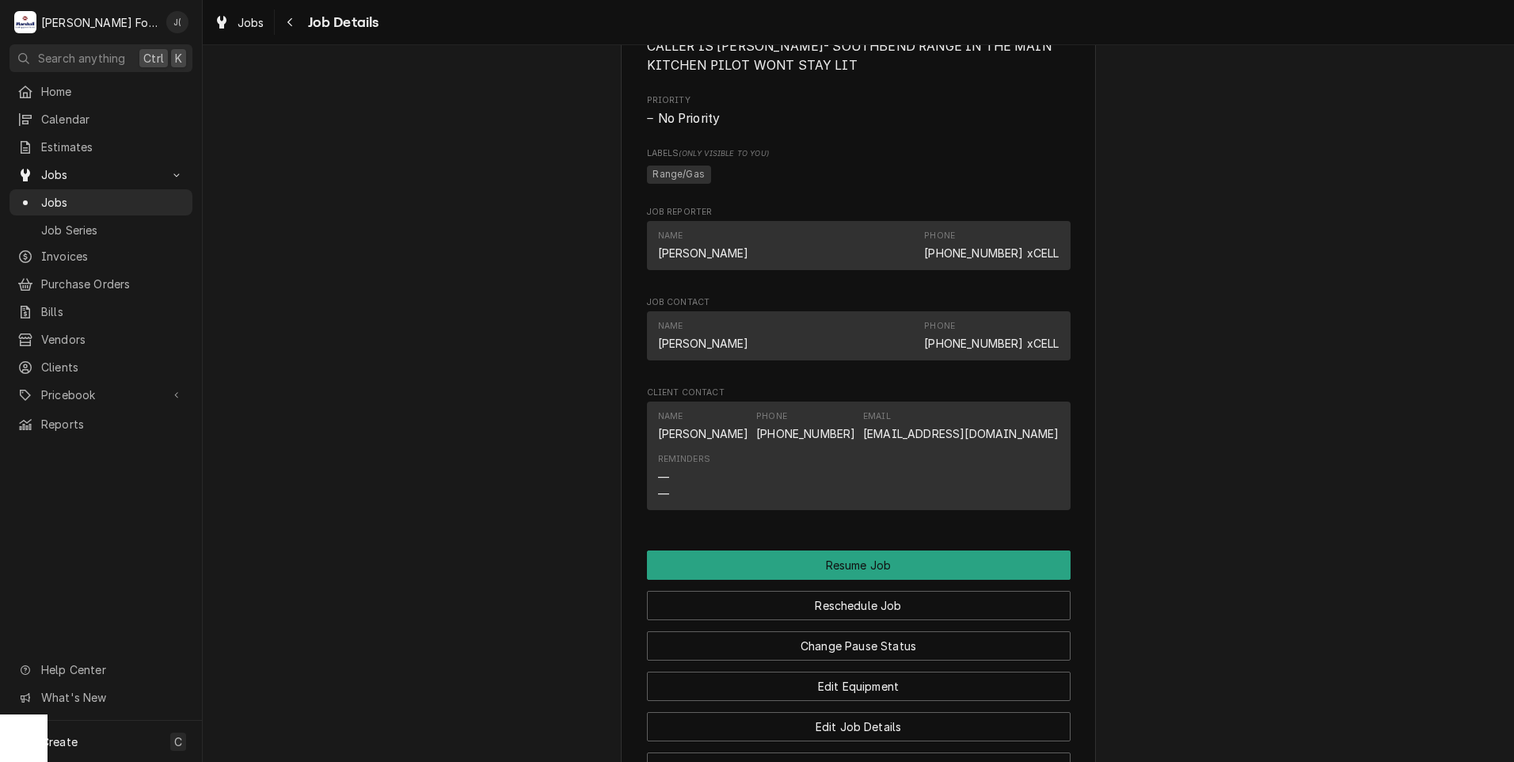
scroll to position [1584, 0]
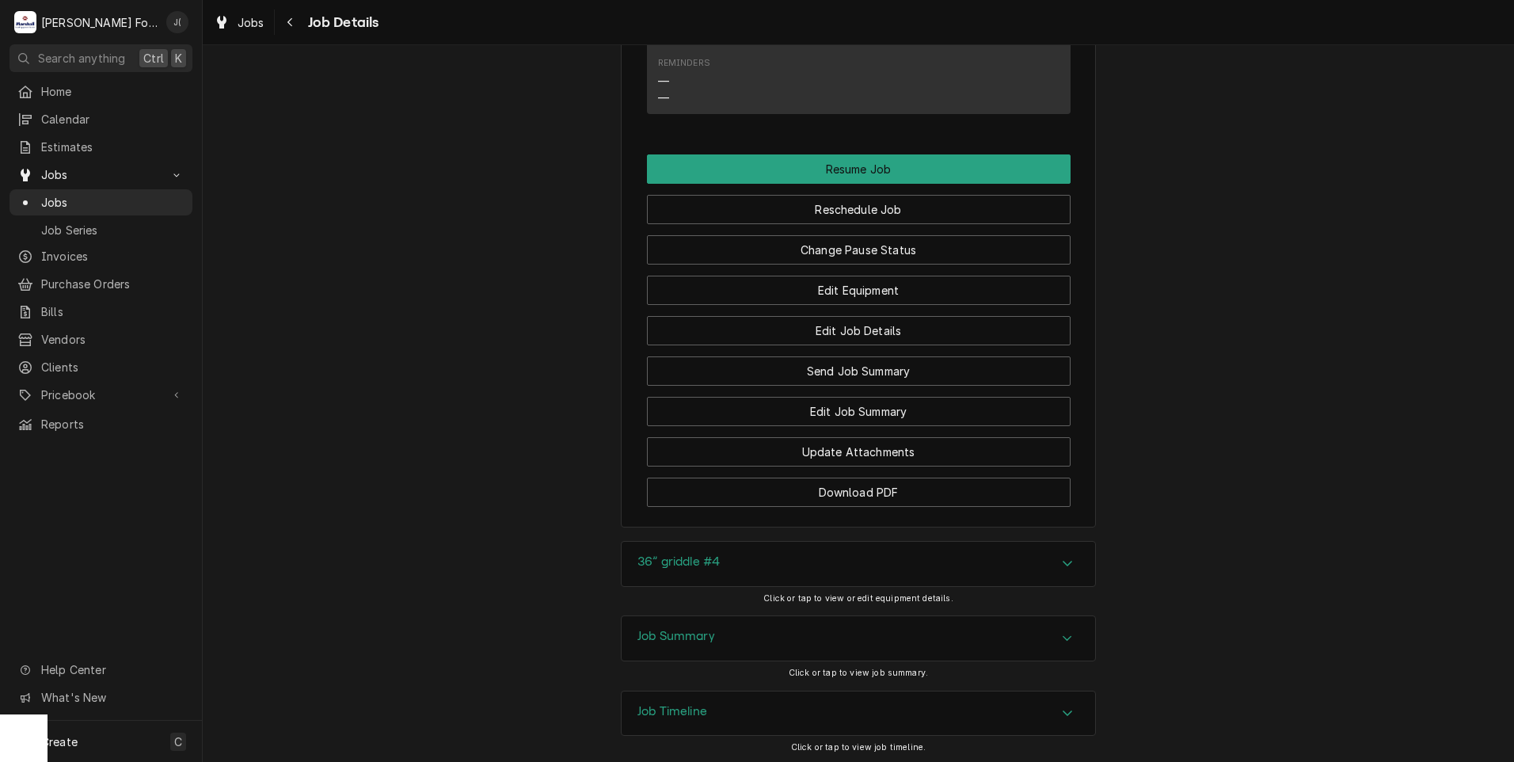
click at [691, 648] on div "Job Summary" at bounding box center [677, 638] width 78 height 19
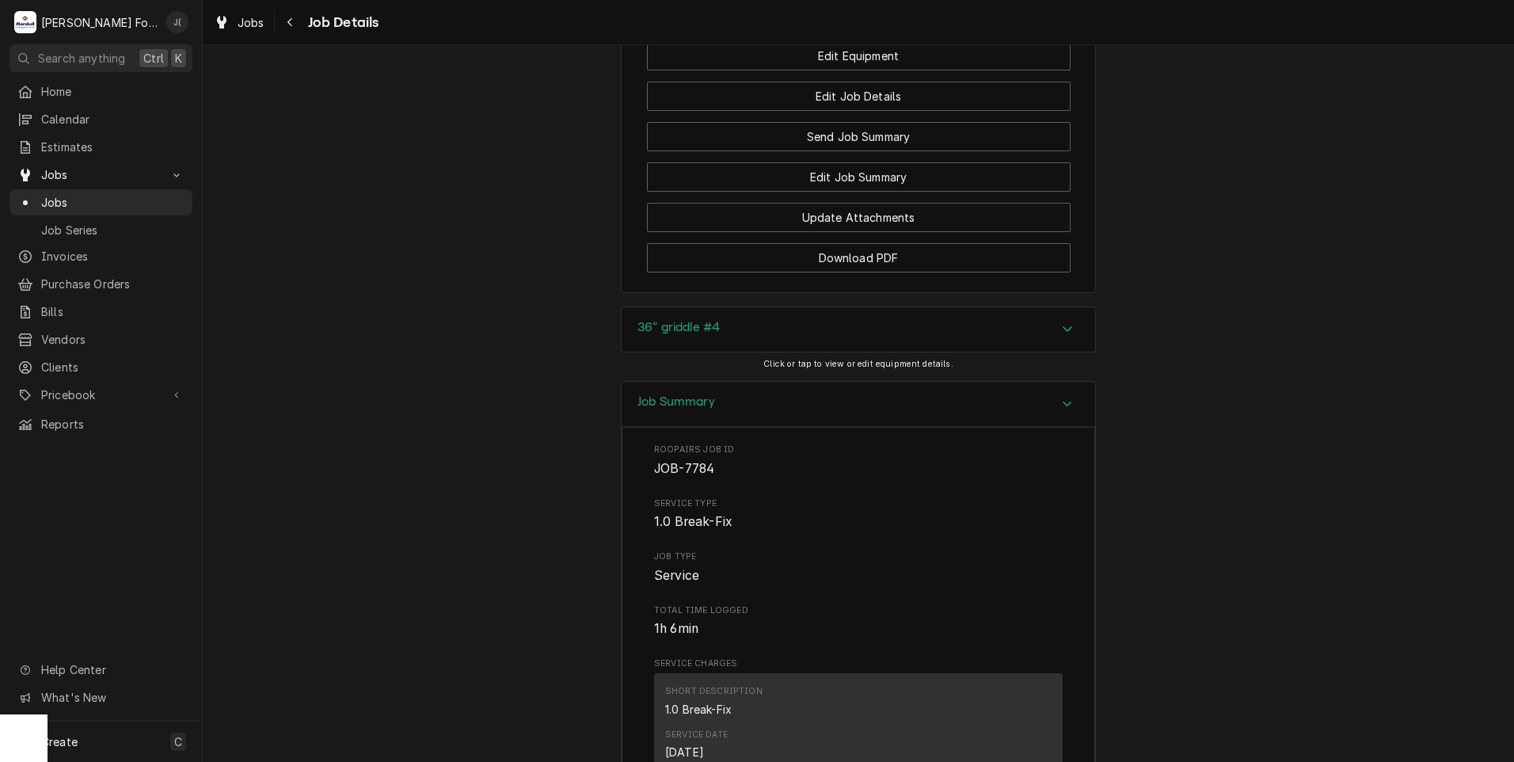
scroll to position [1822, 0]
click at [642, 332] on h3 "36” griddle #4" at bounding box center [679, 324] width 82 height 15
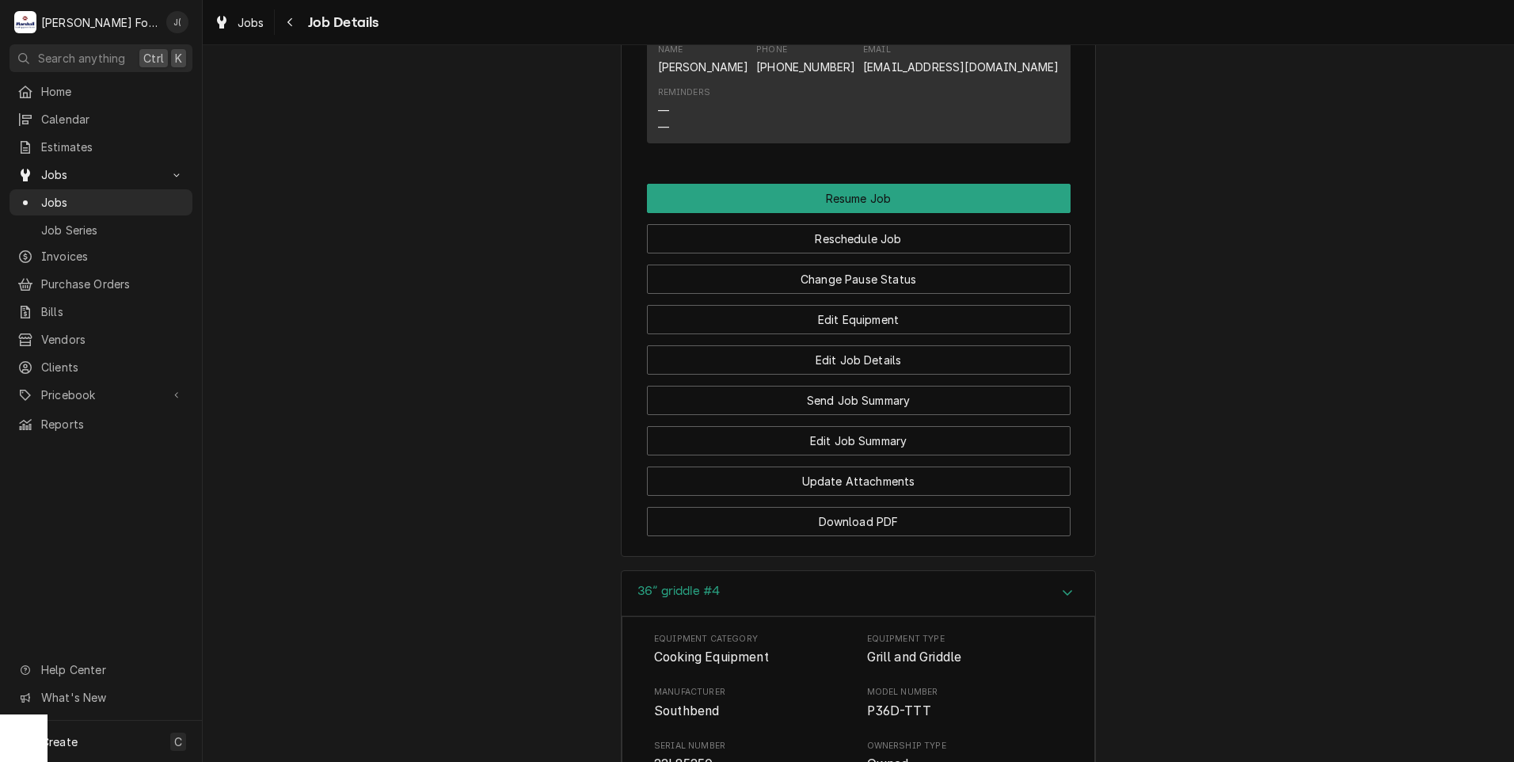
scroll to position [1551, 0]
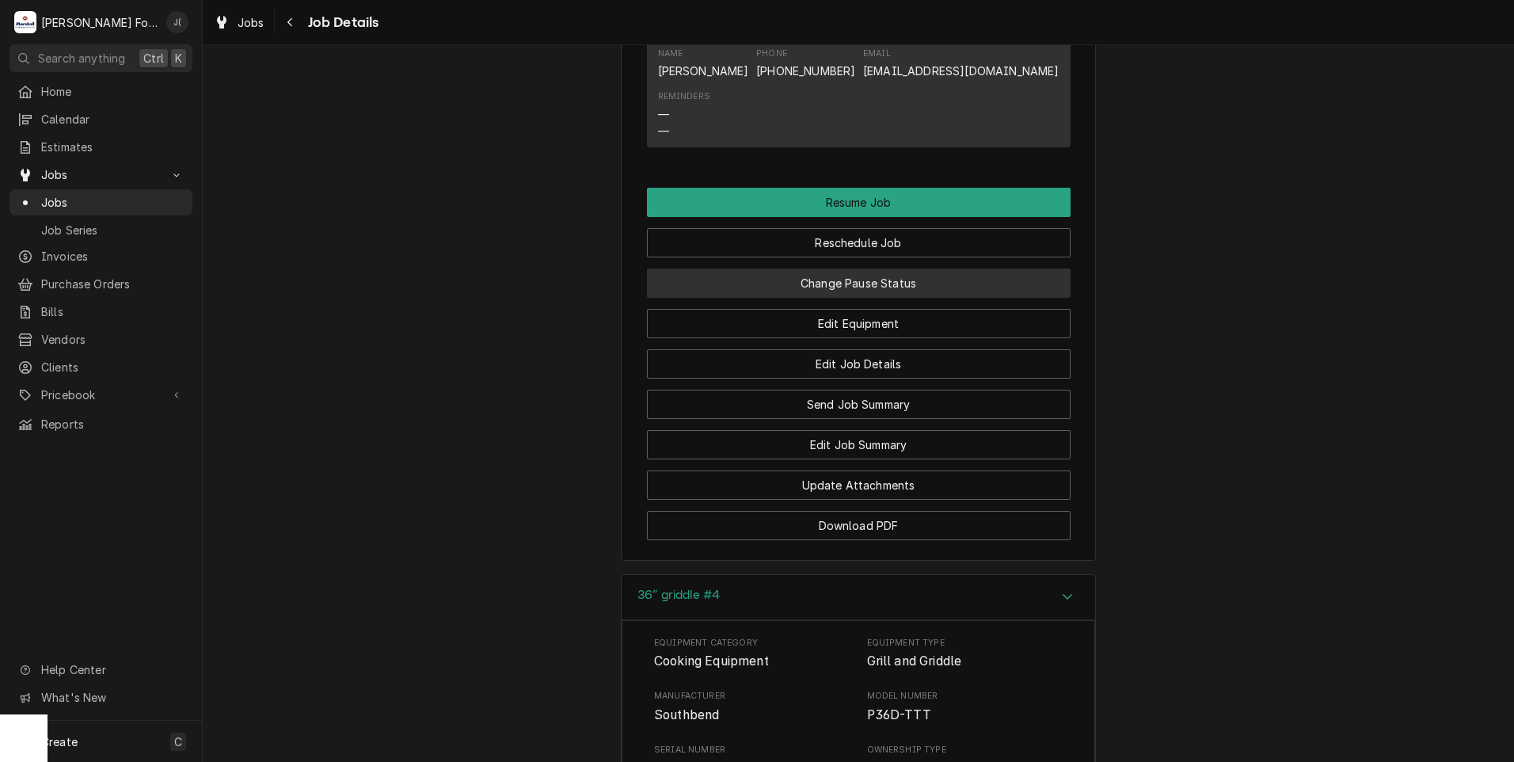
click at [866, 298] on button "Change Pause Status" at bounding box center [859, 283] width 424 height 29
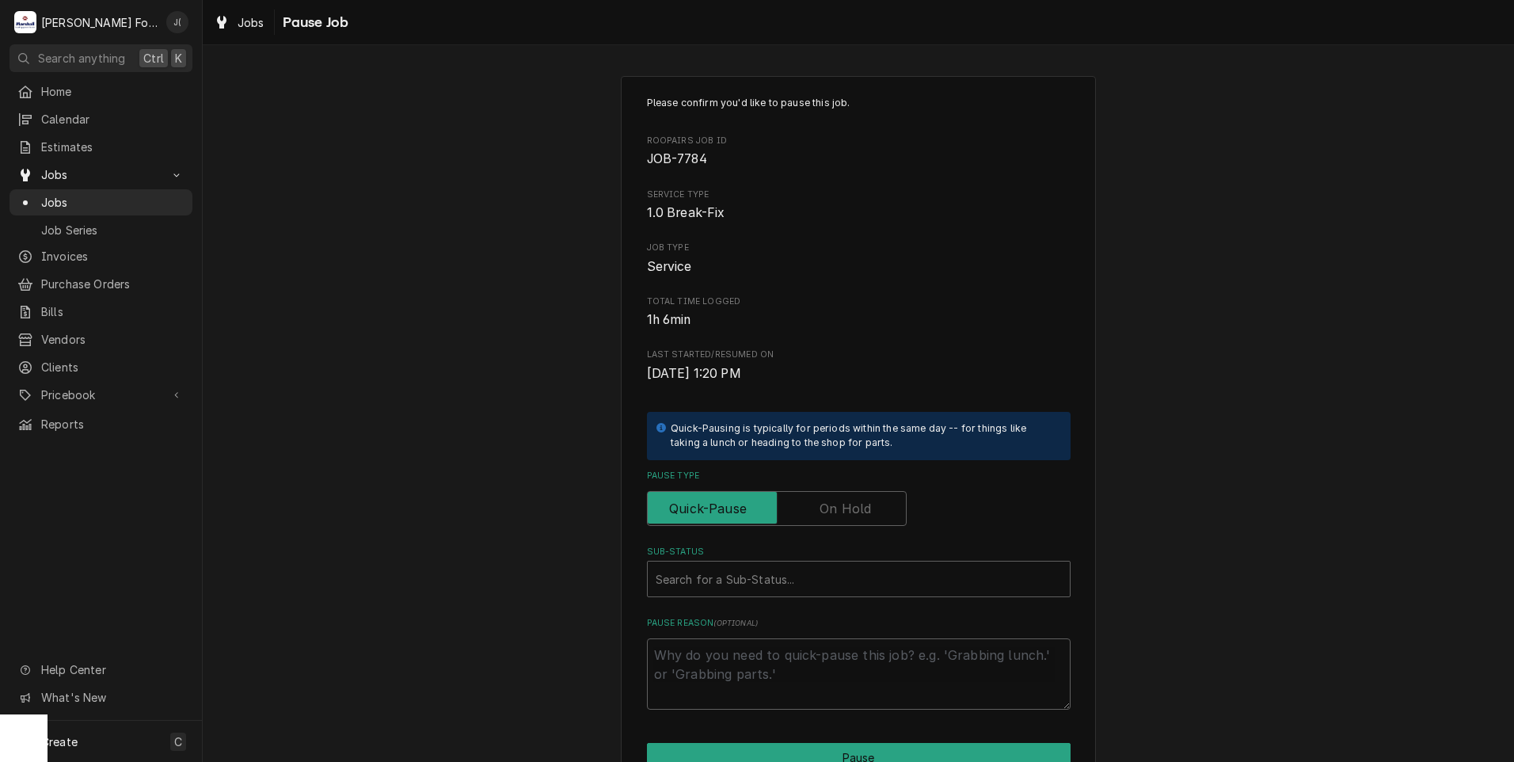
click at [836, 516] on label "Pause Type" at bounding box center [777, 508] width 260 height 35
click at [836, 516] on input "Pause Type" at bounding box center [777, 508] width 246 height 35
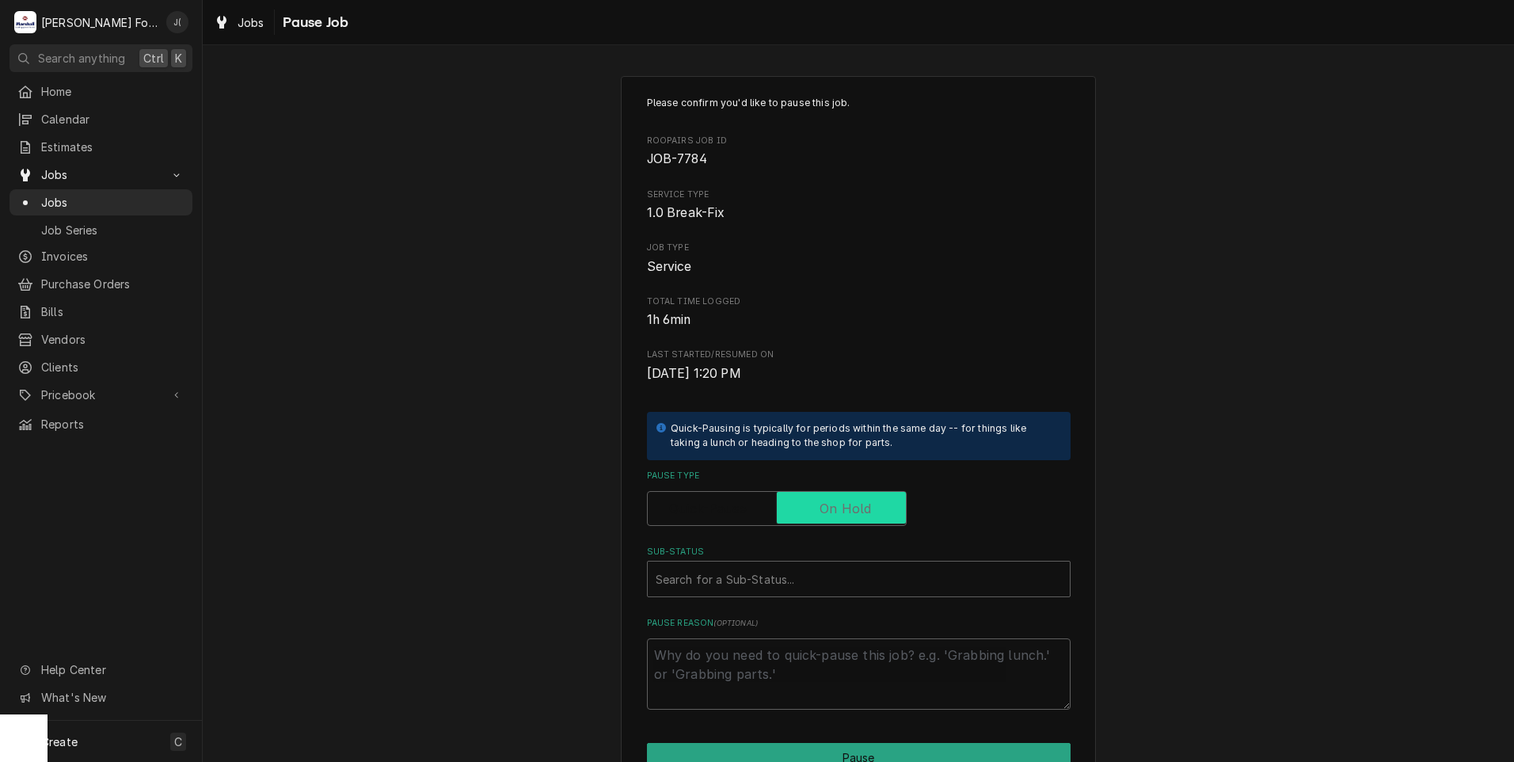
checkbox input "true"
drag, startPoint x: 779, startPoint y: 588, endPoint x: 771, endPoint y: 597, distance: 11.9
click at [774, 594] on div "Search for a Sub-Status..." at bounding box center [859, 579] width 422 height 35
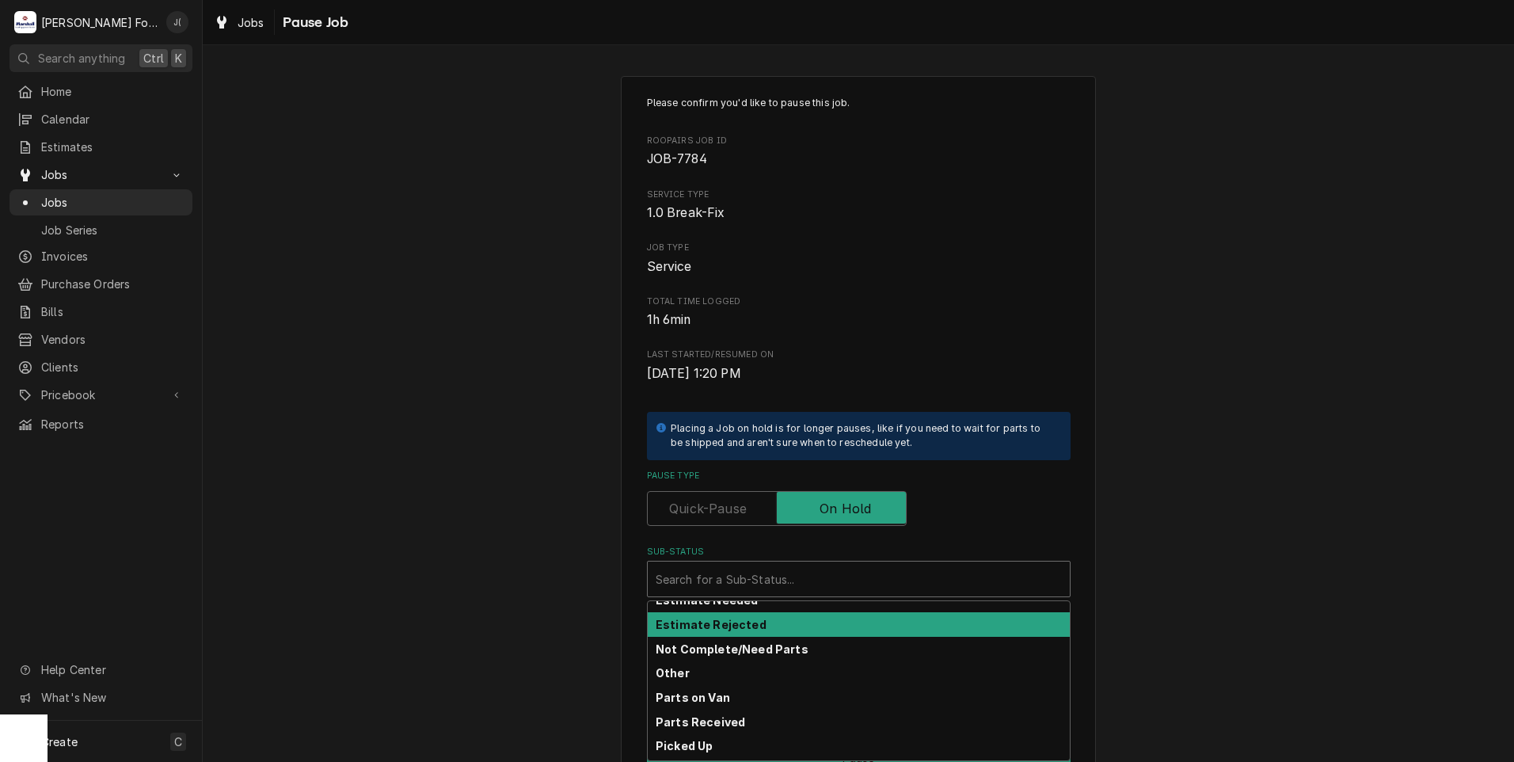
scroll to position [79, 0]
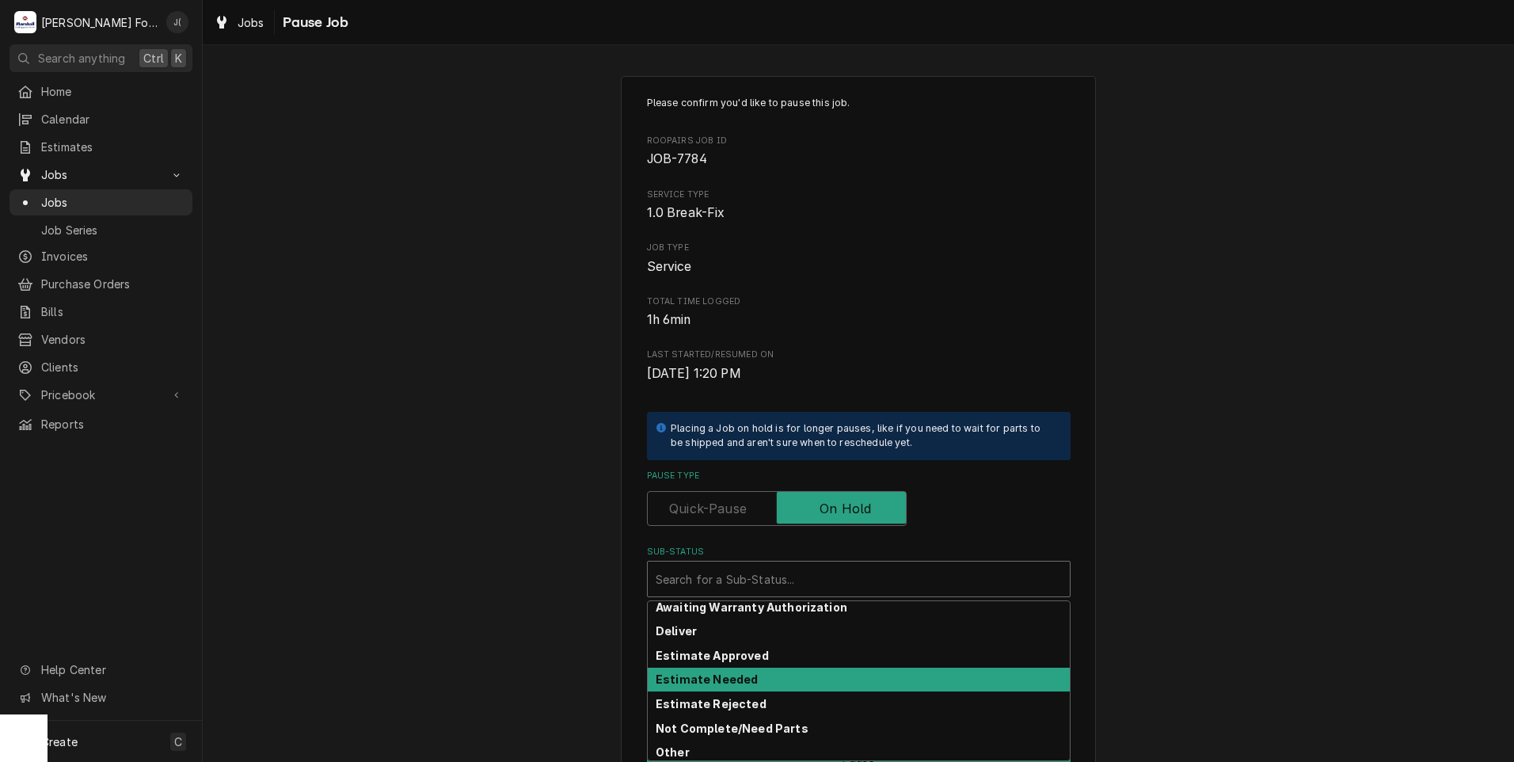
click at [735, 676] on strong "Estimate Needed" at bounding box center [707, 678] width 102 height 13
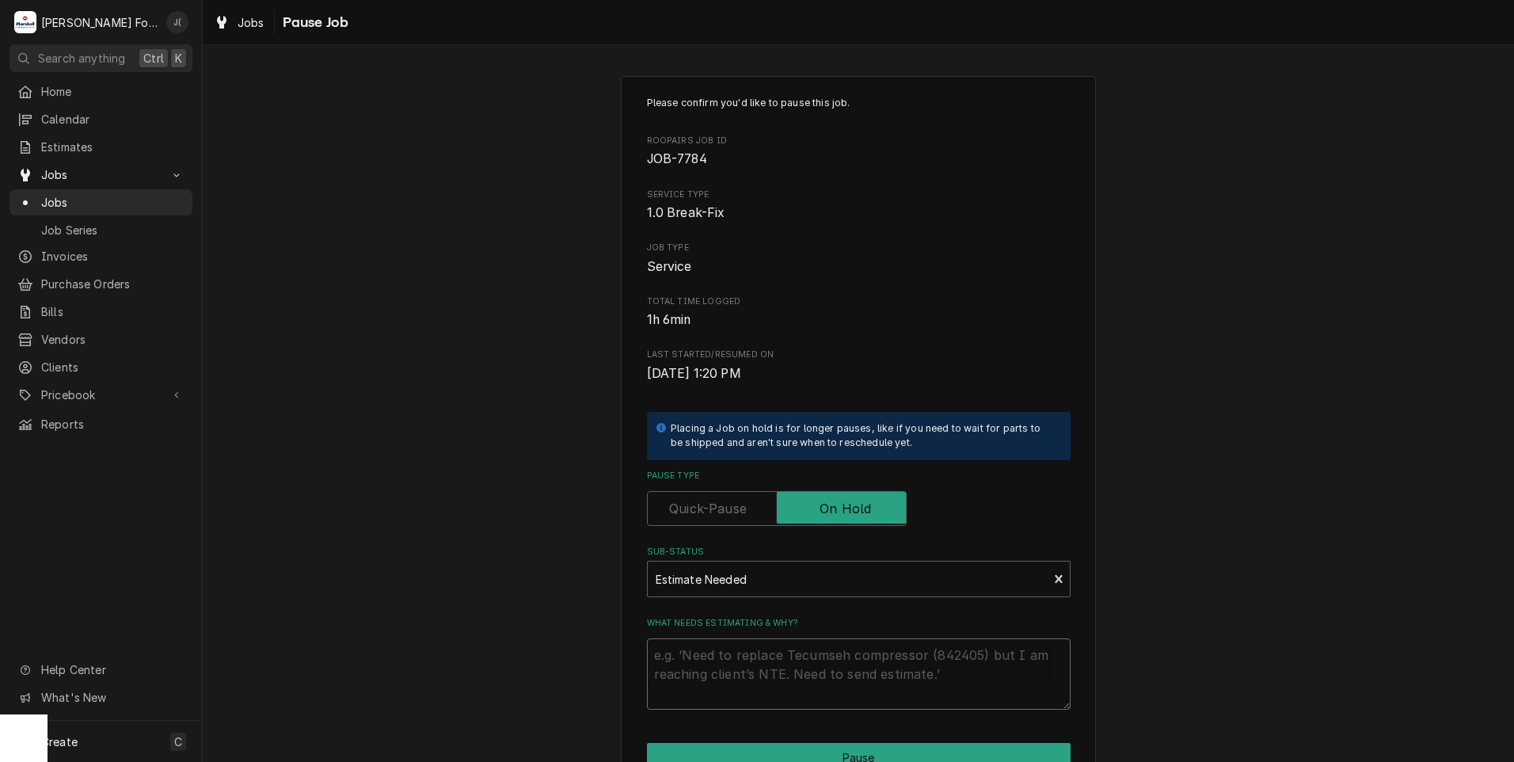
click at [733, 677] on textarea "What needs estimating & why?" at bounding box center [859, 673] width 424 height 71
type textarea "x"
type textarea "P"
type textarea "x"
type textarea "PR"
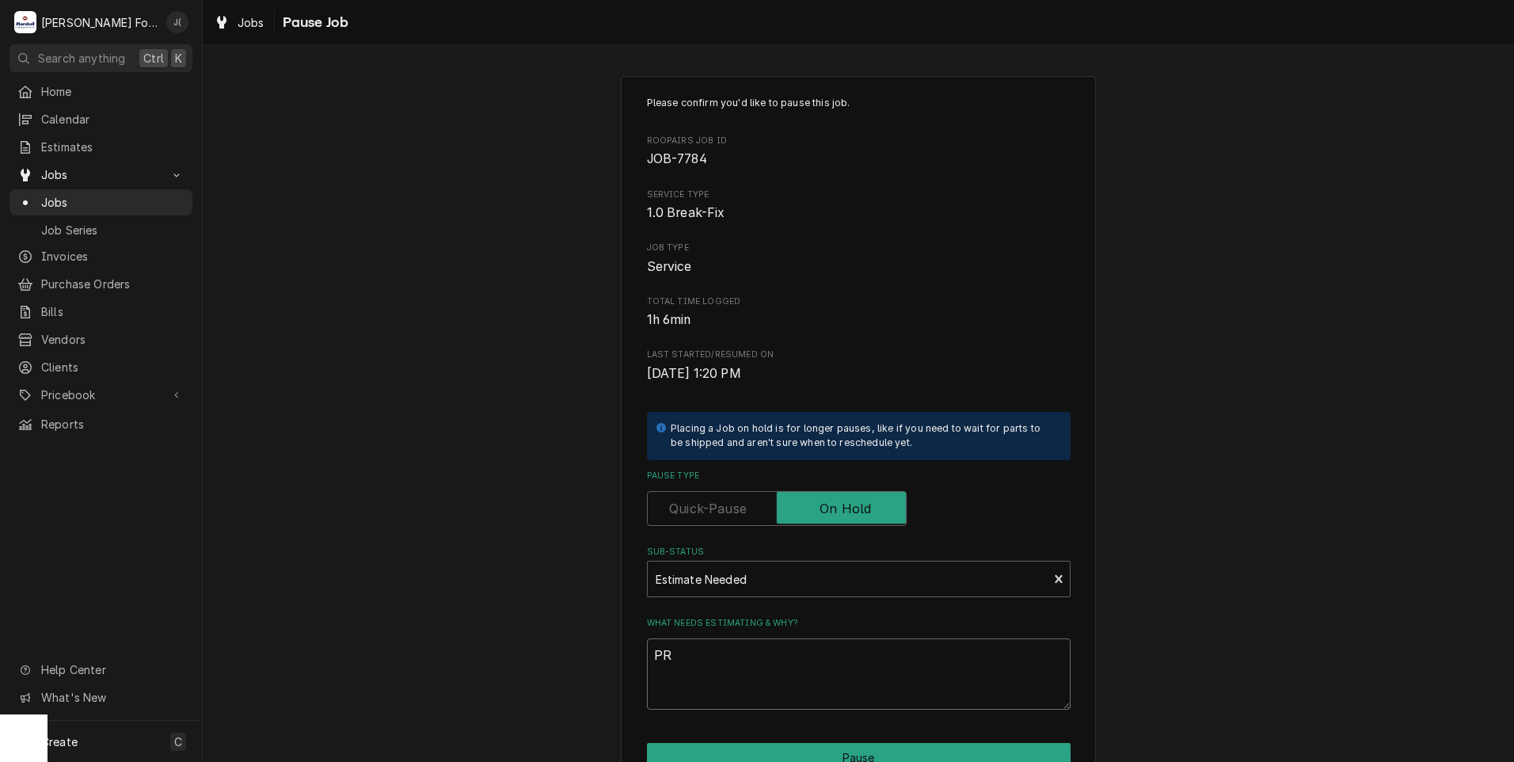
type textarea "x"
type textarea "PRI"
type textarea "x"
type textarea "PRIC"
type textarea "x"
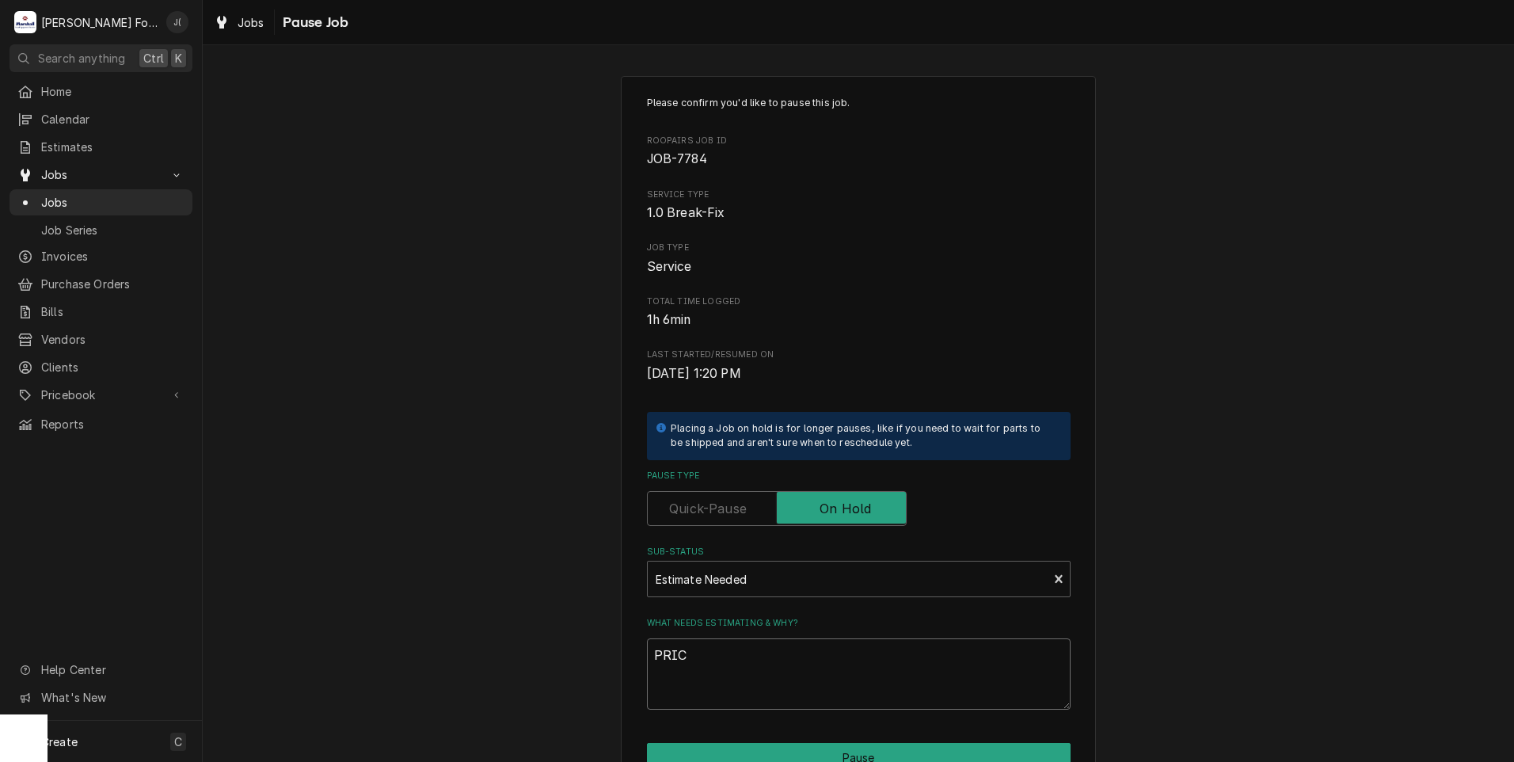
type textarea "PRICE"
type textarea "x"
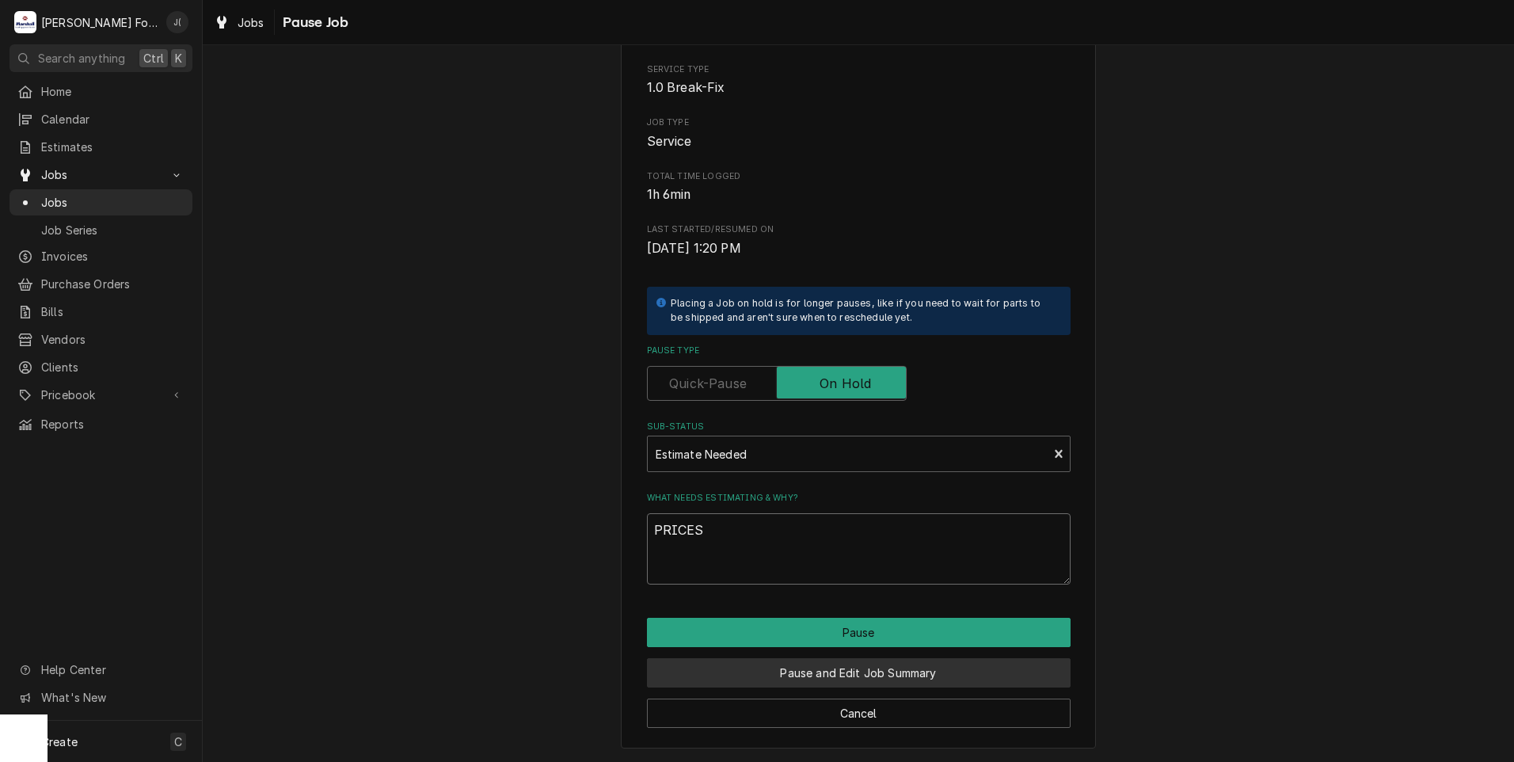
type textarea "PRICES"
click at [800, 668] on button "Pause and Edit Job Summary" at bounding box center [859, 672] width 424 height 29
type textarea "x"
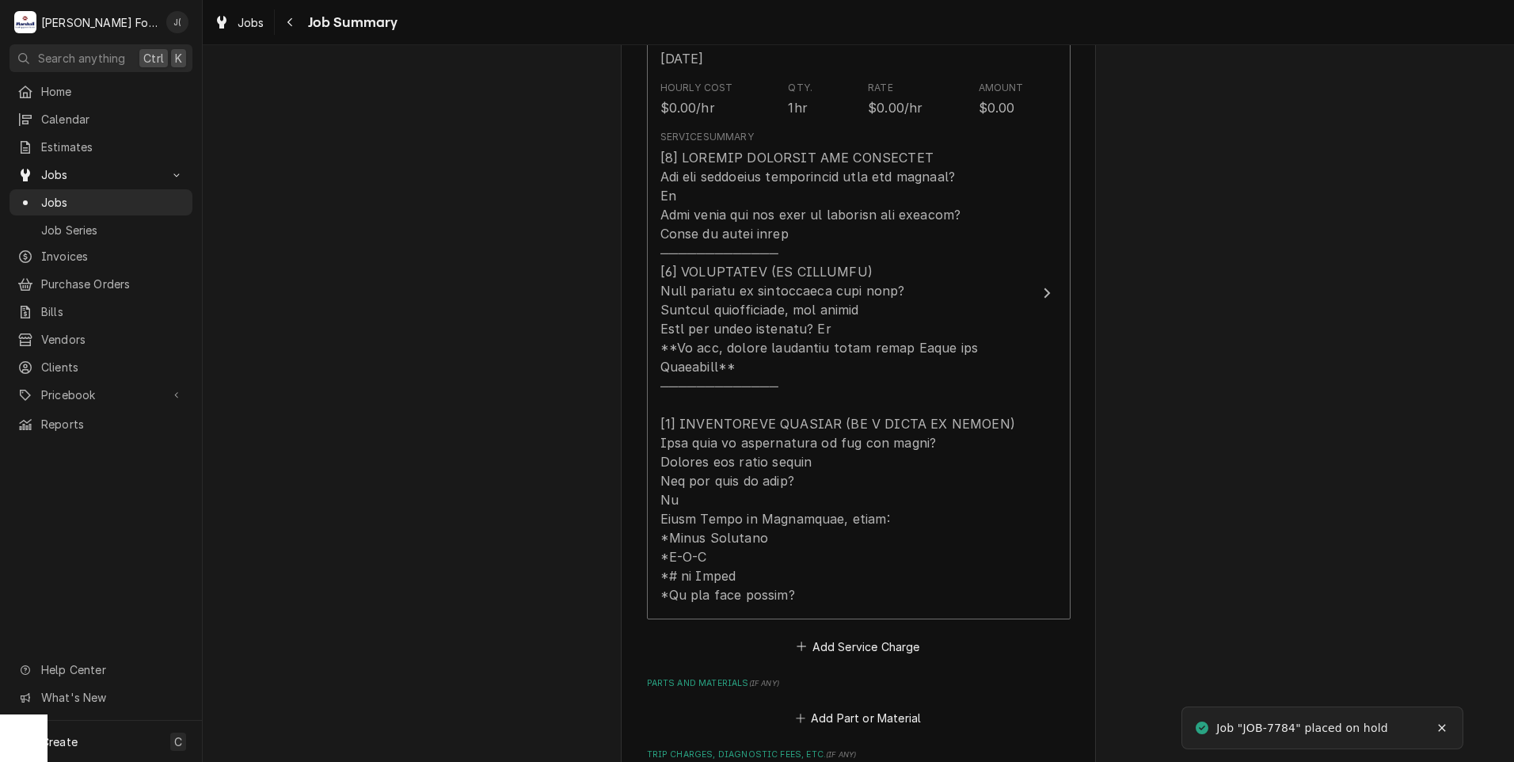
scroll to position [713, 0]
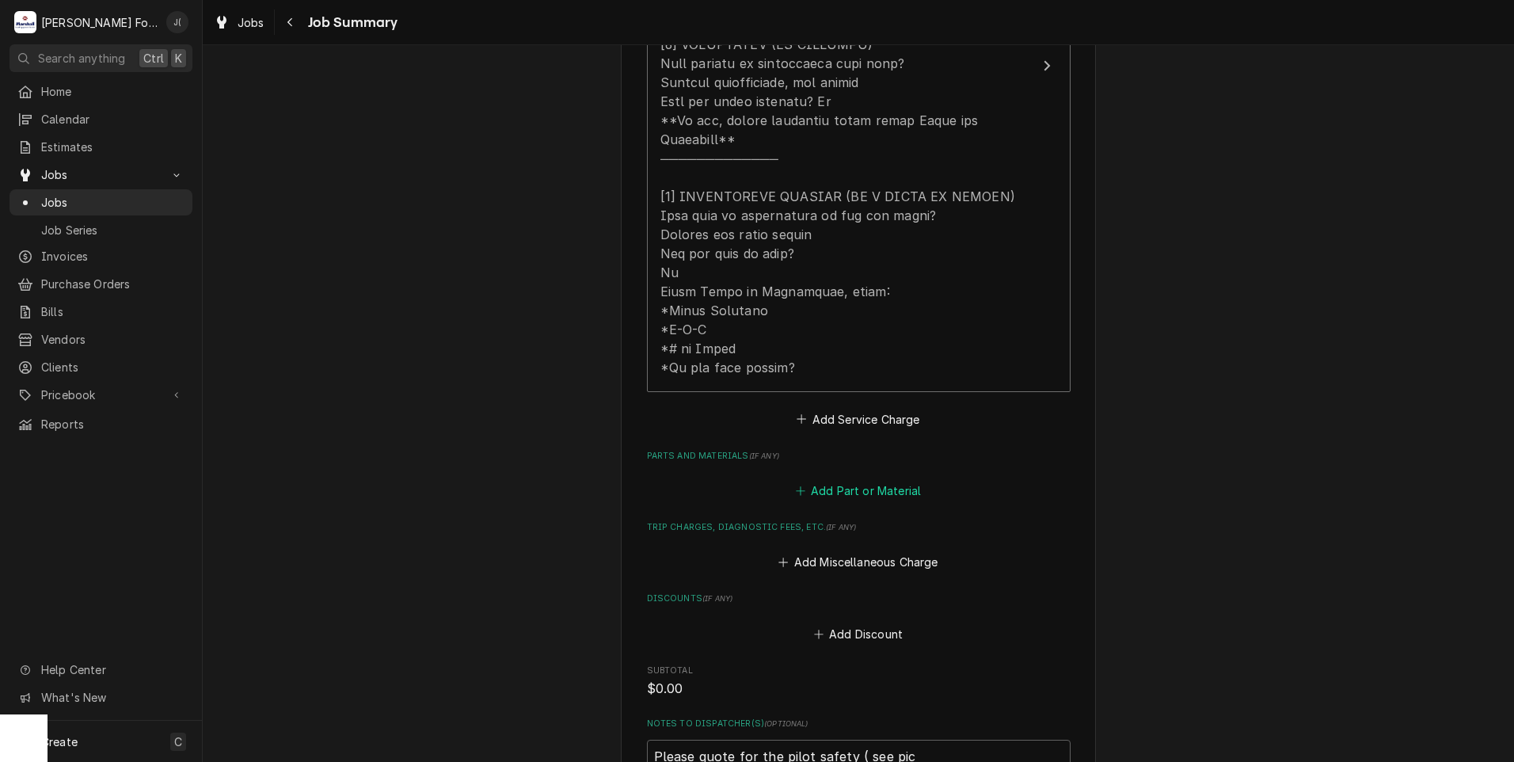
click at [861, 480] on button "Add Part or Material" at bounding box center [858, 491] width 131 height 22
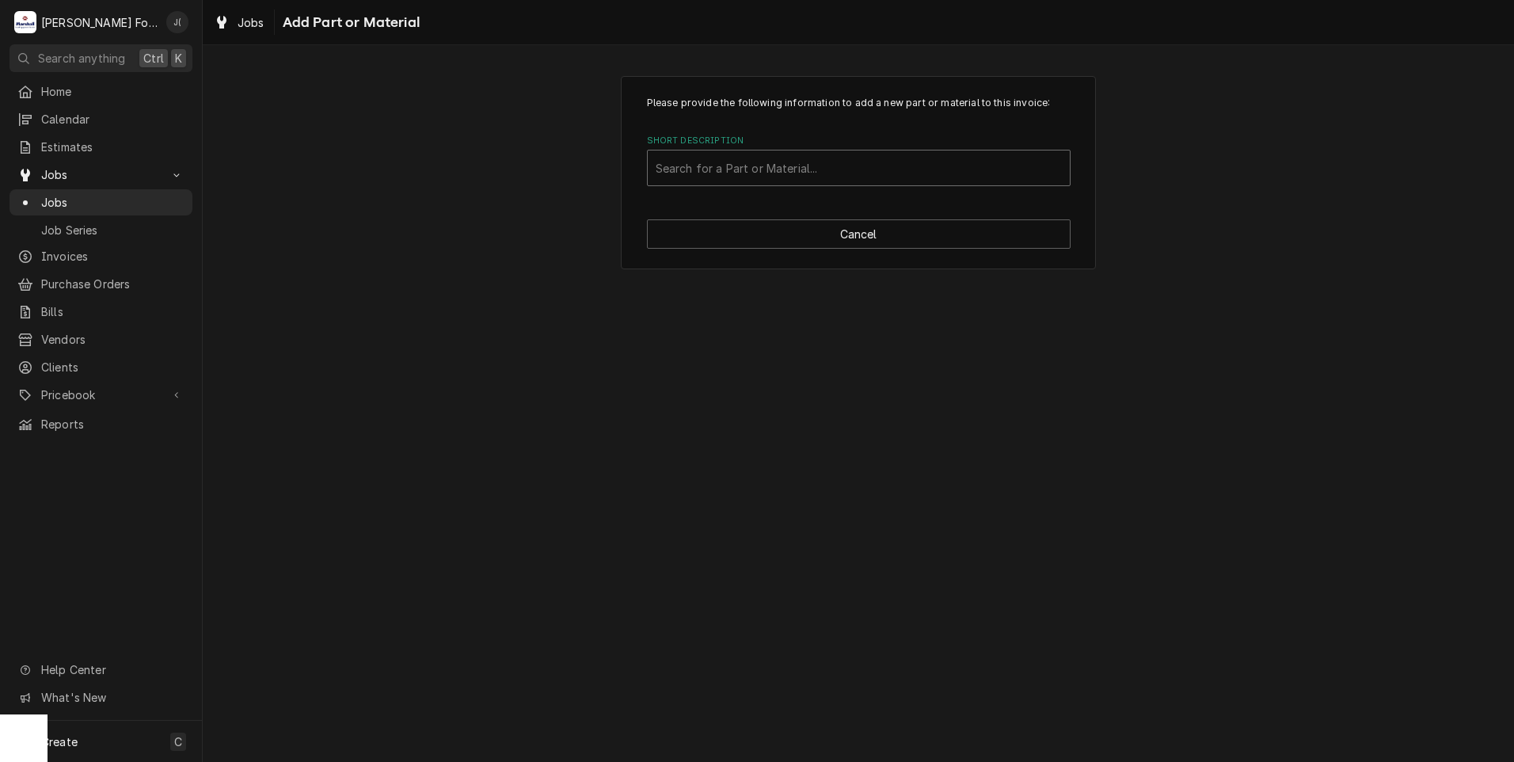
click at [779, 169] on div "Short Description" at bounding box center [859, 168] width 406 height 29
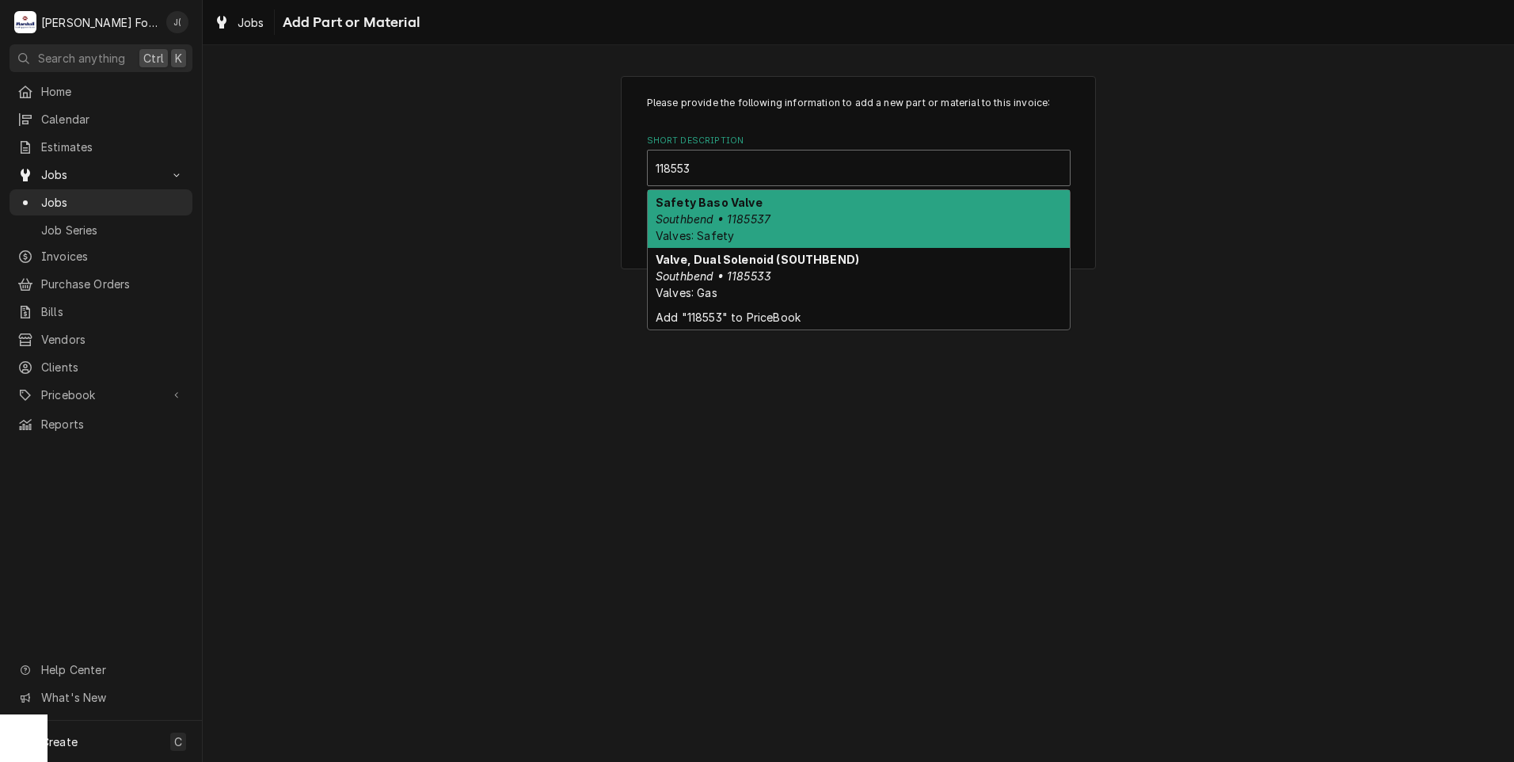
type input "1185537"
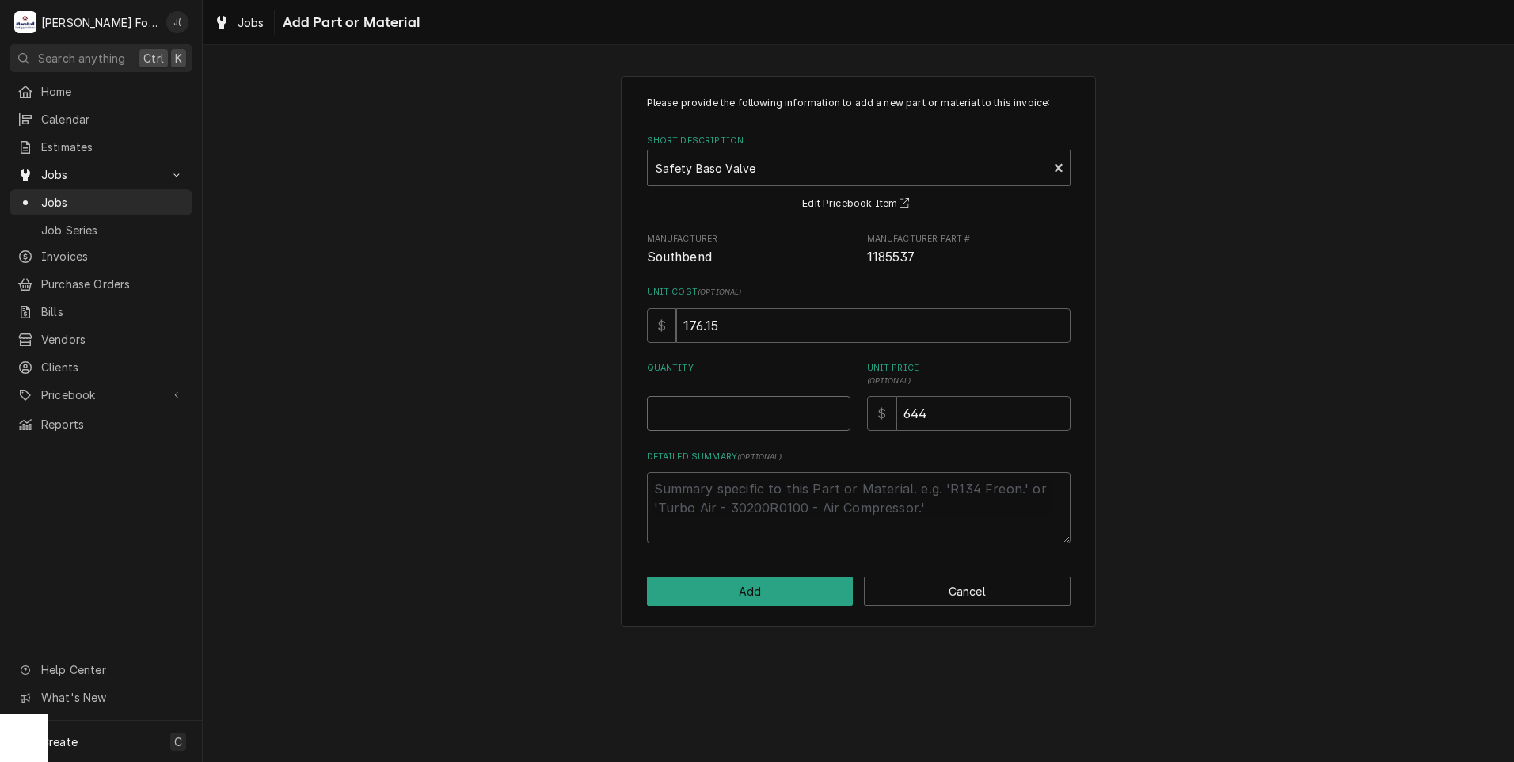
click at [752, 425] on input "Quantity" at bounding box center [749, 413] width 204 height 35
type textarea "x"
type input "1"
click at [756, 592] on button "Add" at bounding box center [750, 591] width 207 height 29
type textarea "x"
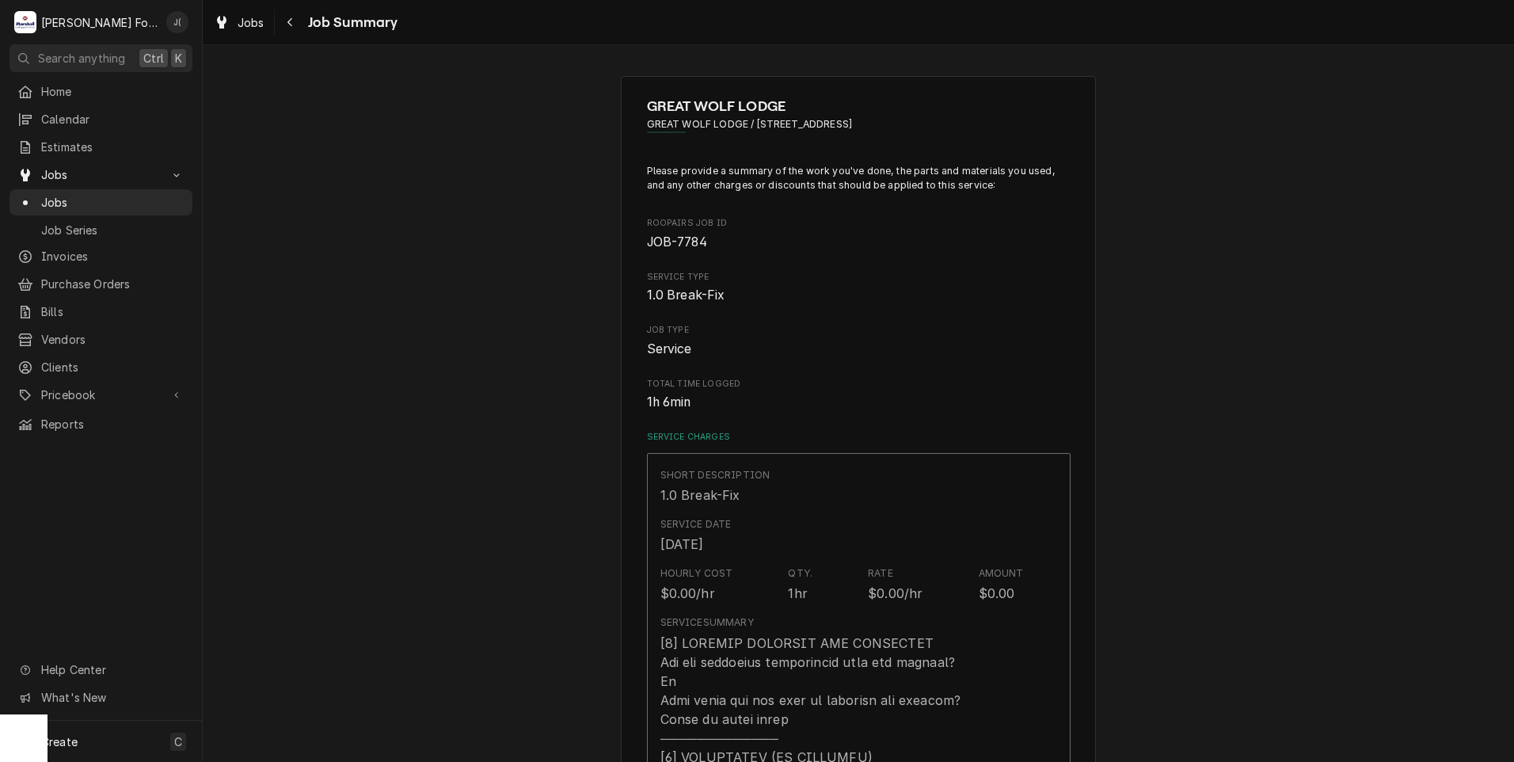
scroll to position [713, 0]
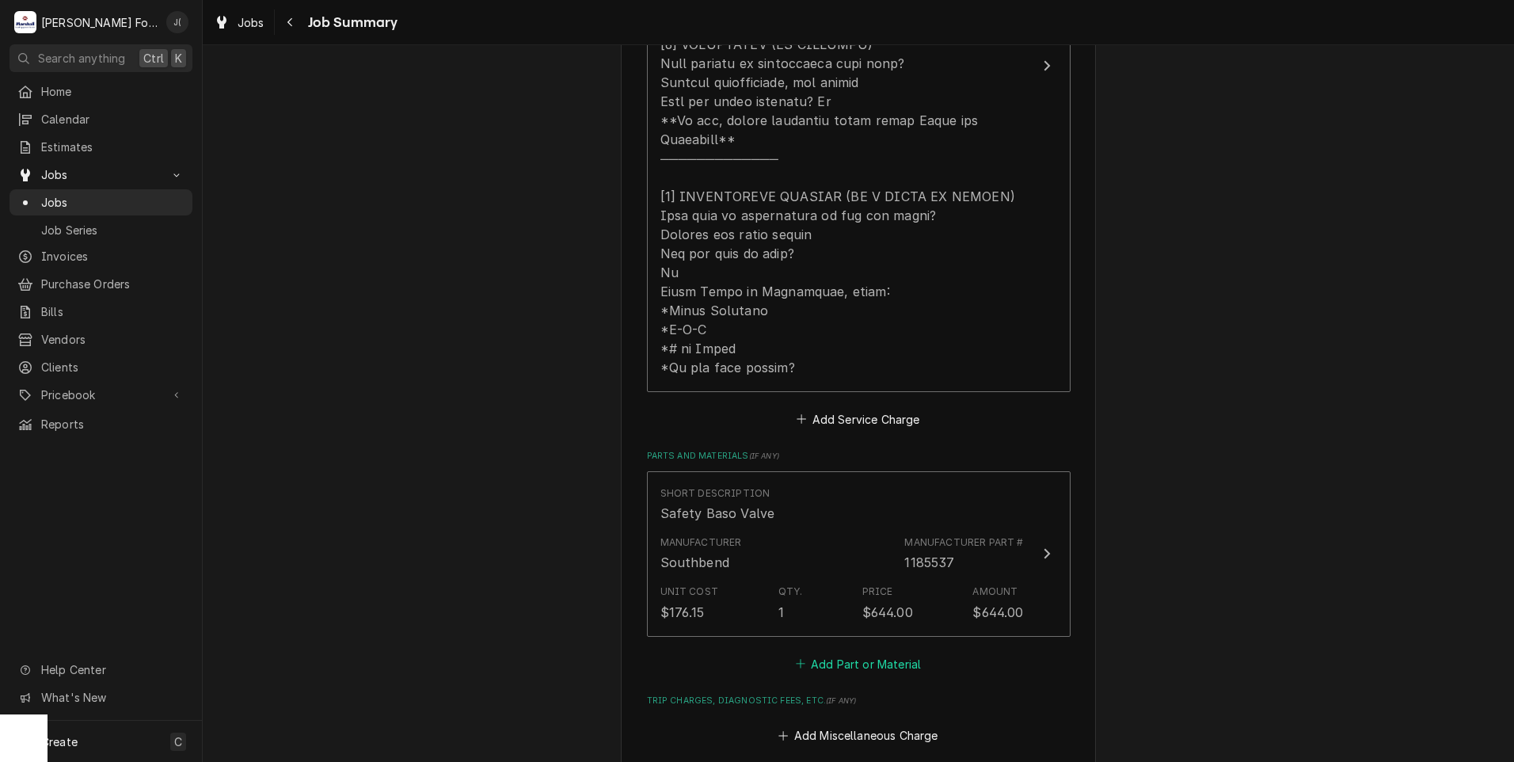
click at [840, 656] on button "Add Part or Material" at bounding box center [858, 664] width 131 height 22
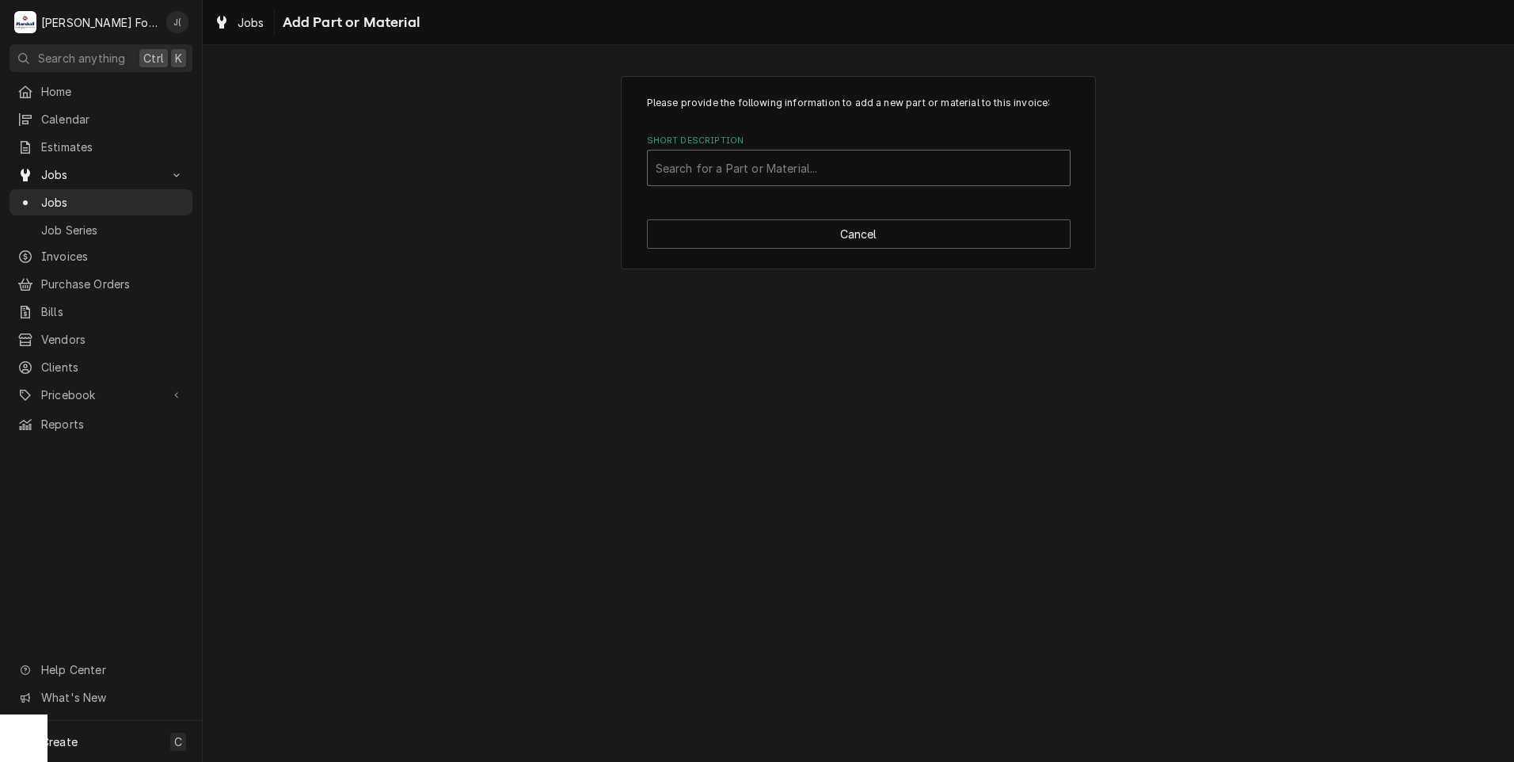
click at [745, 162] on div "Short Description" at bounding box center [859, 168] width 406 height 29
type input "SSDT"
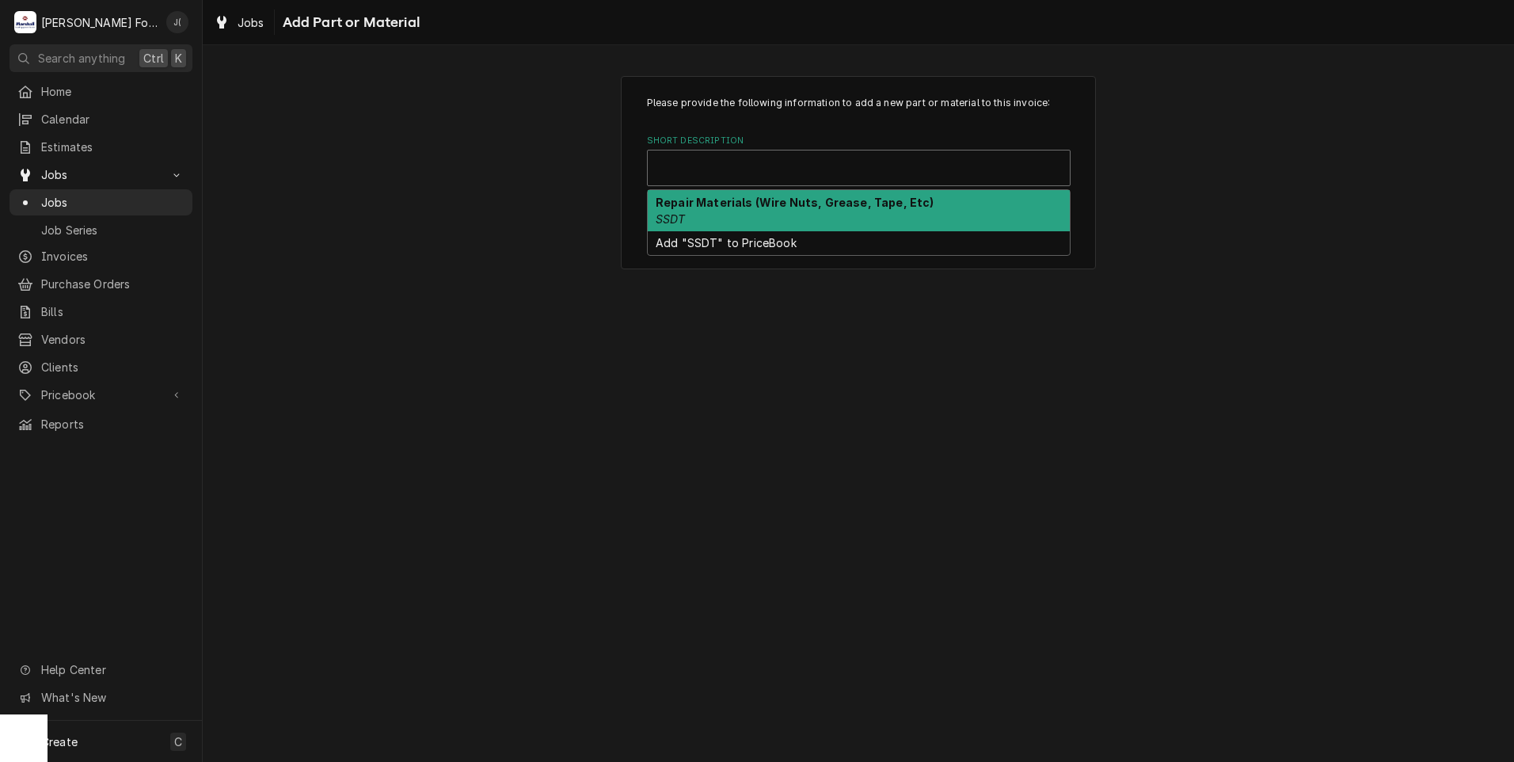
click at [745, 168] on div "Short Description" at bounding box center [859, 168] width 406 height 29
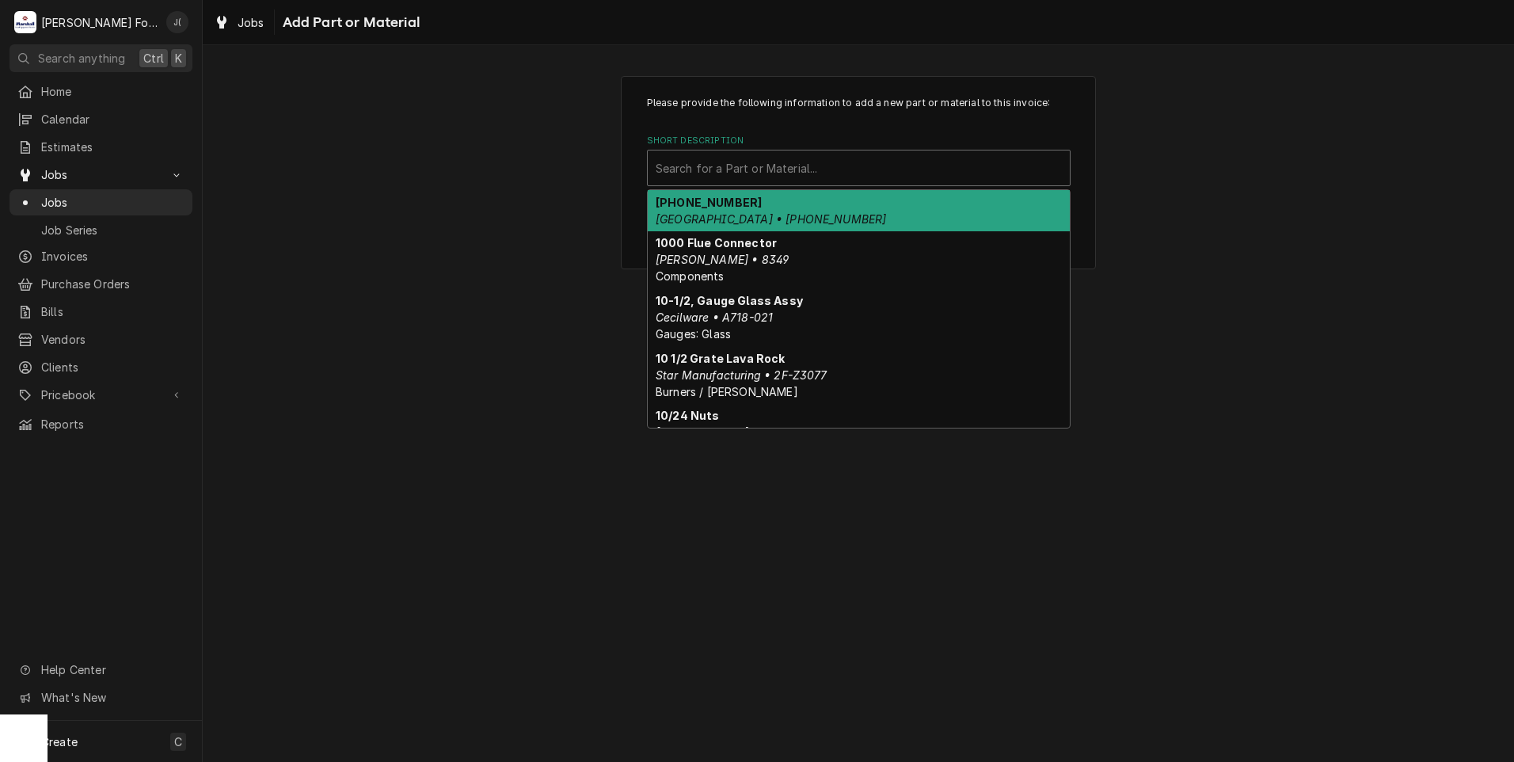
drag, startPoint x: 747, startPoint y: 176, endPoint x: 769, endPoint y: 270, distance: 96.8
click at [769, 186] on div "10 results available. Use Up and Down to choose options, press Enter to select …" at bounding box center [859, 168] width 424 height 36
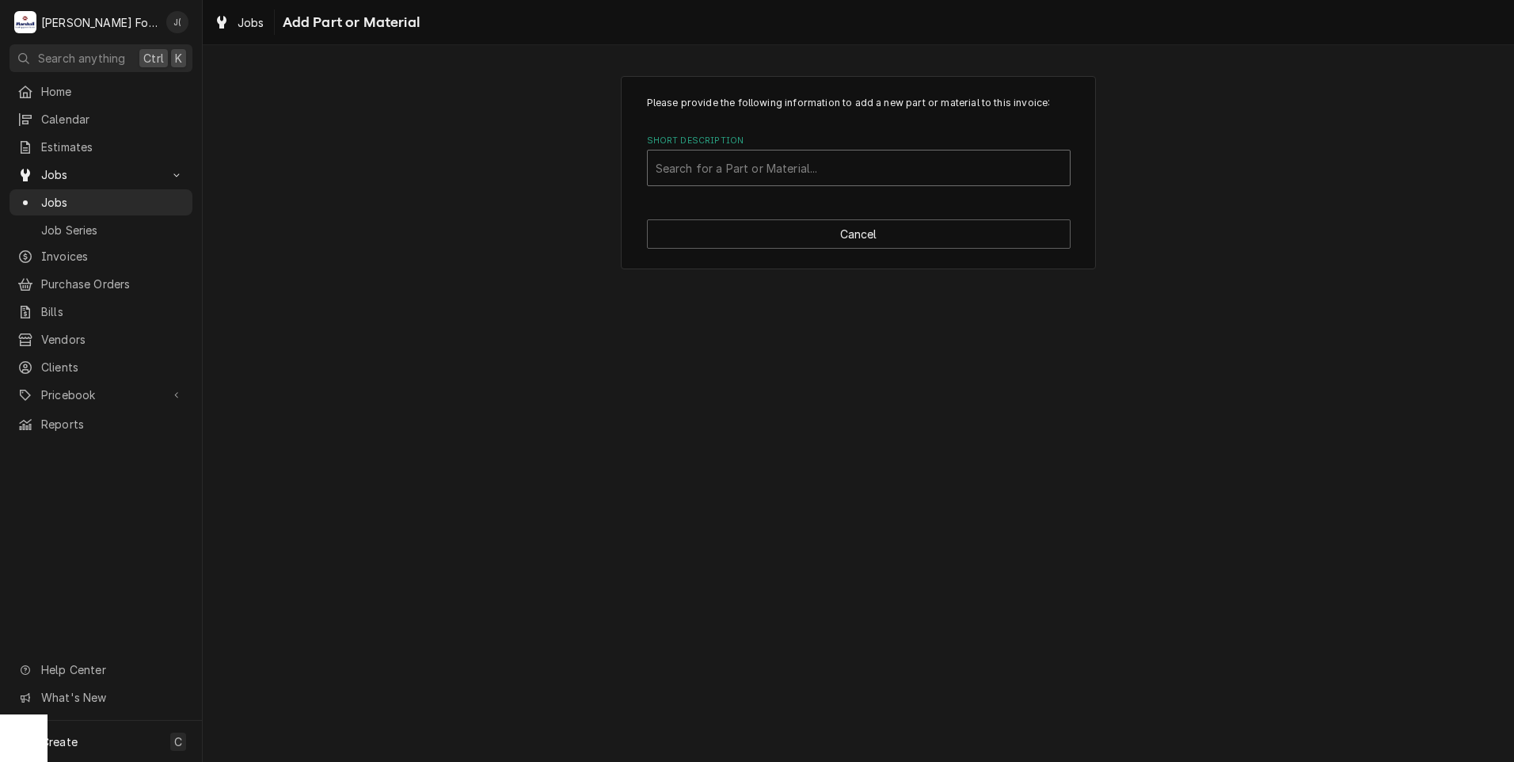
click at [731, 162] on div "Short Description" at bounding box center [859, 168] width 406 height 29
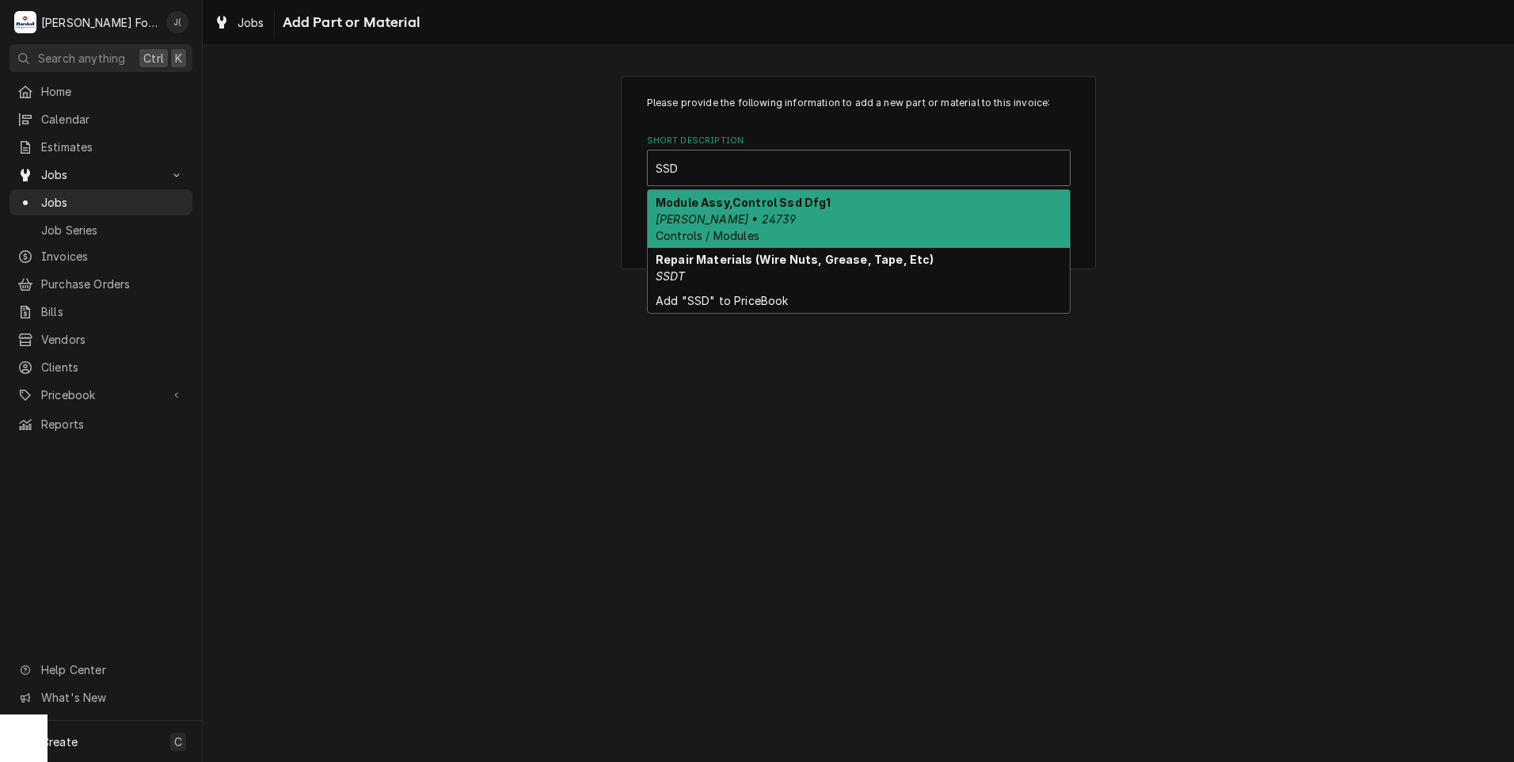
type input "SSDT"
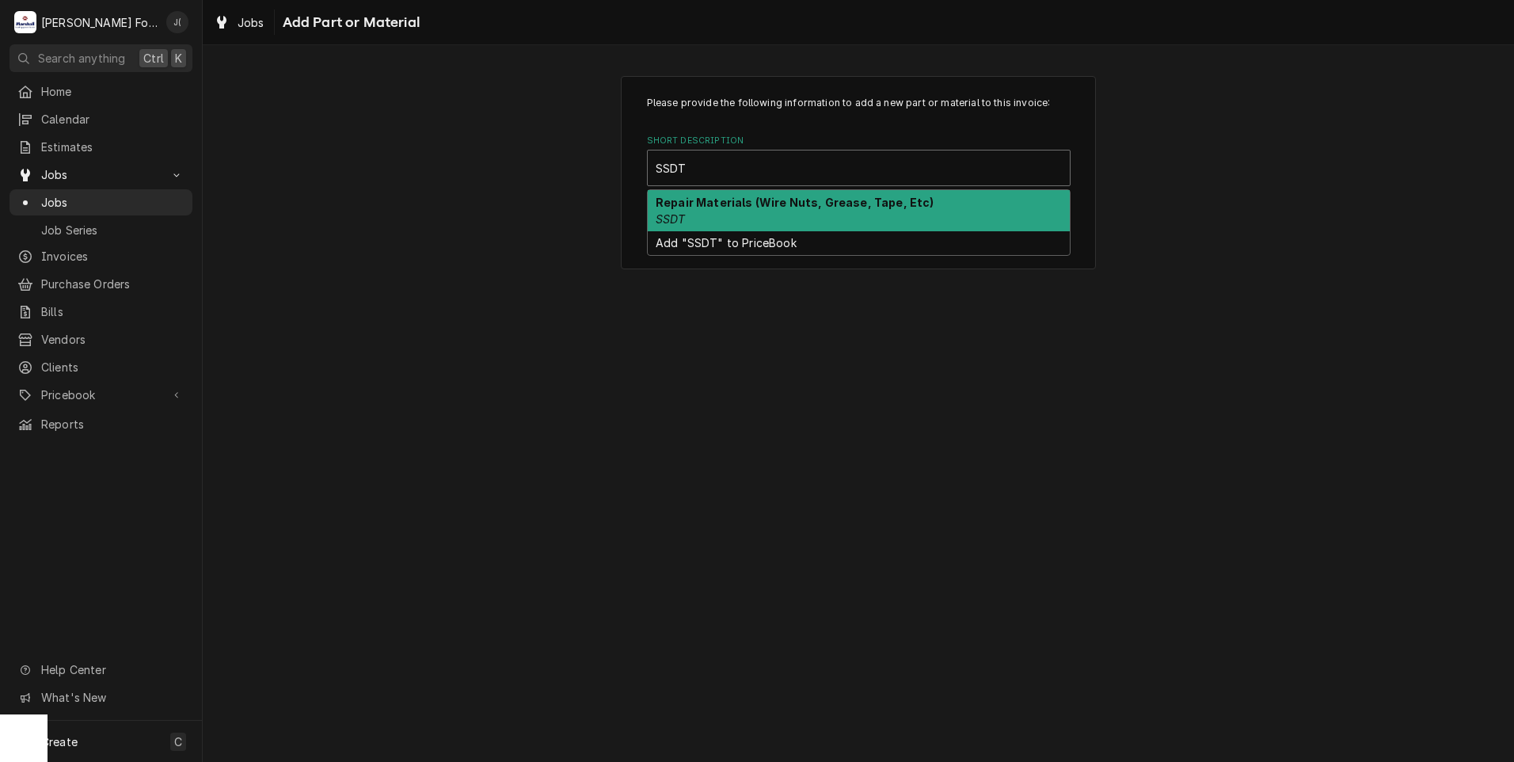
click at [711, 205] on strong "Repair Materials (Wire Nuts, Grease, Tape, Etc)" at bounding box center [795, 202] width 279 height 13
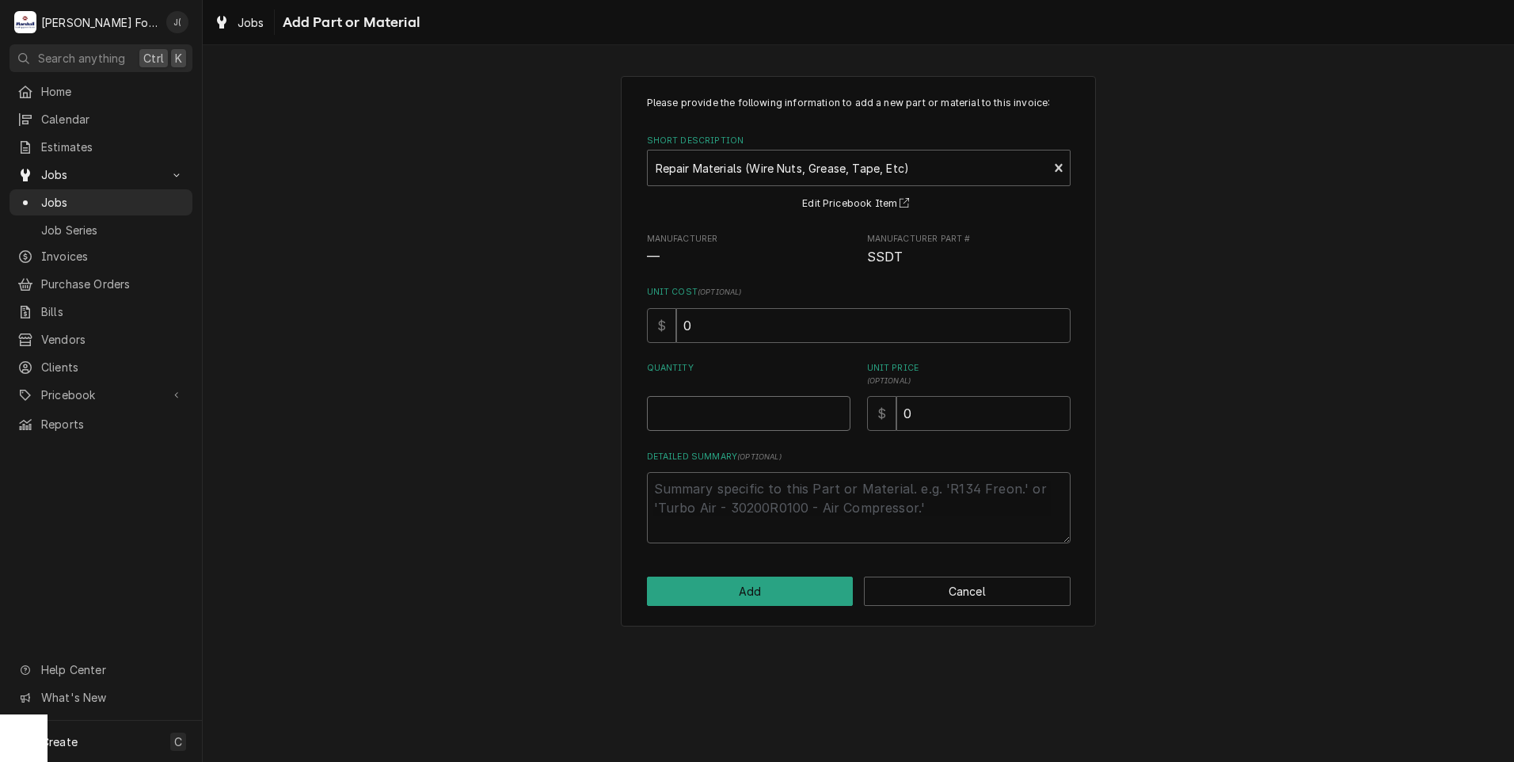
click at [745, 406] on input "Quantity" at bounding box center [749, 413] width 204 height 35
type textarea "x"
type input "1"
type textarea "x"
type input "1"
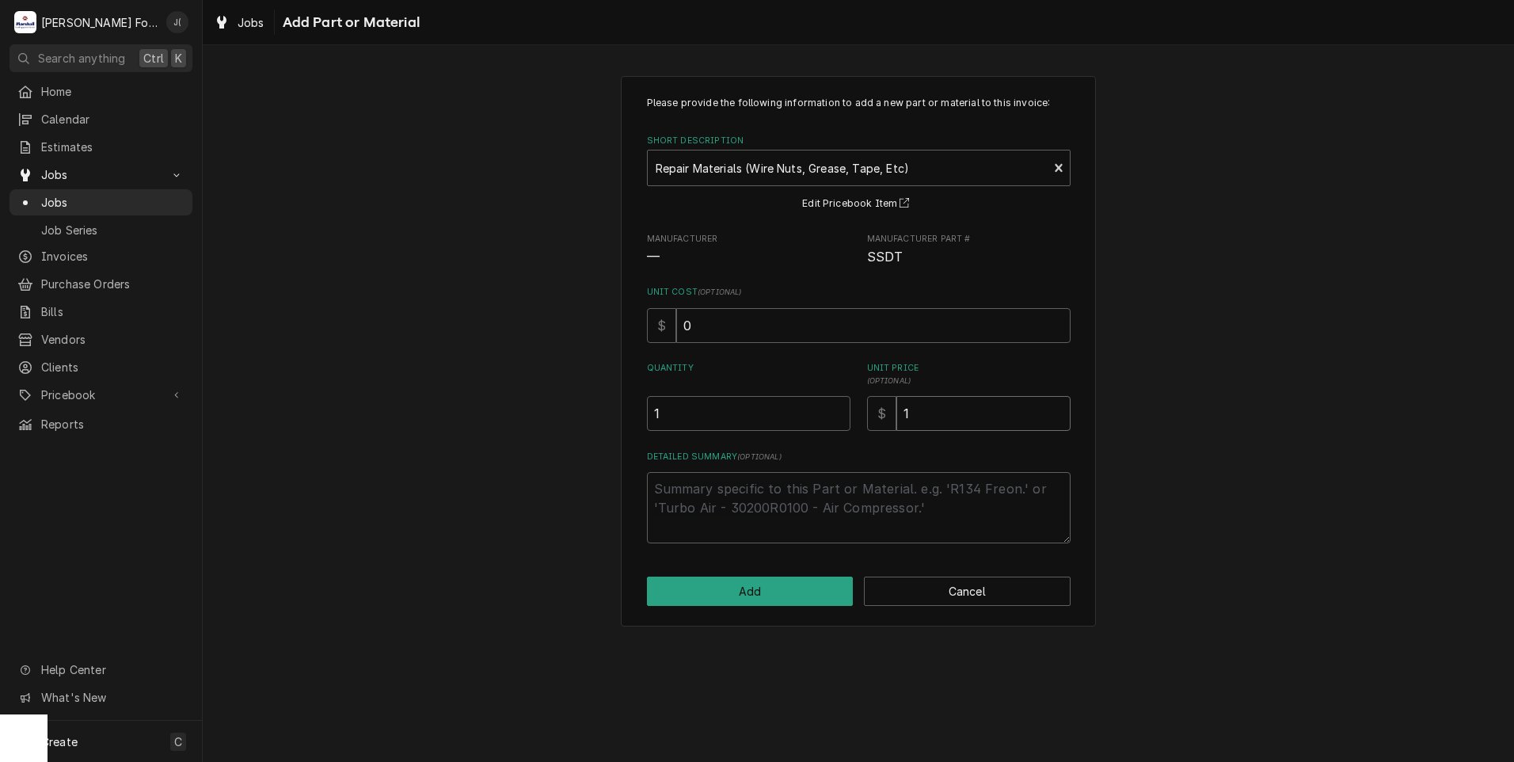
type textarea "x"
type input "14"
click at [733, 588] on button "Add" at bounding box center [750, 591] width 207 height 29
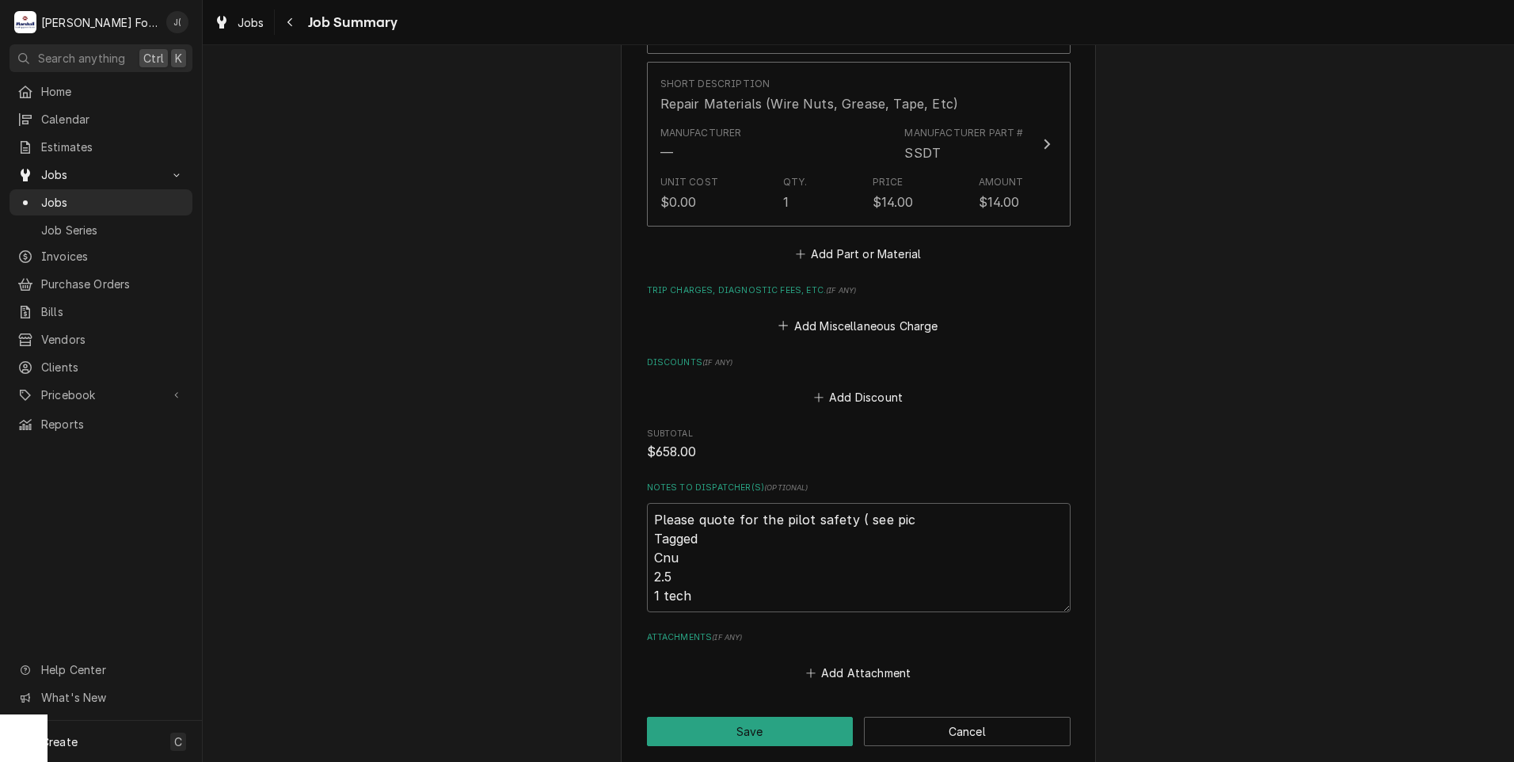
scroll to position [1426, 0]
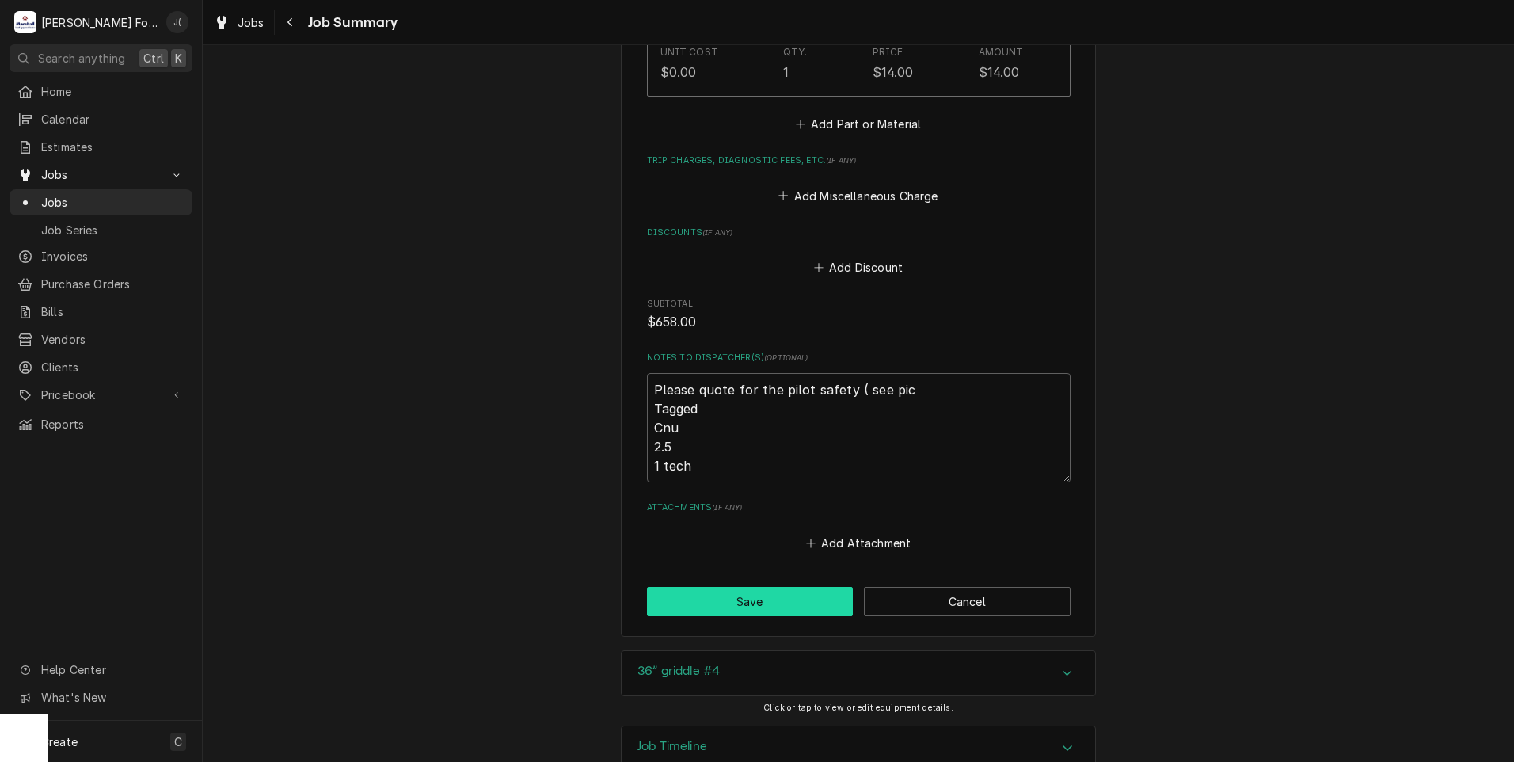
click at [726, 589] on button "Save" at bounding box center [750, 601] width 207 height 29
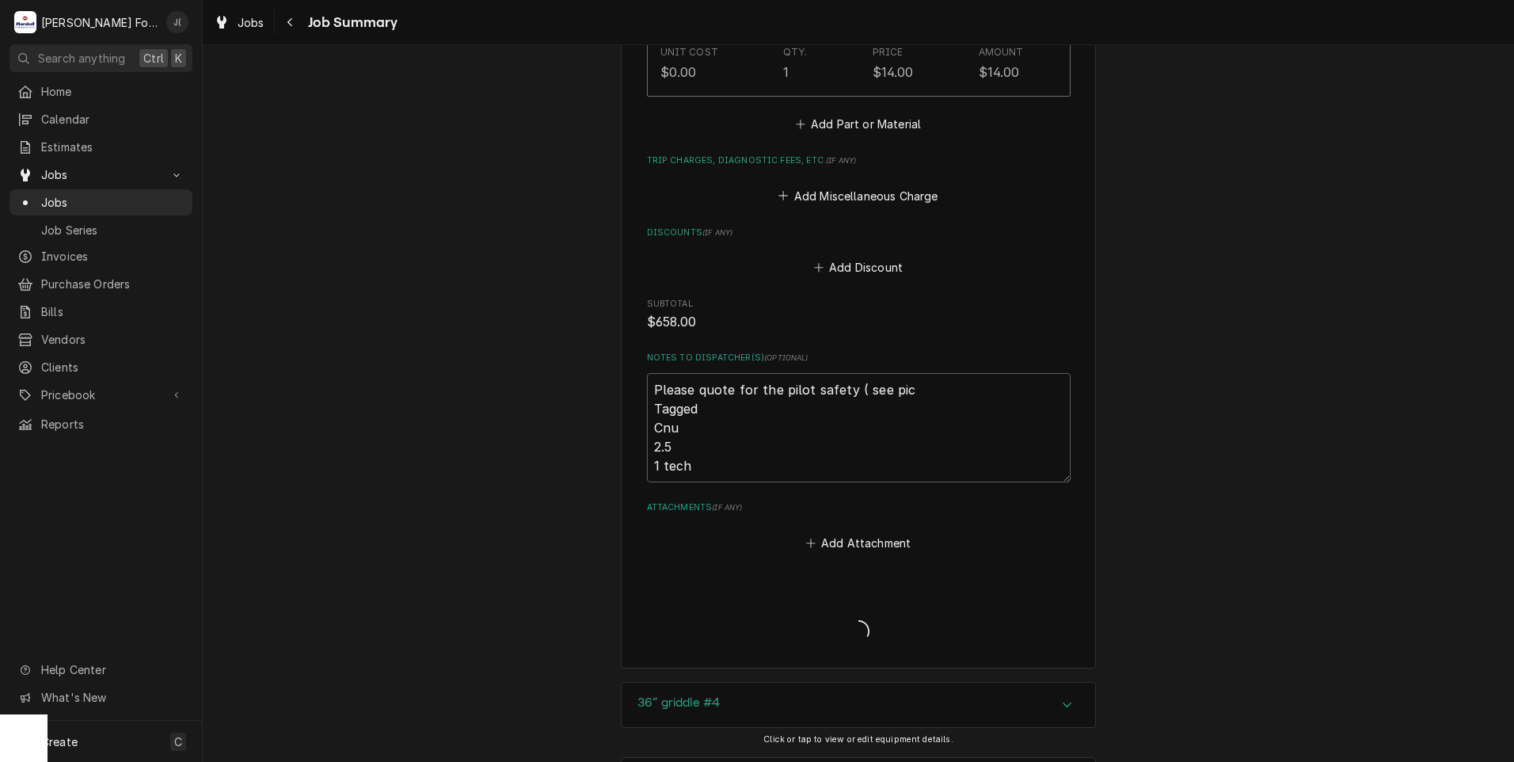
type textarea "x"
